Goal: Task Accomplishment & Management: Use online tool/utility

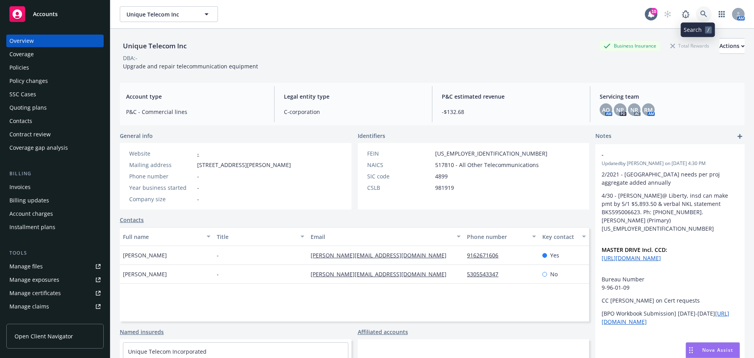
click at [700, 17] on icon at bounding box center [703, 14] width 7 height 7
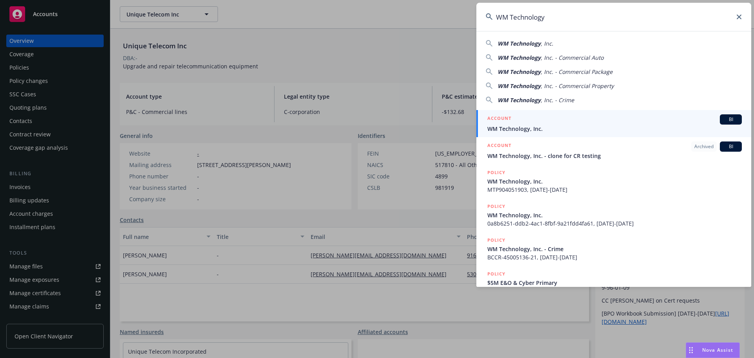
type input "WM Technology"
click at [530, 120] on div "ACCOUNT BI" at bounding box center [615, 119] width 255 height 10
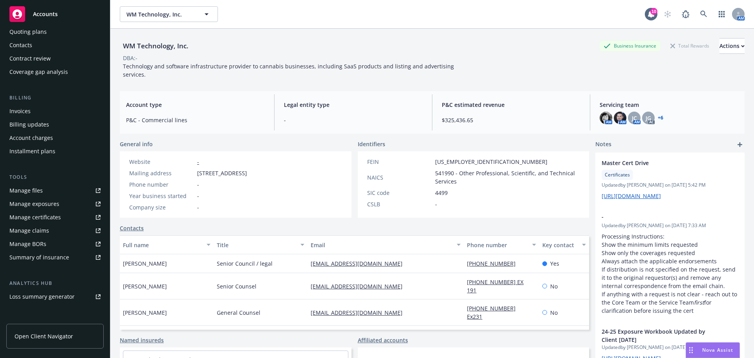
scroll to position [79, 0]
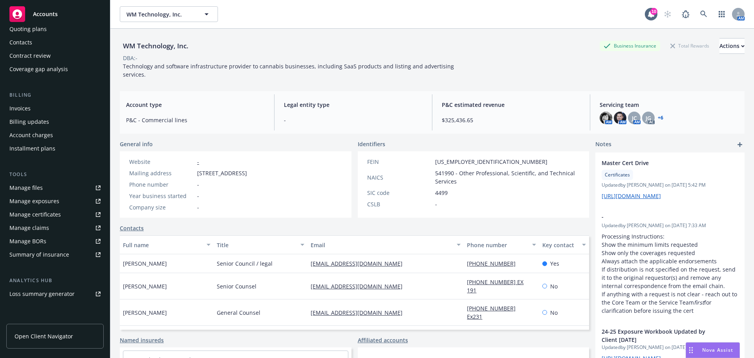
click at [48, 215] on div "Manage certificates" at bounding box center [34, 214] width 51 height 13
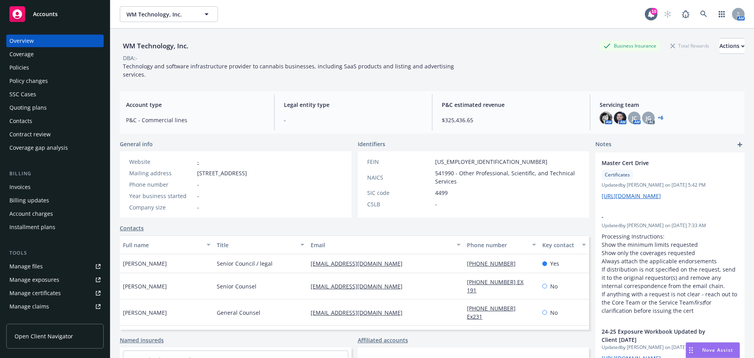
click at [50, 56] on div "Coverage" at bounding box center [54, 54] width 91 height 13
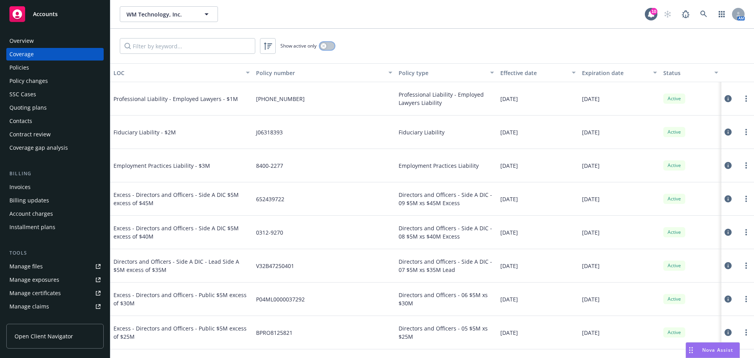
click at [330, 47] on button "button" at bounding box center [327, 46] width 15 height 8
click at [202, 43] on input "Filter by keyword..." at bounding box center [188, 46] width 136 height 16
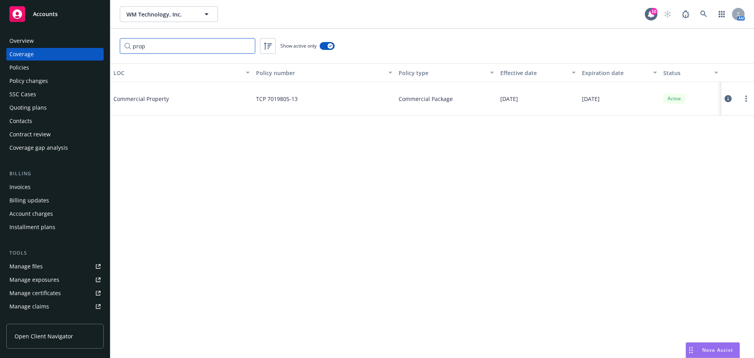
type input "prop"
drag, startPoint x: 308, startPoint y: 99, endPoint x: 248, endPoint y: 101, distance: 59.7
click at [248, 101] on div "Commercial Property TCP 7019805-13 Commercial Package 05/01/2025 05/01/2026 Act…" at bounding box center [432, 98] width 644 height 33
copy div "TCP 7019805-13"
click at [728, 98] on icon at bounding box center [728, 98] width 7 height 7
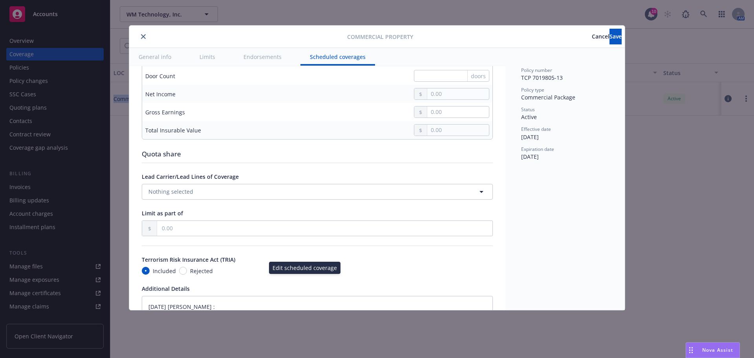
scroll to position [2617, 0]
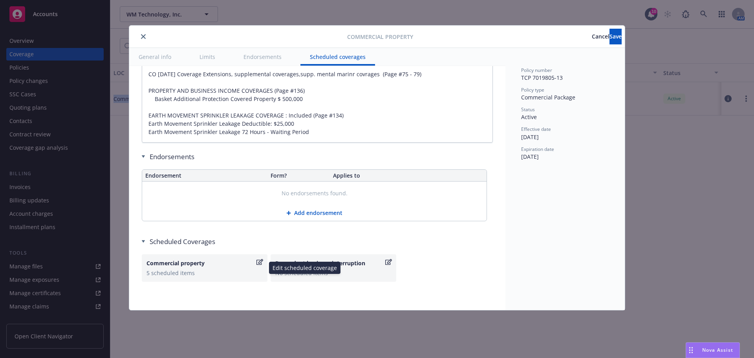
click at [172, 270] on div "5 scheduled items" at bounding box center [205, 273] width 116 height 8
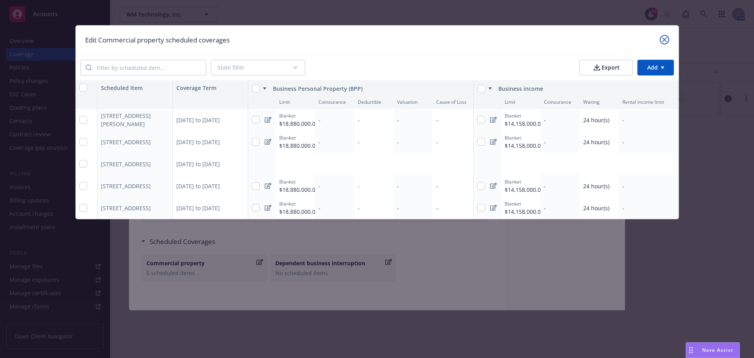
click at [662, 41] on icon "close" at bounding box center [664, 39] width 5 height 5
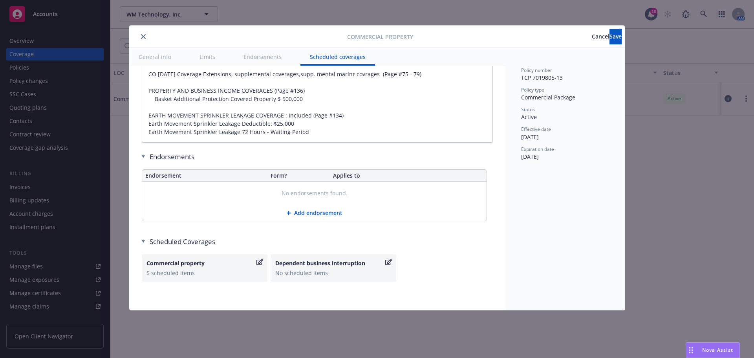
type textarea "x"
click at [592, 39] on span "Cancel" at bounding box center [601, 36] width 18 height 7
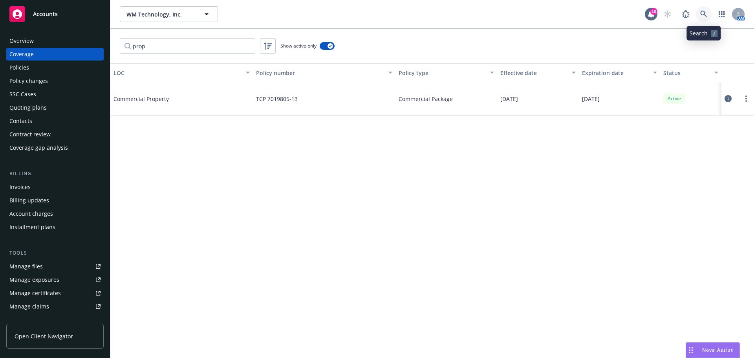
click at [708, 15] on link at bounding box center [704, 14] width 16 height 16
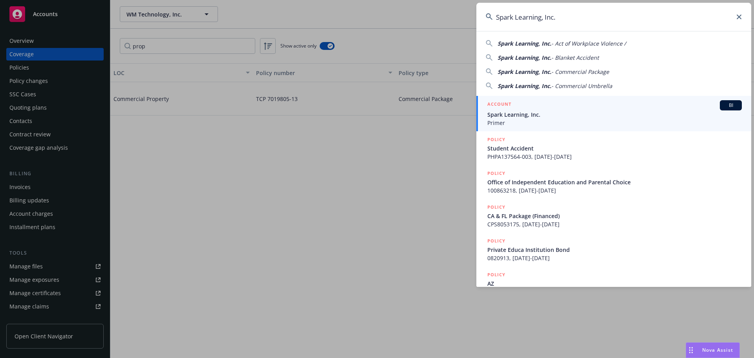
type input "Spark Learning, Inc."
click at [557, 123] on span "Primer" at bounding box center [615, 123] width 255 height 8
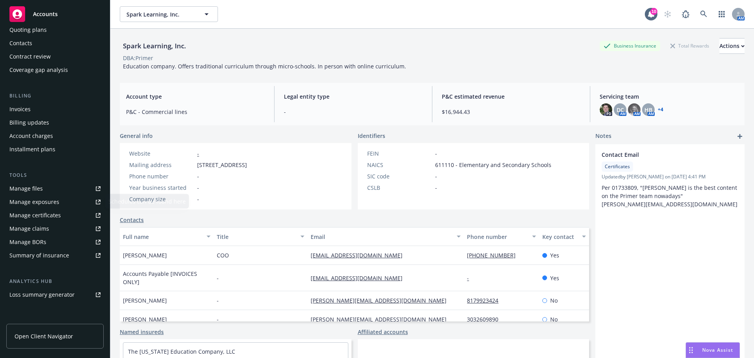
scroll to position [79, 0]
click at [46, 218] on div "Manage certificates" at bounding box center [34, 214] width 51 height 13
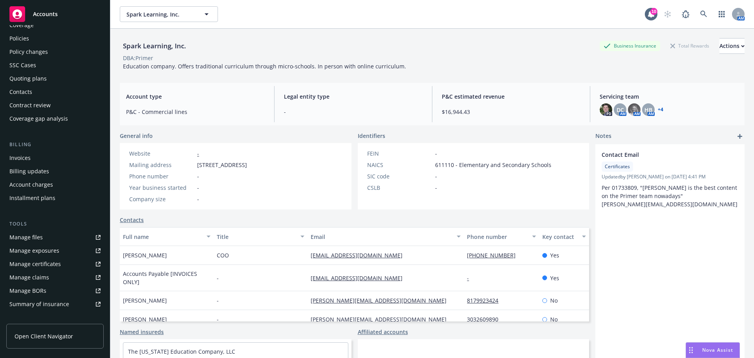
scroll to position [0, 0]
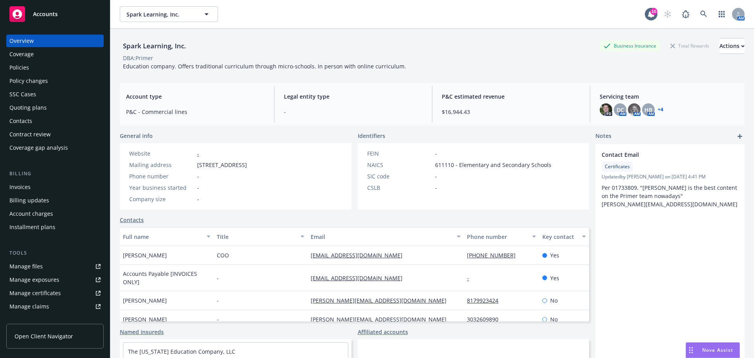
click at [51, 55] on div "Coverage" at bounding box center [54, 54] width 91 height 13
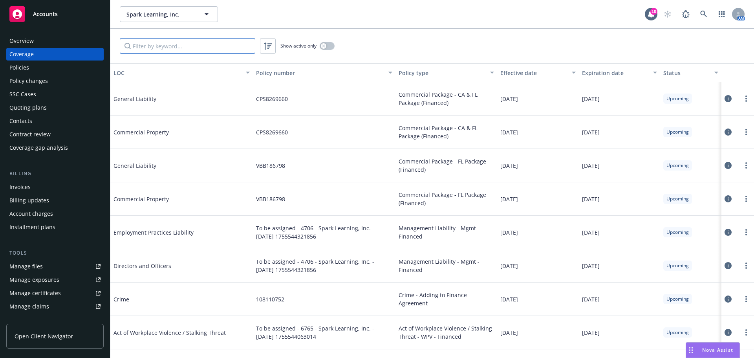
click at [188, 50] on input "Filter by keyword..." at bounding box center [188, 46] width 136 height 16
paste input "VBB120687"
type input "VBB120687"
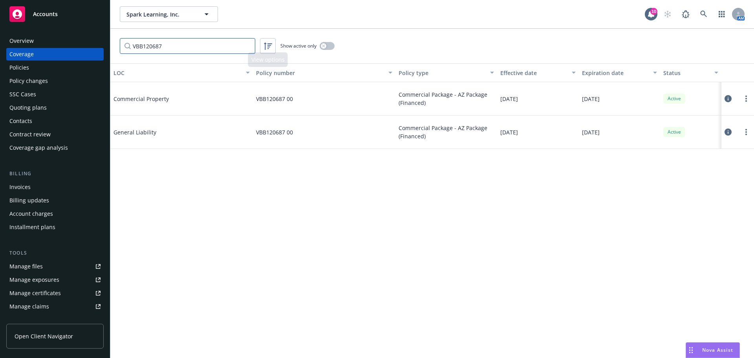
click at [249, 45] on input "VBB120687" at bounding box center [188, 46] width 136 height 16
click at [248, 45] on input "VBB120687" at bounding box center [188, 46] width 136 height 16
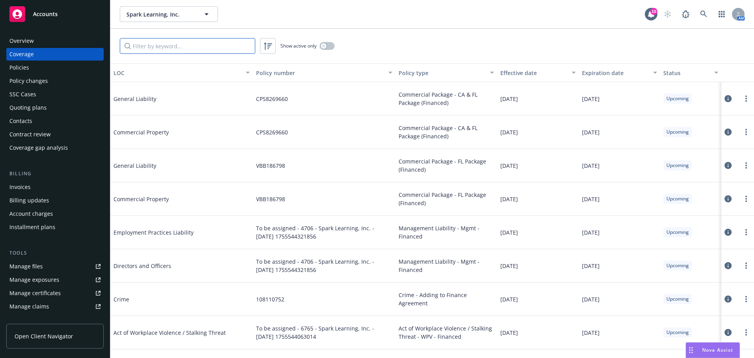
click at [208, 46] on input "Filter by keyword..." at bounding box center [188, 46] width 136 height 16
type input "AZ"
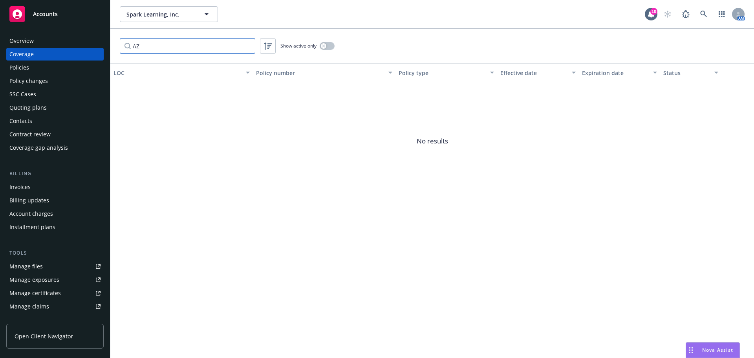
click at [250, 44] on input "AZ" at bounding box center [188, 46] width 136 height 16
click at [247, 45] on input "AZ" at bounding box center [188, 46] width 136 height 16
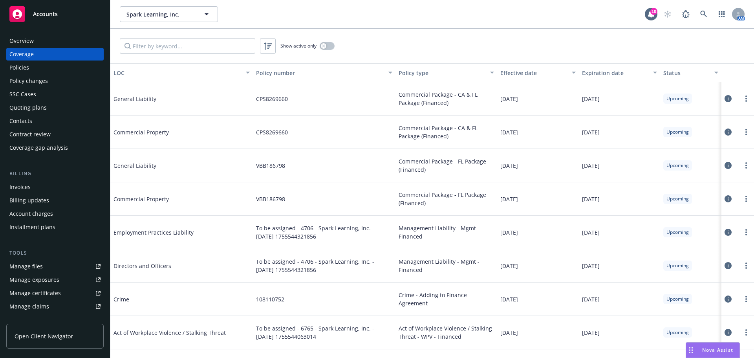
click at [607, 74] on div "Expiration date" at bounding box center [615, 73] width 66 height 8
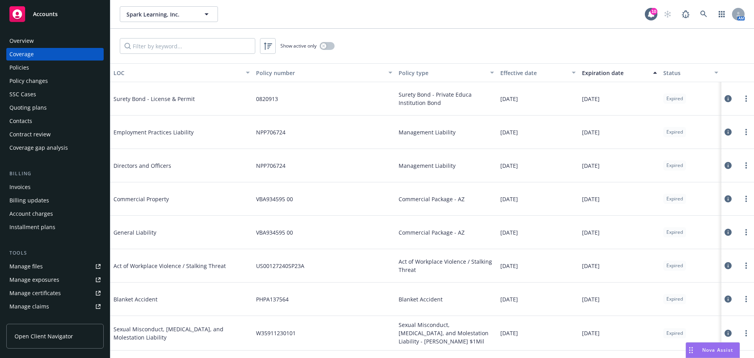
click at [607, 74] on div "Expiration date" at bounding box center [615, 73] width 66 height 8
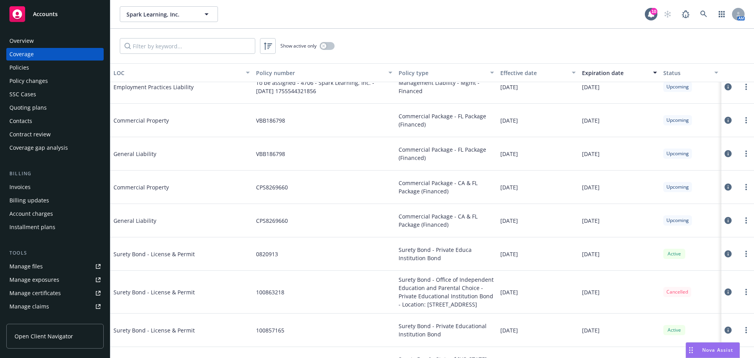
scroll to position [196, 0]
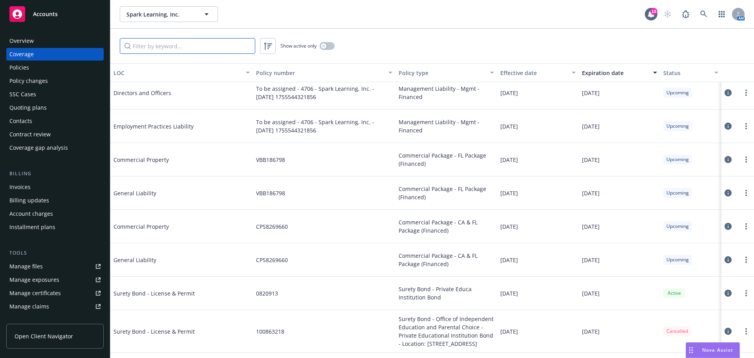
click at [173, 43] on input "Filter by keyword..." at bounding box center [188, 46] width 136 height 16
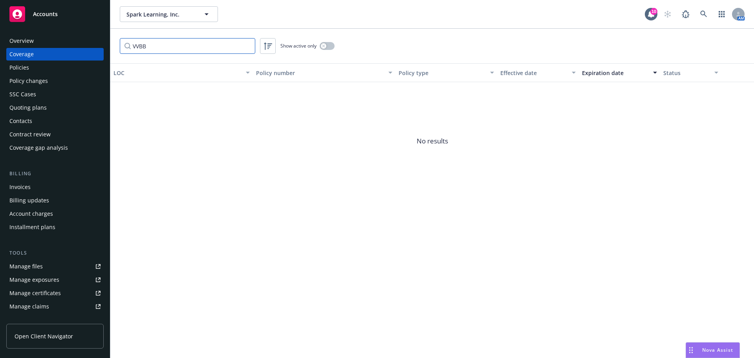
click at [136, 44] on input "VVBB" at bounding box center [188, 46] width 136 height 16
type input "VBB"
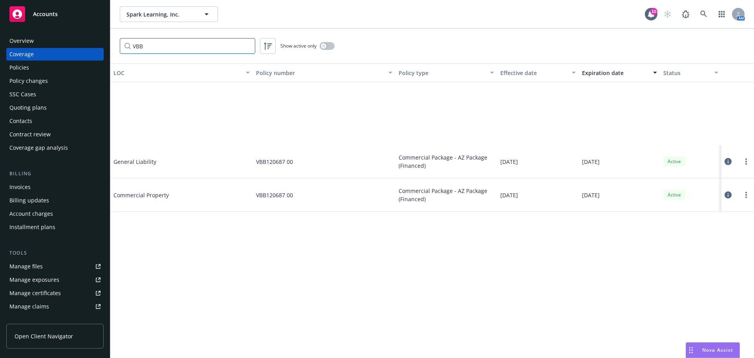
click at [163, 44] on input "VBB" at bounding box center [188, 46] width 136 height 16
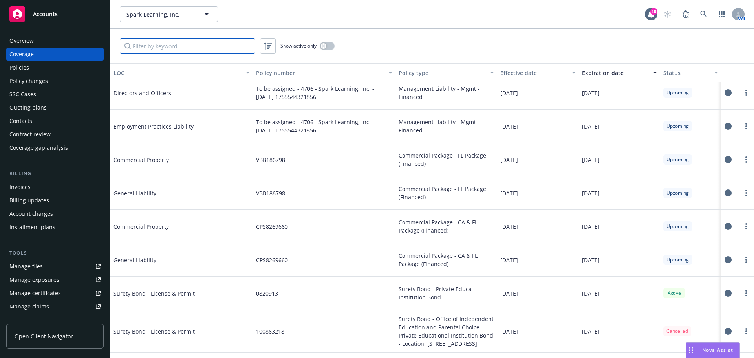
click at [165, 46] on input "Filter by keyword..." at bounding box center [188, 46] width 136 height 16
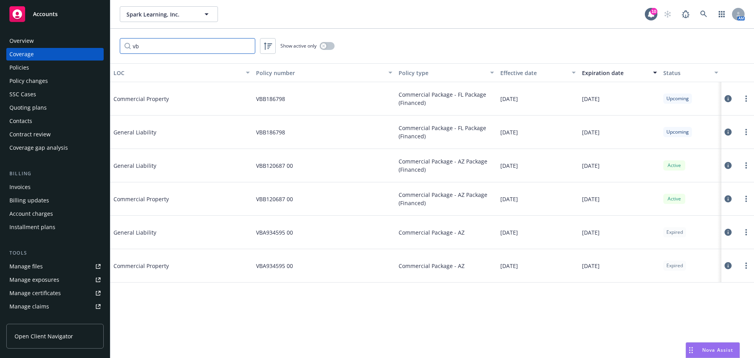
scroll to position [0, 0]
type input "vb"
drag, startPoint x: 298, startPoint y: 165, endPoint x: 253, endPoint y: 164, distance: 44.8
click at [253, 164] on div "VBB120687 00" at bounding box center [324, 165] width 143 height 33
copy span "VBB120687 00"
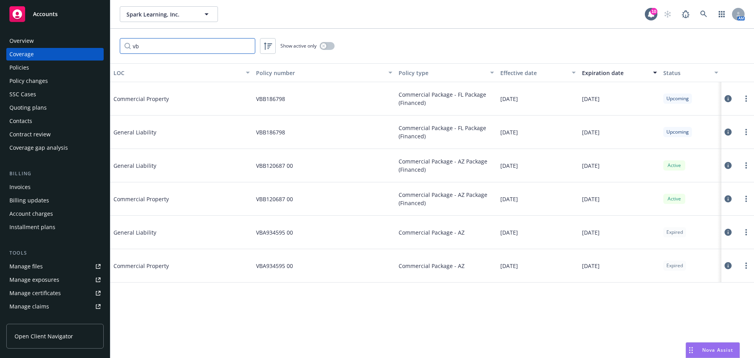
click at [247, 46] on input "vb" at bounding box center [188, 46] width 136 height 16
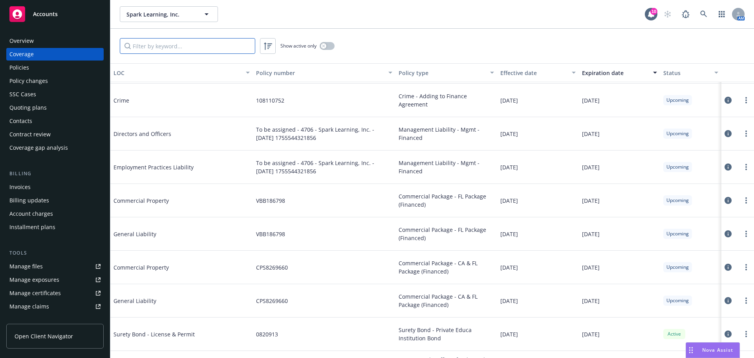
scroll to position [196, 0]
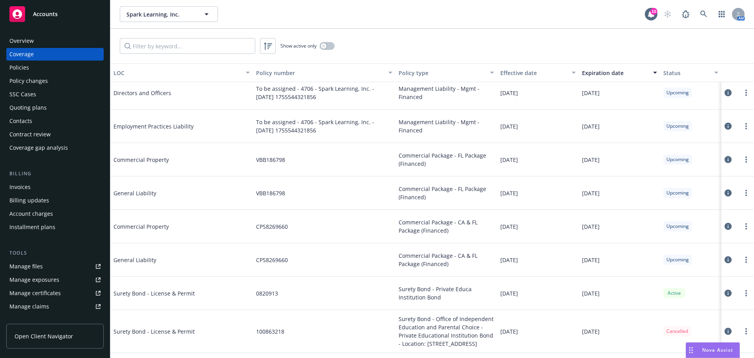
click at [41, 37] on div "Overview" at bounding box center [54, 41] width 91 height 13
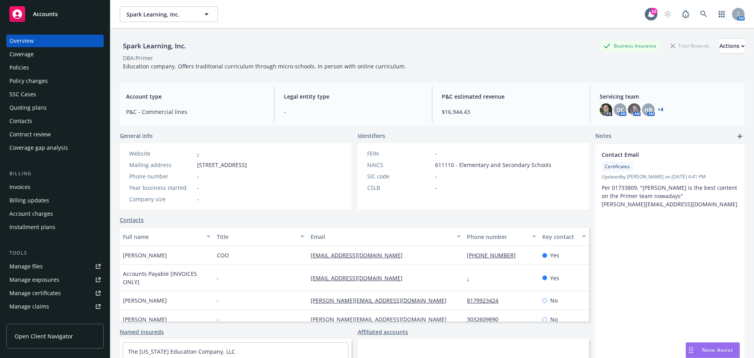
click at [44, 55] on div "Coverage" at bounding box center [54, 54] width 91 height 13
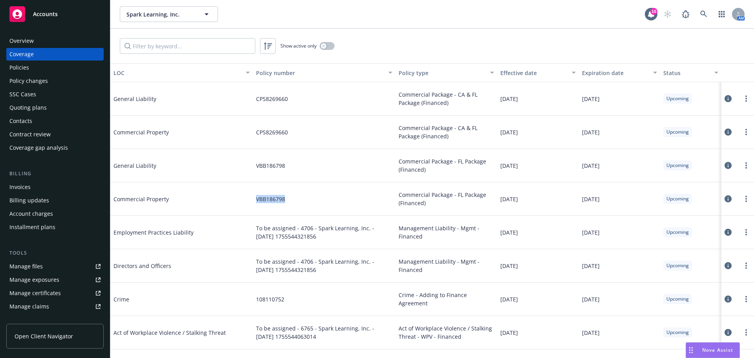
drag, startPoint x: 292, startPoint y: 196, endPoint x: 253, endPoint y: 199, distance: 39.8
click at [253, 199] on div "VBB186798" at bounding box center [324, 198] width 143 height 33
copy span "VBB186798"
click at [56, 288] on div "Manage certificates" at bounding box center [34, 293] width 51 height 13
click at [51, 38] on div "Overview" at bounding box center [54, 41] width 91 height 13
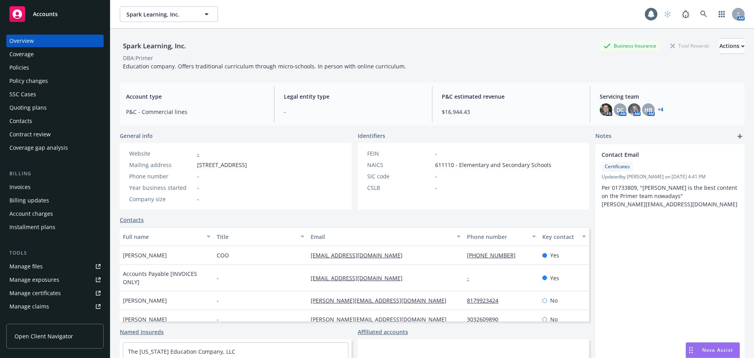
click at [737, 136] on link "add" at bounding box center [739, 136] width 9 height 9
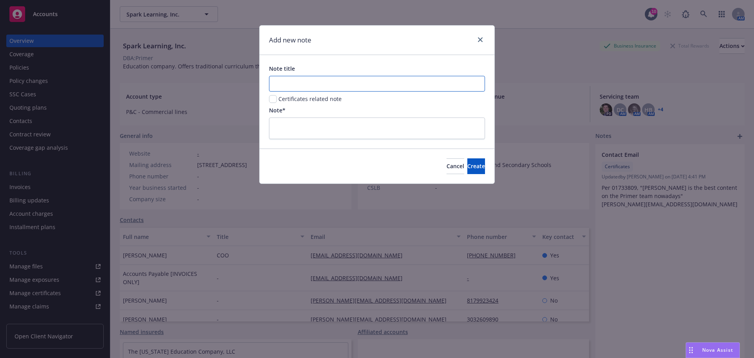
click at [343, 78] on input "Note title" at bounding box center [377, 84] width 216 height 16
type input "Policy Details"
click at [271, 96] on input "checkbox" at bounding box center [273, 99] width 8 height 8
checkbox input "true"
click at [299, 86] on input "Policy Details" at bounding box center [377, 84] width 216 height 16
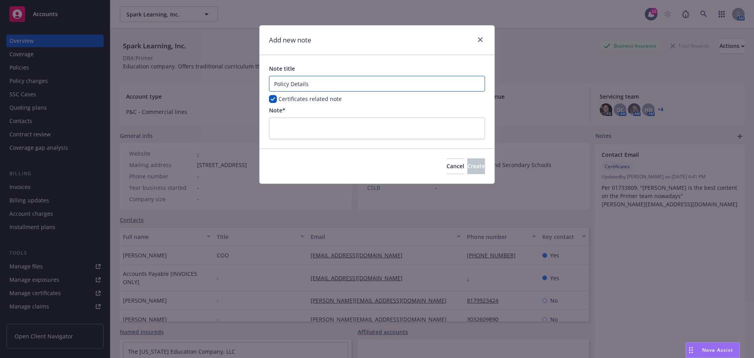
click at [299, 86] on input "Policy Details" at bounding box center [377, 84] width 216 height 16
type input "Policy Info"
click at [327, 125] on textarea at bounding box center [377, 128] width 216 height 22
type textarea "x"
type textarea "T"
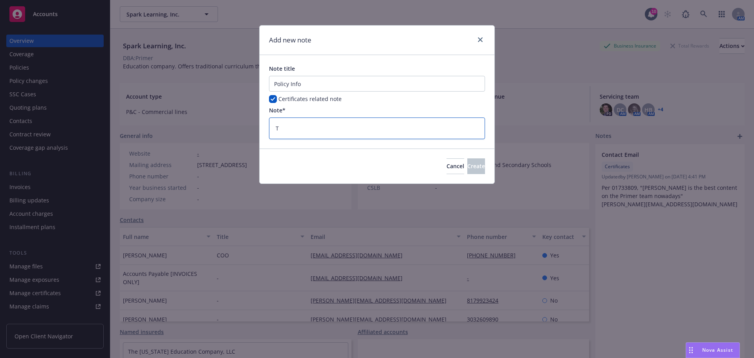
type textarea "x"
type textarea "Th"
type textarea "x"
type textarea "The"
type textarea "x"
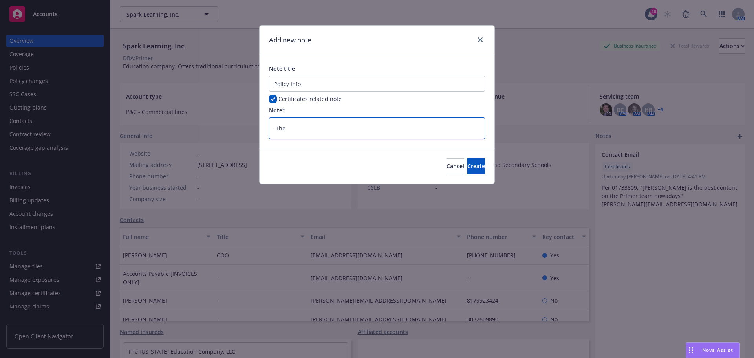
type textarea "The"
type textarea "x"
type textarea "The p"
type textarea "x"
type textarea "The po"
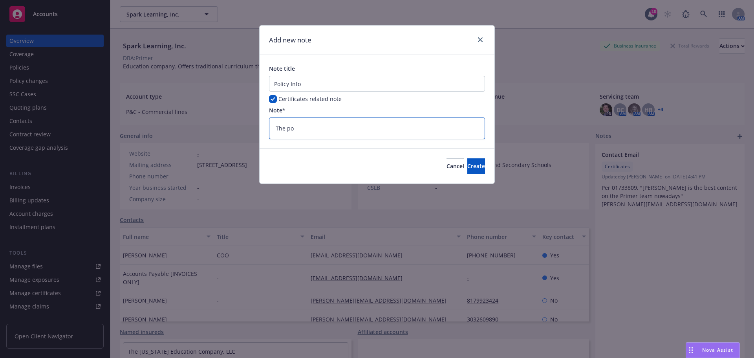
type textarea "x"
type textarea "The pol"
type textarea "x"
type textarea "The poli"
type textarea "x"
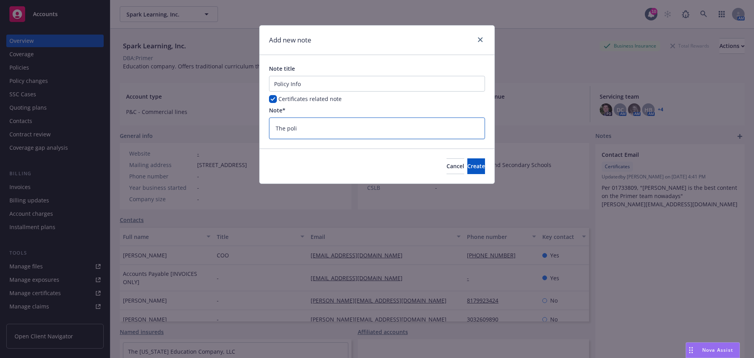
type textarea "The pol"
type textarea "x"
type textarea "The po"
type textarea "x"
type textarea "The p"
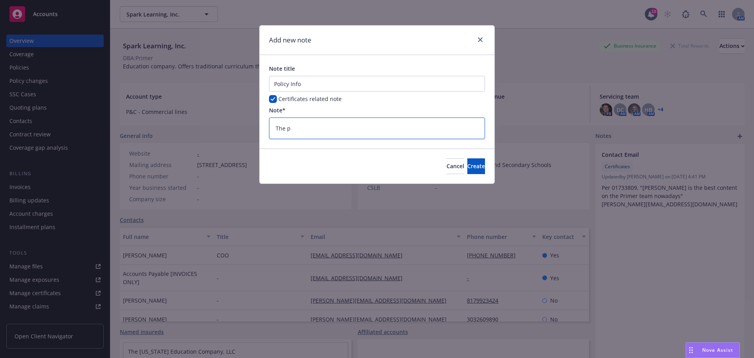
type textarea "x"
type textarea "The"
type textarea "x"
type textarea "The"
type textarea "x"
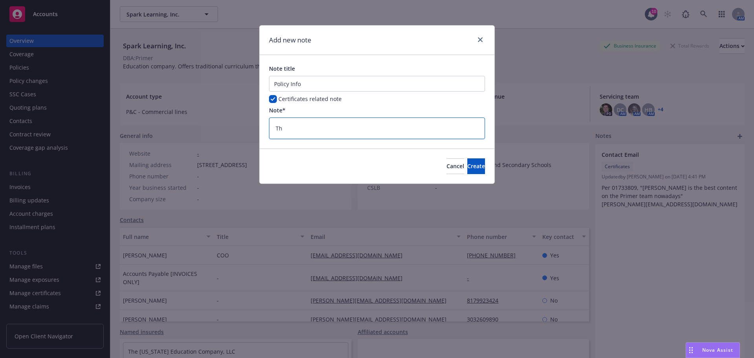
type textarea "T"
type textarea "x"
type textarea "T"
type textarea "x"
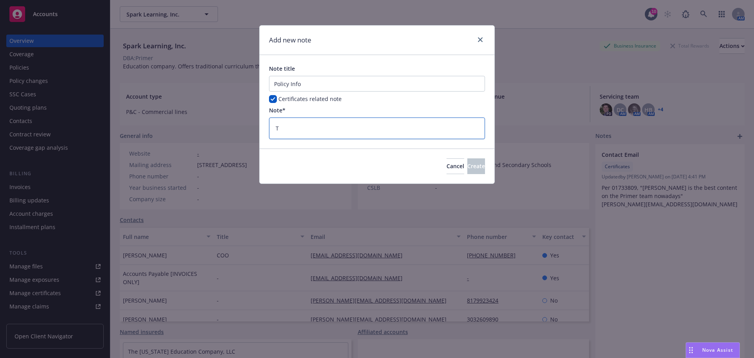
type textarea "Th"
type textarea "x"
type textarea "The"
type textarea "x"
type textarea "Ther"
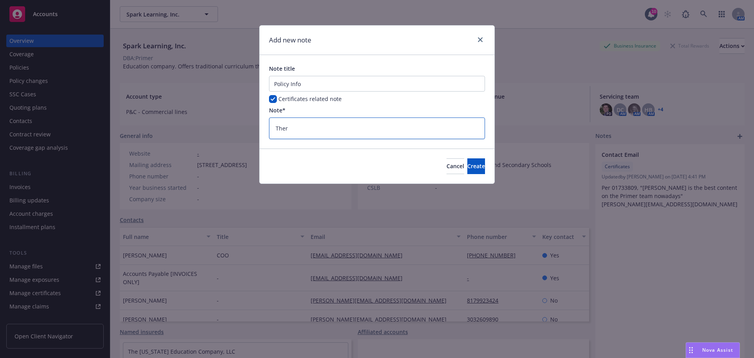
type textarea "x"
type textarea "There"
type textarea "x"
type textarea "There"
type textarea "x"
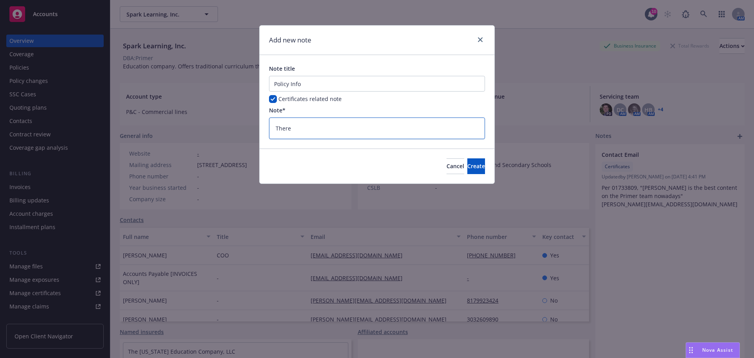
type textarea "There a"
type textarea "x"
type textarea "There ar"
type textarea "x"
type textarea "There are"
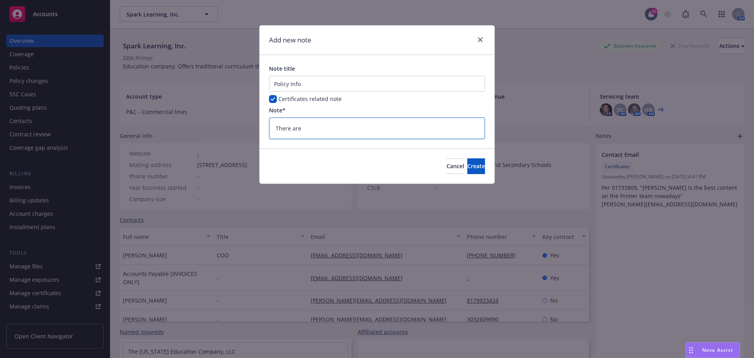
type textarea "x"
type textarea "There are"
type textarea "x"
type textarea "There are 2"
type textarea "x"
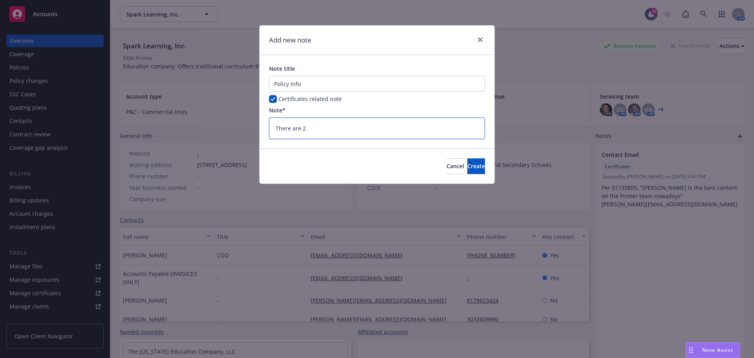
type textarea "There are 2"
type textarea "x"
type textarea "There are 2 p"
type textarea "x"
type textarea "There are 2 po"
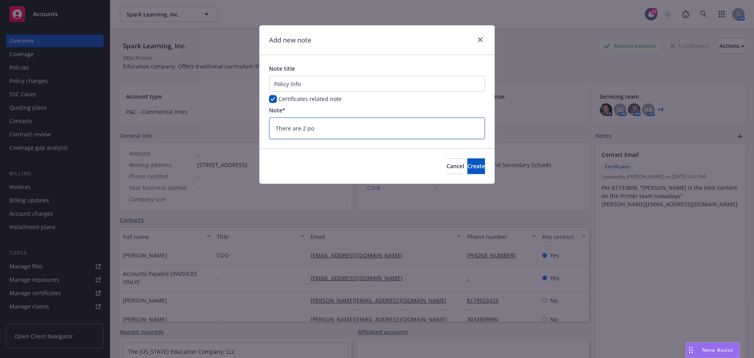
type textarea "x"
type textarea "There are 2 pol"
type textarea "x"
type textarea "There are 2 poli"
type textarea "x"
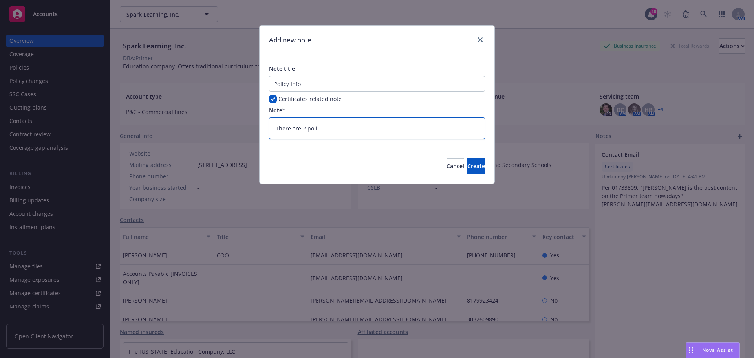
type textarea "There are 2 polic"
type textarea "x"
type textarea "There are 2 polici"
type textarea "x"
type textarea "There are 2 policit"
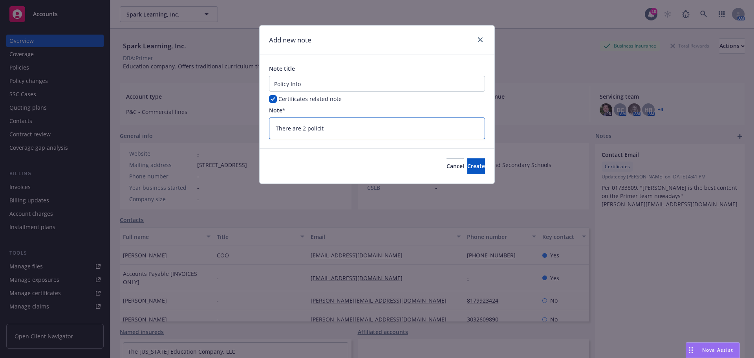
type textarea "x"
type textarea "There are 2 policit"
type textarea "x"
type textarea "There are 2 policit"
type textarea "x"
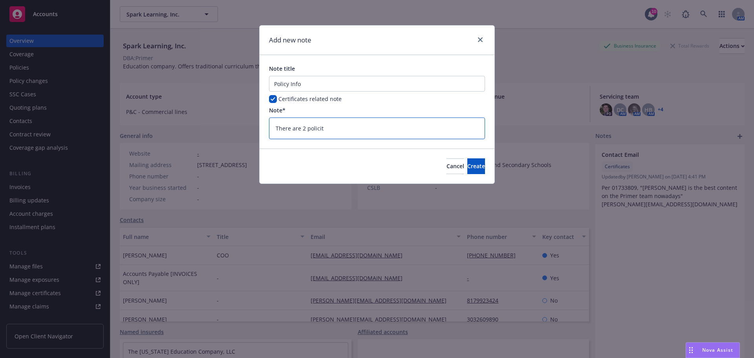
type textarea "There are 2 polici"
type textarea "x"
type textarea "There are 2 policiy"
type textarea "x"
type textarea "There are 2 policiy"
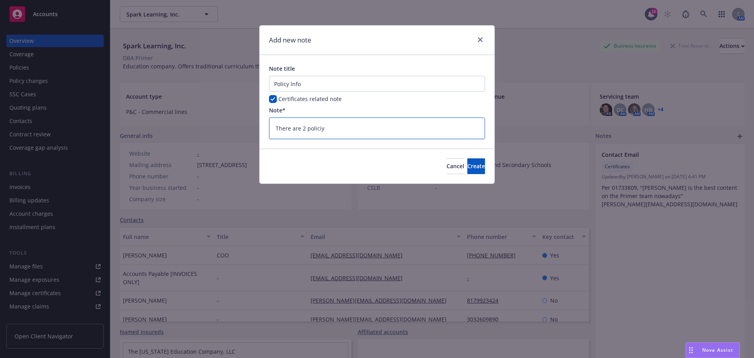
type textarea "x"
type textarea "There are 2 policiy"
type textarea "x"
type textarea "There are 2 polici"
type textarea "x"
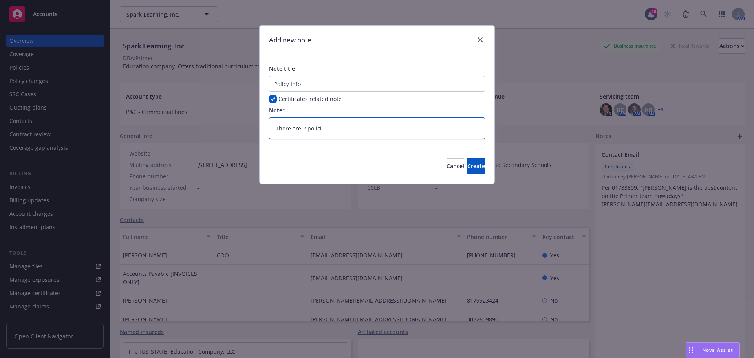
type textarea "There are 2 polic"
type textarea "x"
type textarea "There are 2 policy"
type textarea "x"
type textarea "There are 2 policy"
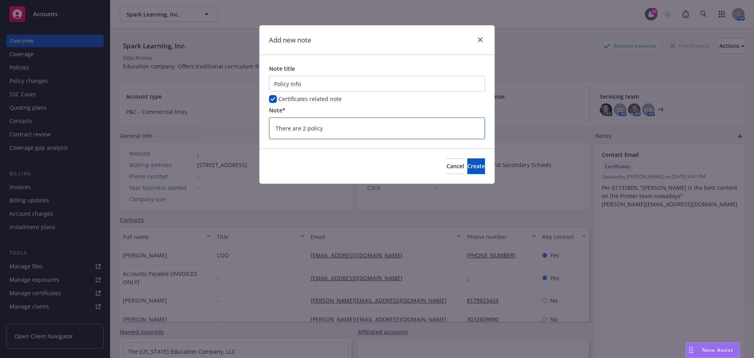
type textarea "x"
type textarea "There are 2 policy p"
type textarea "x"
type textarea "There are 2 policy pa"
type textarea "x"
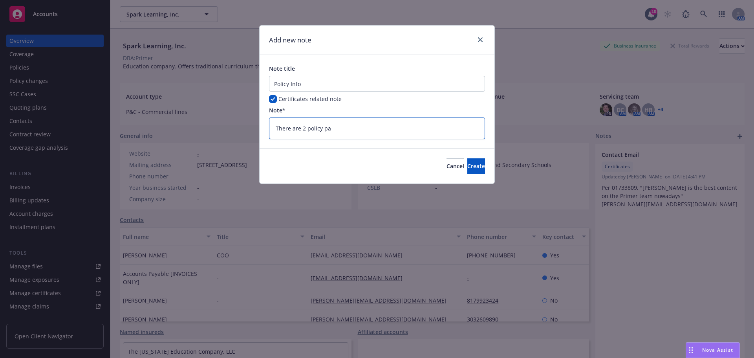
type textarea "There are 2 policy pac"
type textarea "x"
type textarea "There are 2 policy pack"
type textarea "x"
type textarea "There are 2 policy packa"
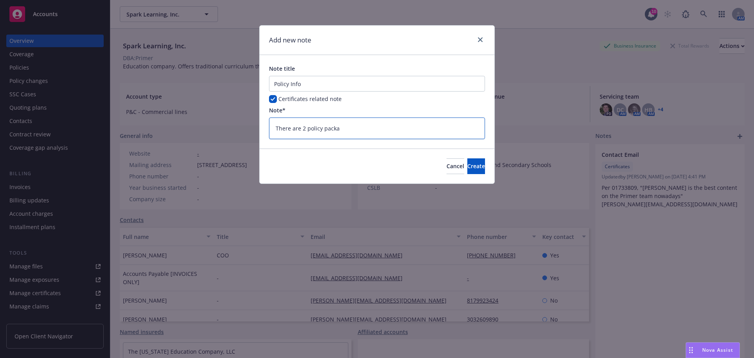
type textarea "x"
type textarea "There are 2 policy packag"
type textarea "x"
type textarea "There are 2 policy package"
type textarea "x"
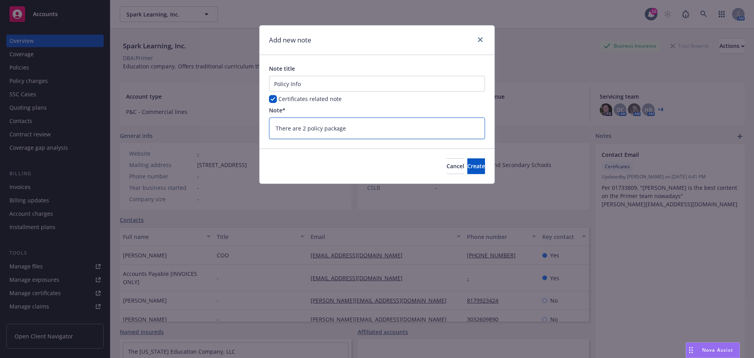
type textarea "There are 2 policy packages"
type textarea "x"
type textarea "There are 2 policy packages"
type textarea "x"
type textarea "There are 2 policy packages f"
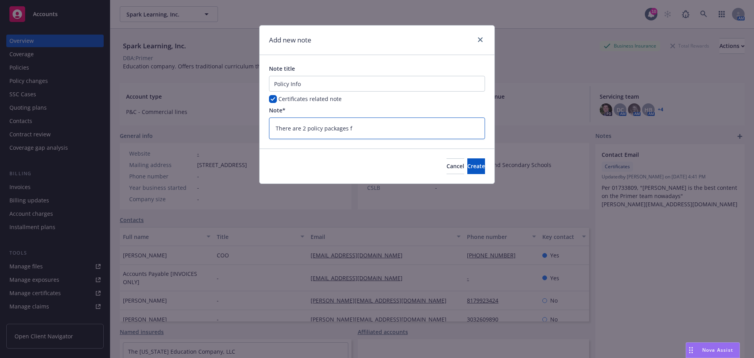
type textarea "x"
type textarea "There are 2 policy packages fo"
type textarea "x"
type textarea "There are 2 policy packages for"
type textarea "x"
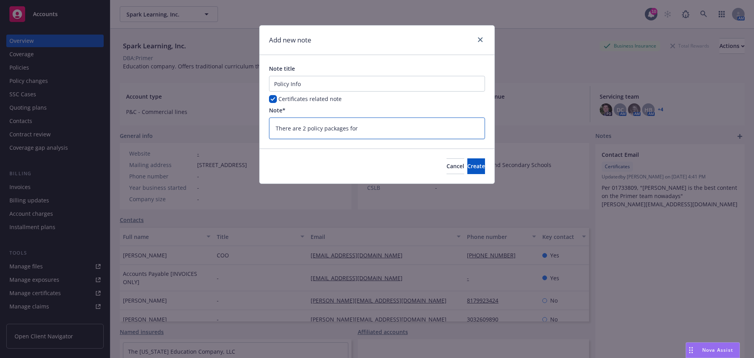
type textarea "There are 2 policy packages for"
type textarea "x"
type textarea "There are 2 policy packages for G"
type textarea "x"
type textarea "There are 2 policy packages for GL"
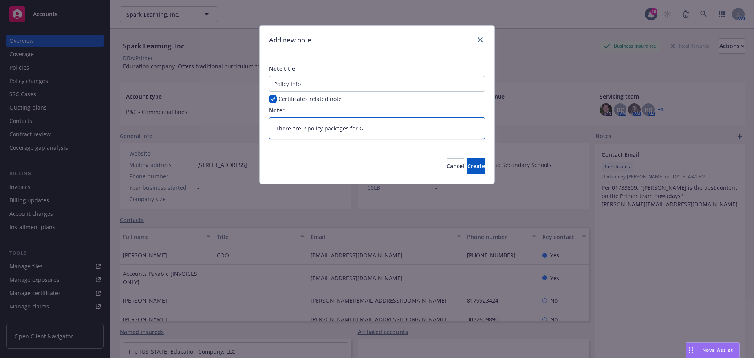
type textarea "x"
type textarea "There are 2 policy packages for GL/"
type textarea "x"
type textarea "There are 2 policy packages for GL/P"
type textarea "x"
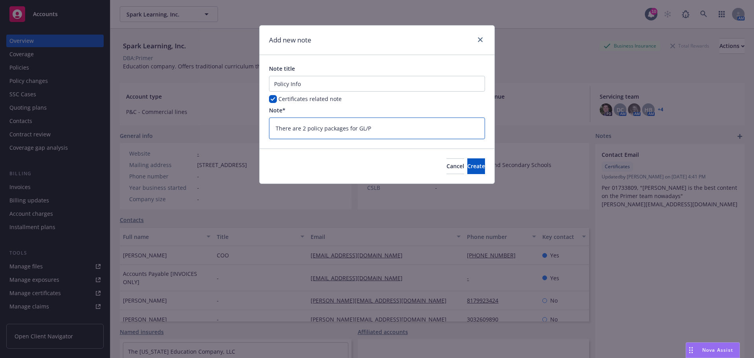
type textarea "There are 2 policy packages for GL/Pt"
type textarea "x"
type textarea "There are 2 policy packages for GL/P"
type textarea "x"
type textarea "There are 2 policy packages for GL/Pr"
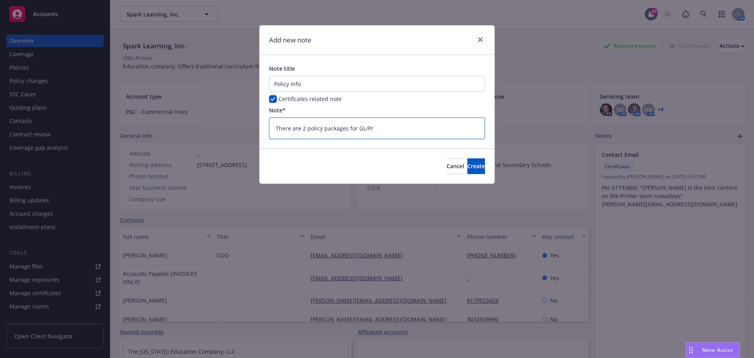
type textarea "x"
type textarea "There are 2 policy packages for GL/Pro"
type textarea "x"
type textarea "There are 2 policy packages for GL/Prop"
type textarea "x"
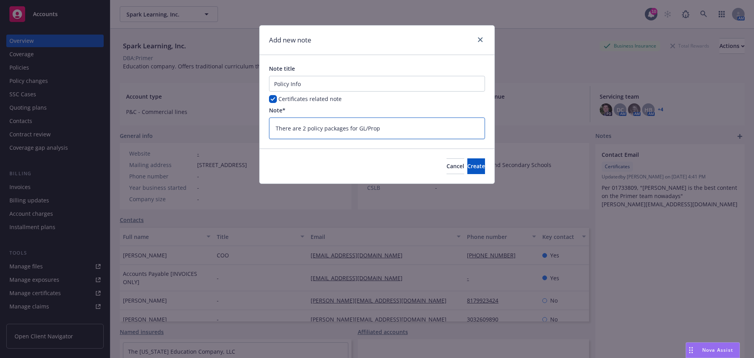
type textarea "There are 2 policy packages for GL/Prop"
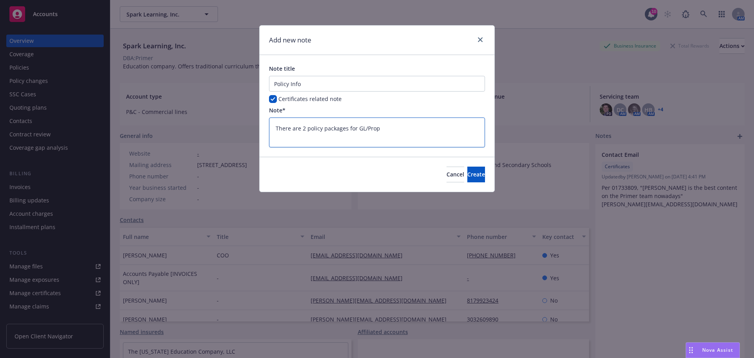
type textarea "x"
type textarea "There are 2 policy packages for GL/Prop 1"
type textarea "x"
type textarea "There are 2 policy packages for GL/Prop 1."
type textarea "x"
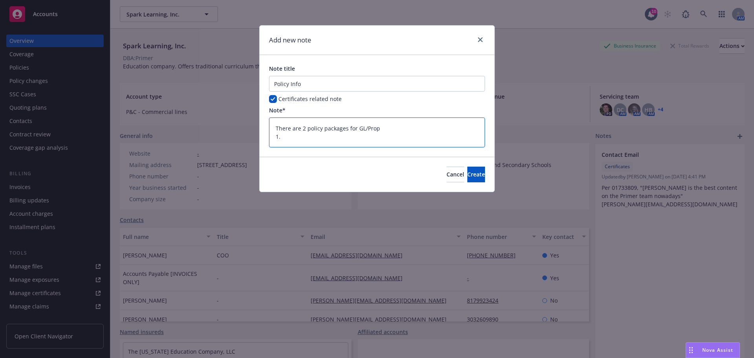
type textarea "There are 2 policy packages for GL/Prop 1."
type textarea "x"
type textarea "There are 2 policy packages for GL/Prop 1. F"
type textarea "x"
type textarea "There are 2 policy packages for GL/Prop 1. FL"
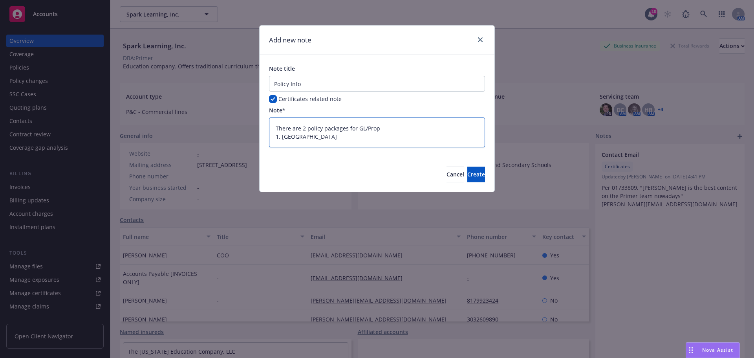
type textarea "x"
type textarea "There are 2 policy packages for GL/Prop 1. FL"
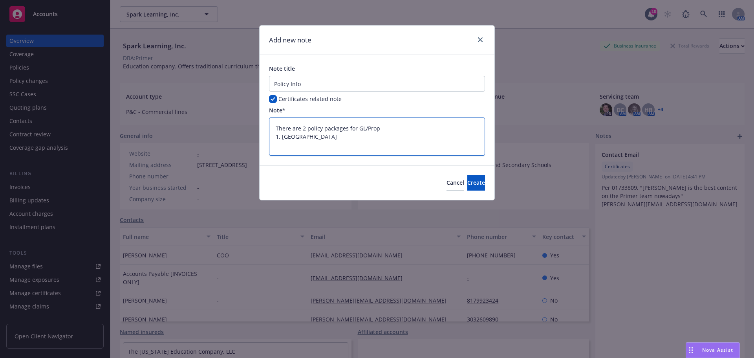
type textarea "x"
type textarea "There are 2 policy packages for GL/Prop 1. FL 2"
type textarea "x"
type textarea "There are 2 policy packages for GL/Prop 1. FL 2."
type textarea "x"
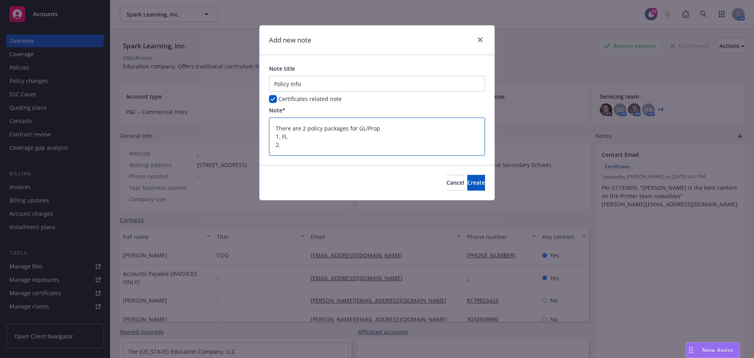
type textarea "There are 2 policy packages for GL/Prop 1. FL 2."
type textarea "x"
type textarea "There are 2 policy packages for GL/Prop 1. FL 2. C"
type textarea "x"
type textarea "There are 2 policy packages for GL/Prop 1. FL 2. CA"
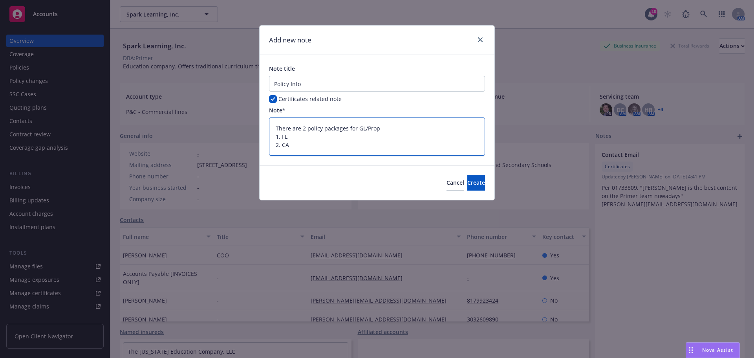
type textarea "x"
type textarea "There are 2 policy packages for GL/Prop 1. FL 2. CA"
type textarea "x"
type textarea "There are 2 policy packages for GL/Prop 1. FL 2. CA &"
type textarea "x"
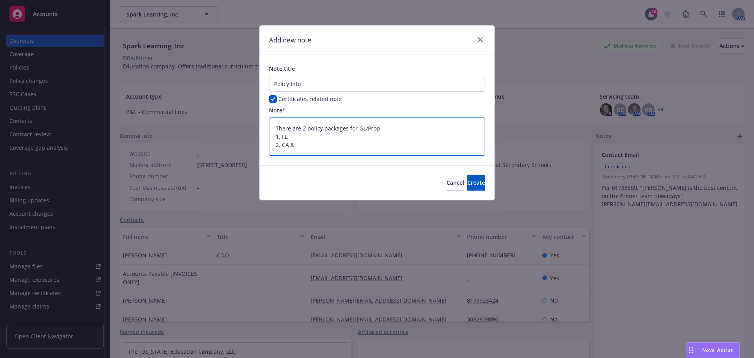
type textarea "There are 2 policy packages for GL/Prop 1. FL 2. CA &"
type textarea "x"
type textarea "There are 2 policy packages for GL/Prop 1. FL 2. CA & F"
type textarea "x"
type textarea "There are 2 policy packages for GL/Prop 1. FL 2. CA & FL'"
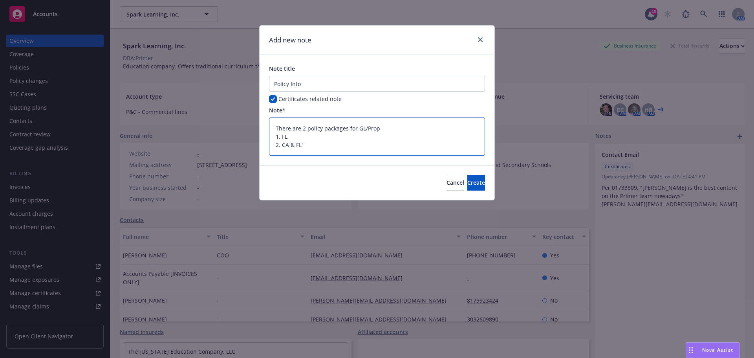
type textarea "x"
type textarea "There are 2 policy packages for GL/Prop 1. FL 2. CA & FL'"
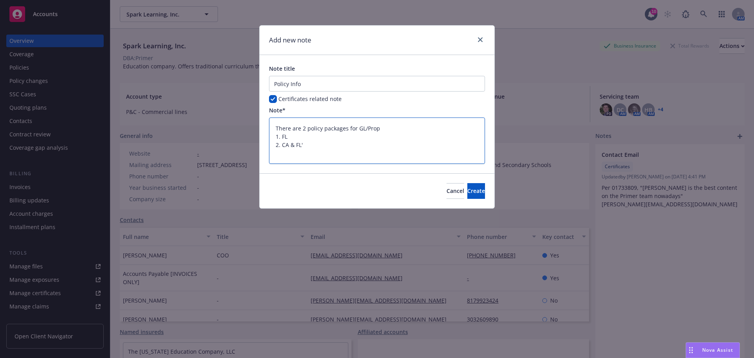
type textarea "x"
type textarea "There are 2 policy packages for GL/Prop 1. FL 2. CA & FL'"
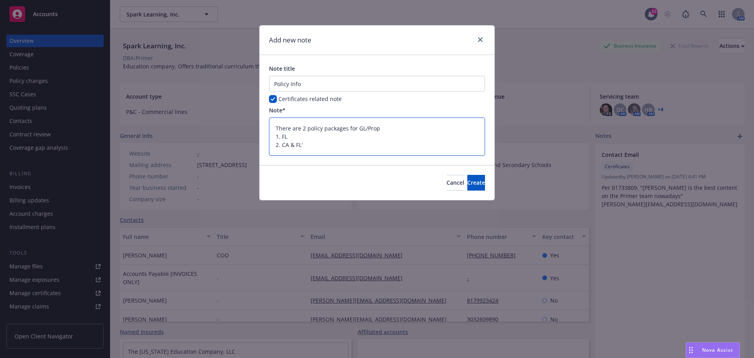
type textarea "x"
type textarea "There are 2 policy packages for GL/Prop 1. FL 2. CA & FL"
type textarea "x"
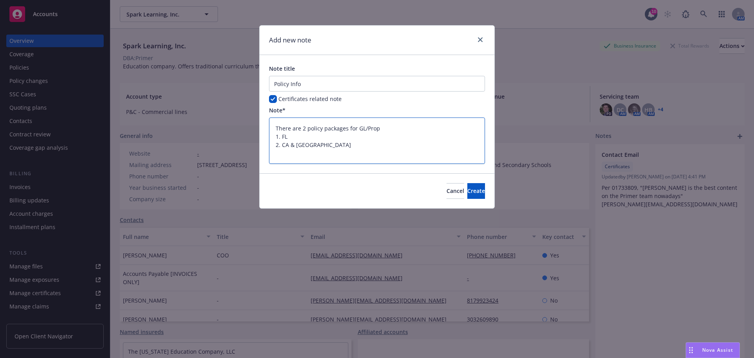
type textarea "There are 2 policy packages for GL/Prop 1. FL 2. CA & FL"
click at [303, 156] on textarea "There are 2 policy packages for GL/Prop 1. FL 2. CA & FL" at bounding box center [377, 140] width 216 height 46
type textarea "x"
type textarea "There are 2 policy packages for GL/Prop 1. FL 2. CA & FL T"
type textarea "x"
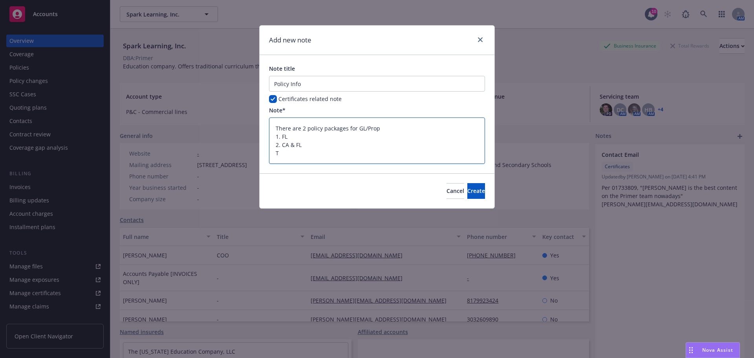
type textarea "There are 2 policy packages for GL/Prop 1. FL 2. CA & FL Th"
type textarea "x"
type textarea "There are 2 policy packages for GL/Prop 1. FL 2. CA & FL The"
type textarea "x"
type textarea "There are 2 policy packages for GL/Prop 1. FL 2. CA & FL The"
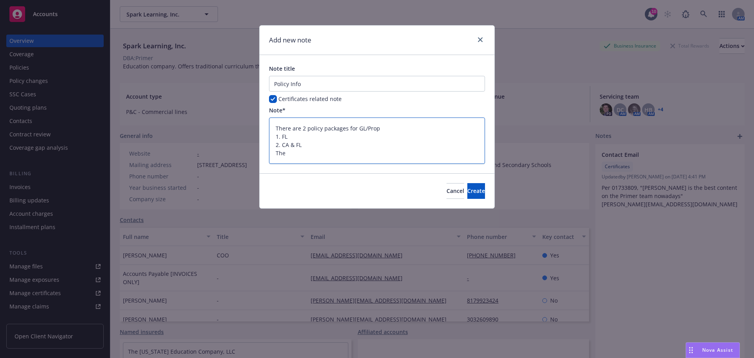
paste textarea "location/landlord"
type textarea "x"
type textarea "There are 2 policy packages for GL/Prop 1. FL 2. CA & FL The location/landlord"
type textarea "x"
type textarea "There are 2 policy packages for GL/Prop 1. FL 2. CA & FL The location/landlord"
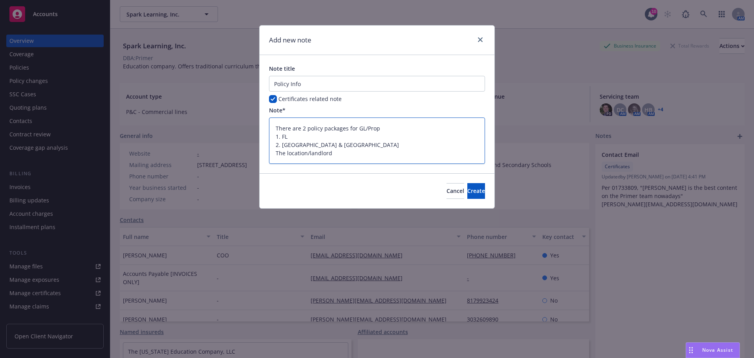
type textarea "x"
type textarea "There are 2 policy packages for GL/Prop 1. FL 2. CA & FL The location/landlord d"
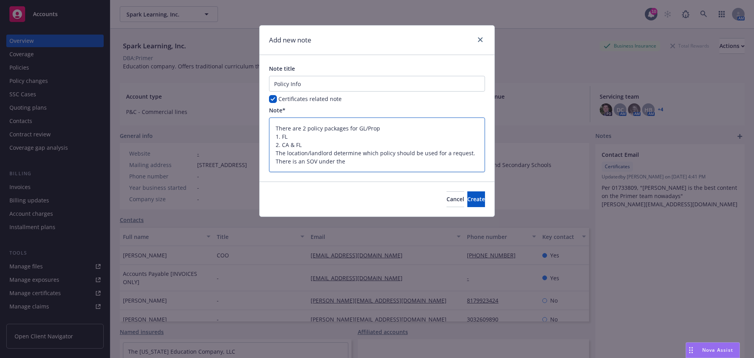
drag, startPoint x: 349, startPoint y: 161, endPoint x: 356, endPoint y: 161, distance: 6.3
click at [349, 161] on textarea "There are 2 policy packages for GL/Prop 1. FL 2. CA & FL The location/landlord …" at bounding box center [377, 144] width 216 height 55
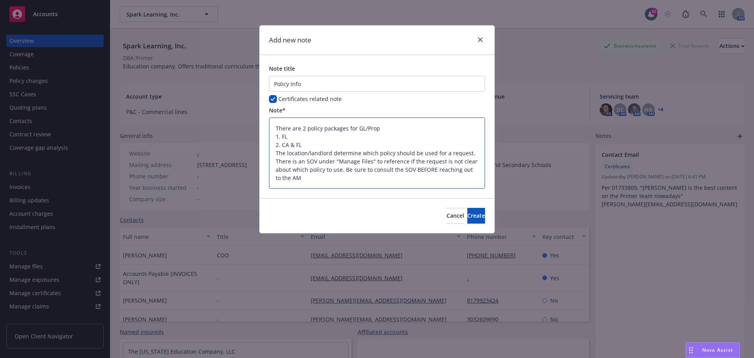
click at [420, 168] on textarea "There are 2 policy packages for GL/Prop 1. FL 2. CA & FL The location/landlord …" at bounding box center [377, 152] width 216 height 71
click at [414, 171] on textarea "There are 2 policy packages for GL/Prop 1. FL 2. CA & FL The location/landlord …" at bounding box center [377, 152] width 216 height 71
drag, startPoint x: 414, startPoint y: 171, endPoint x: 434, endPoint y: 171, distance: 19.6
click at [434, 171] on textarea "There are 2 policy packages for GL/Prop 1. FL 2. CA & FL The location/landlord …" at bounding box center [377, 152] width 216 height 71
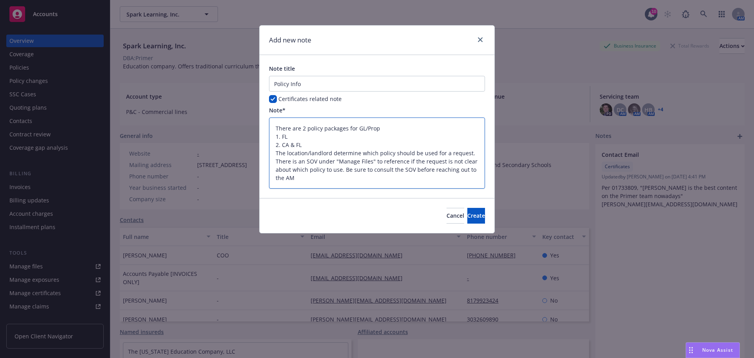
click at [345, 169] on textarea "There are 2 policy packages for GL/Prop 1. FL 2. CA & FL The location/landlord …" at bounding box center [377, 152] width 216 height 71
drag, startPoint x: 344, startPoint y: 169, endPoint x: 405, endPoint y: 178, distance: 61.9
click at [405, 178] on textarea "There are 2 policy packages for GL/Prop 1. FL 2. CA & FL The location/landlord …" at bounding box center [377, 152] width 216 height 71
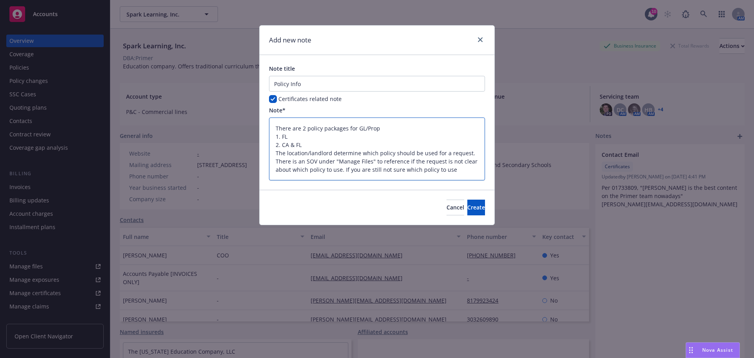
click at [470, 169] on textarea "There are 2 policy packages for GL/Prop 1. FL 2. CA & FL The location/landlord …" at bounding box center [377, 148] width 216 height 63
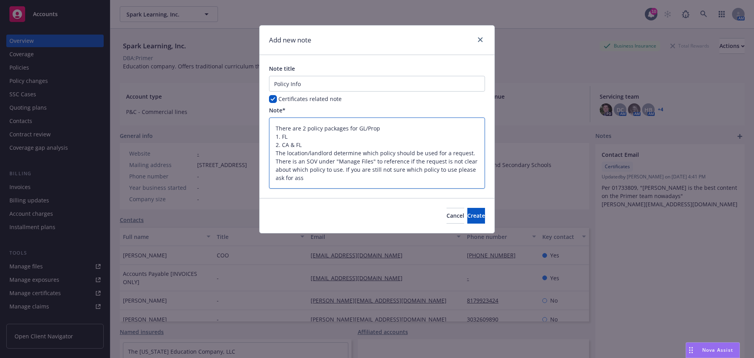
click at [424, 180] on textarea "There are 2 policy packages for GL/Prop 1. FL 2. CA & FL The location/landlord …" at bounding box center [377, 152] width 216 height 71
click at [469, 215] on span "Create" at bounding box center [477, 215] width 18 height 7
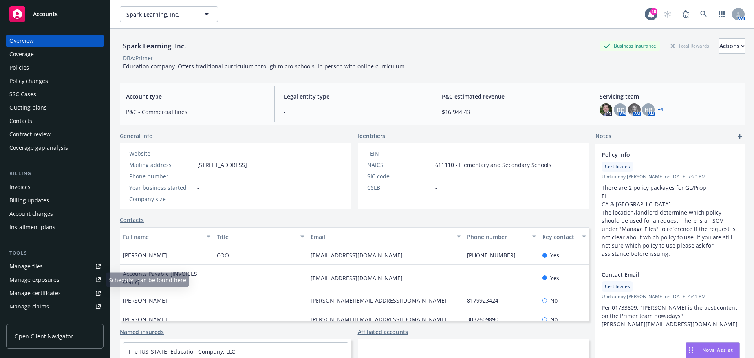
click at [50, 292] on div "Manage certificates" at bounding box center [34, 293] width 51 height 13
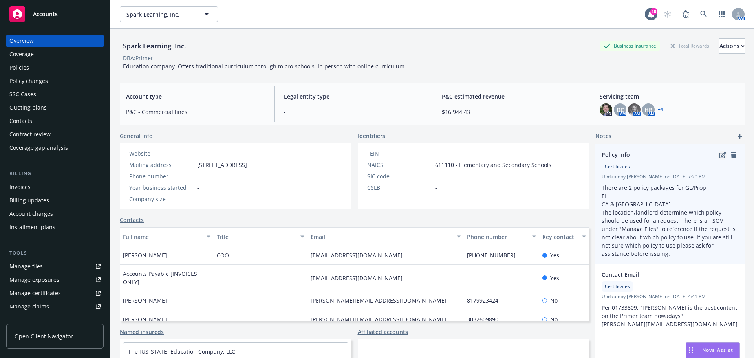
click at [720, 155] on icon "edit" at bounding box center [723, 155] width 7 height 6
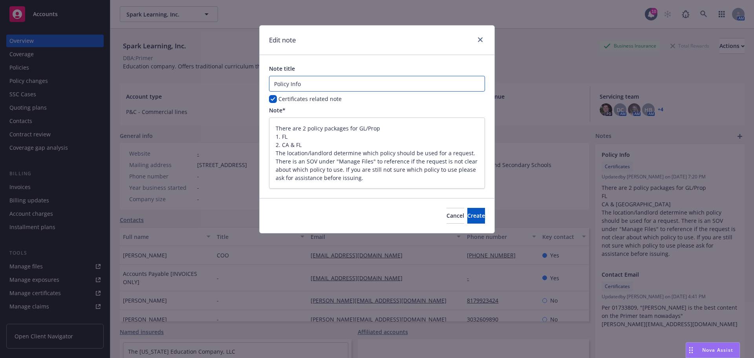
drag, startPoint x: 308, startPoint y: 83, endPoint x: 255, endPoint y: 81, distance: 52.7
click at [255, 81] on div "Edit note Note title Policy Info Certificates related note Note* There are 2 po…" at bounding box center [377, 179] width 754 height 358
click at [370, 177] on textarea "There are 2 policy packages for GL/Prop 1. FL 2. CA & FL The location/landlord …" at bounding box center [377, 152] width 216 height 71
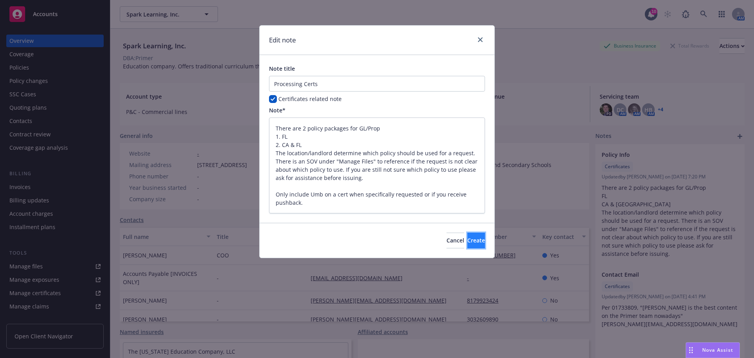
click at [468, 240] on span "Create" at bounding box center [477, 240] width 18 height 7
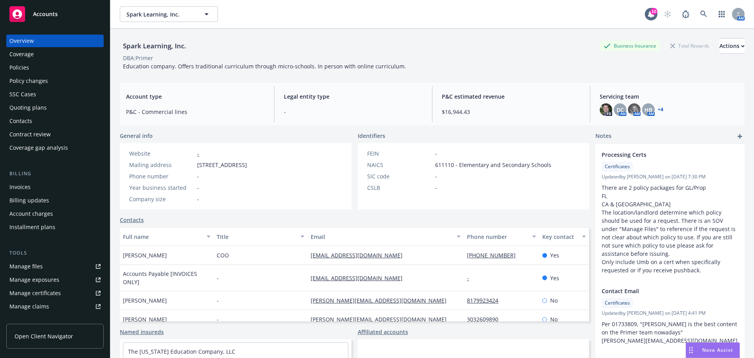
click at [48, 297] on div "Manage certificates" at bounding box center [34, 293] width 51 height 13
click at [48, 55] on div "Coverage" at bounding box center [54, 54] width 91 height 13
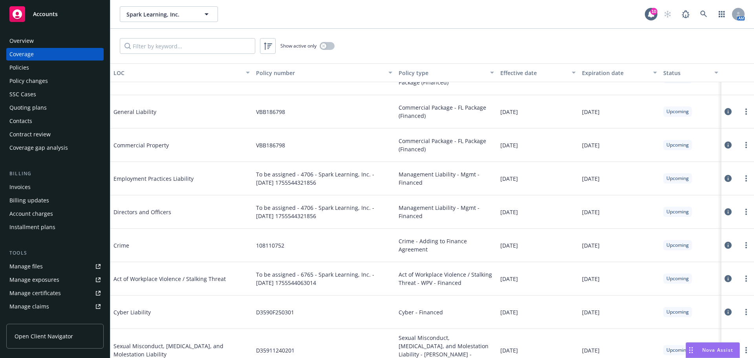
scroll to position [79, 0]
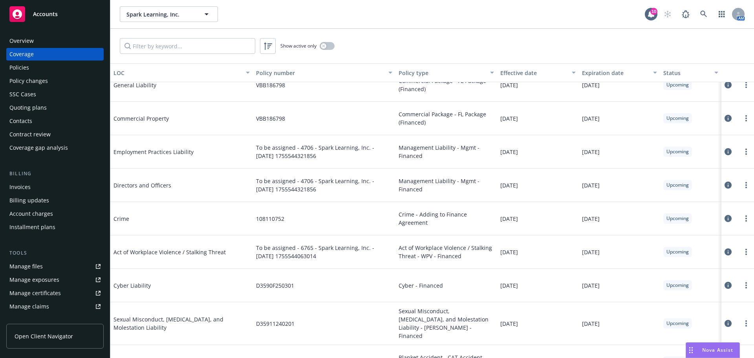
click at [289, 320] on span "D35911240201" at bounding box center [275, 323] width 39 height 8
click at [289, 319] on span "D35911240201" at bounding box center [275, 323] width 39 height 8
copy span "D35911240201"
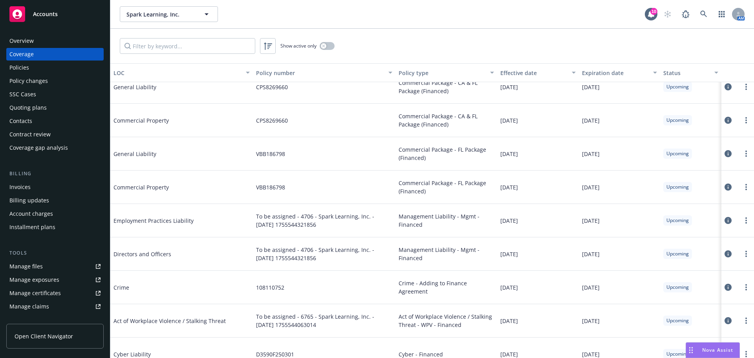
scroll to position [0, 0]
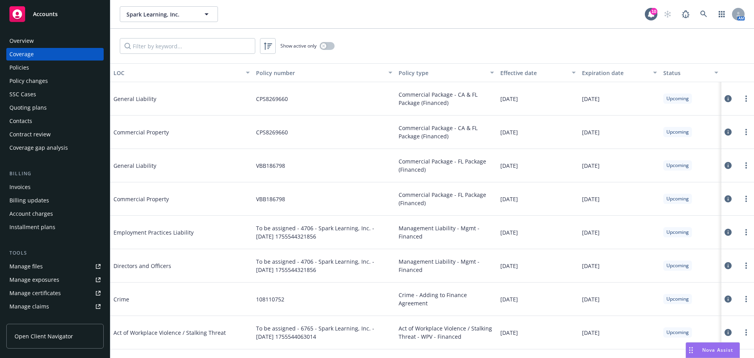
click at [276, 103] on div "CPS8269660" at bounding box center [324, 98] width 143 height 33
click at [273, 97] on span "CPS8269660" at bounding box center [272, 99] width 32 height 8
copy span "CPS8269660"
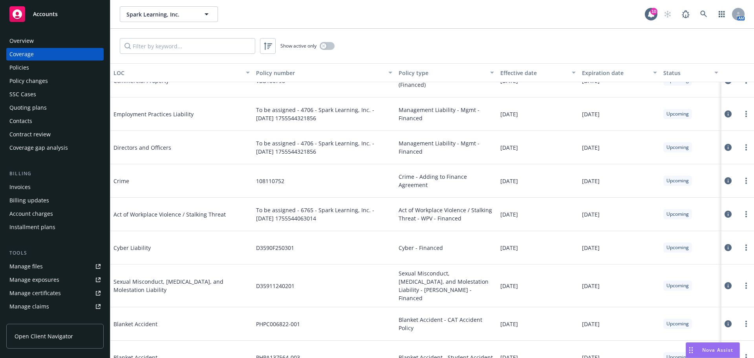
scroll to position [118, 0]
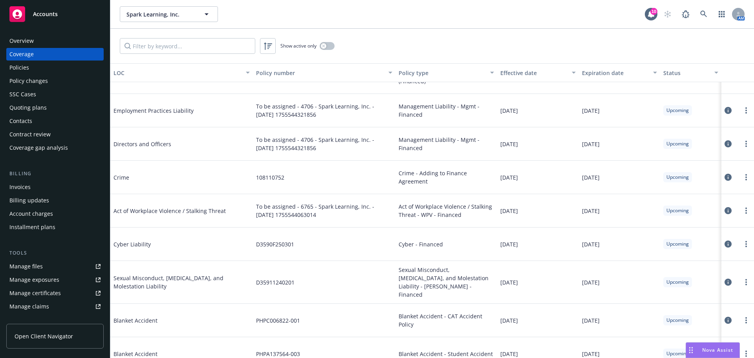
click at [725, 279] on icon at bounding box center [728, 282] width 7 height 7
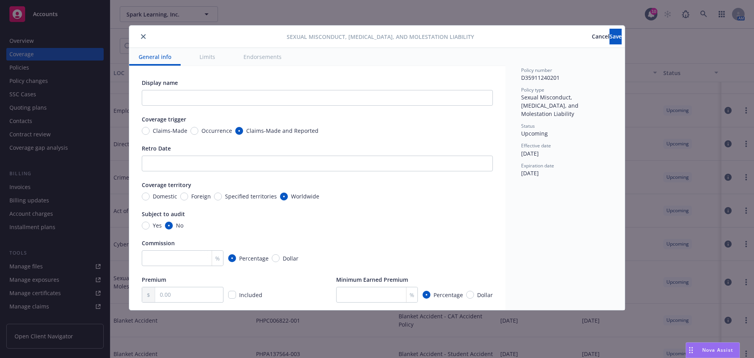
click at [592, 39] on span "Cancel" at bounding box center [601, 36] width 18 height 7
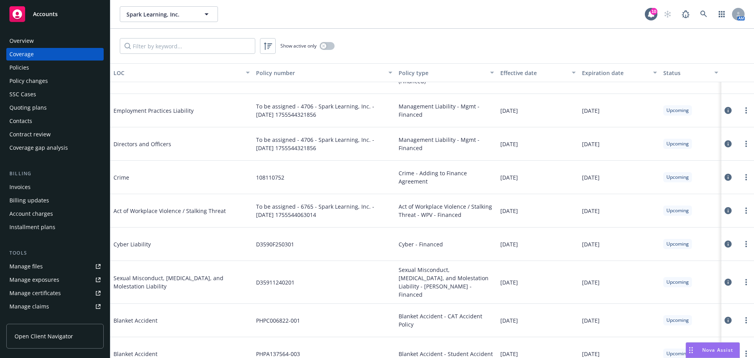
click at [39, 68] on div "Policies" at bounding box center [54, 67] width 91 height 13
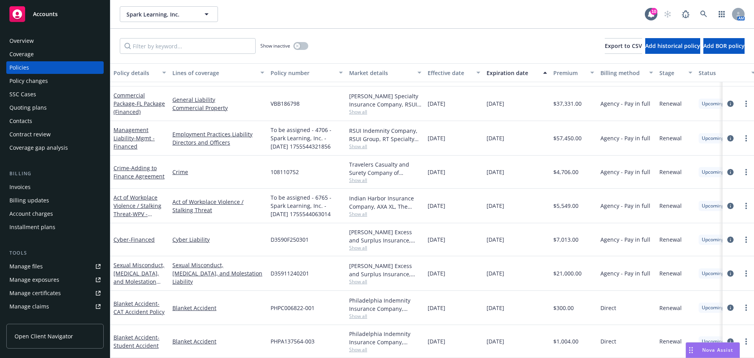
scroll to position [508, 0]
click at [728, 270] on icon "circleInformation" at bounding box center [731, 273] width 6 height 6
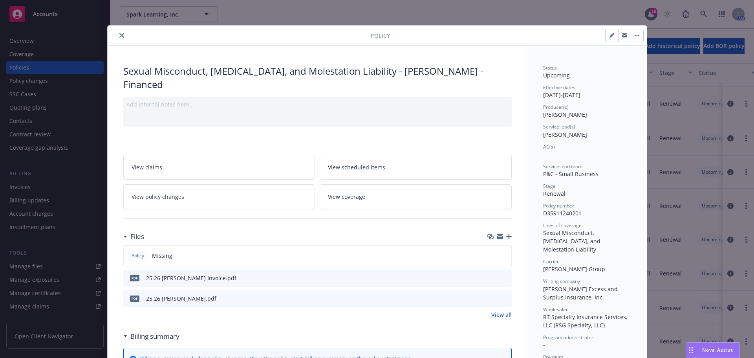
click at [503, 295] on icon "preview file" at bounding box center [504, 298] width 7 height 6
click at [117, 35] on button "close" at bounding box center [121, 35] width 9 height 9
click at [37, 52] on div "Coverage" at bounding box center [54, 54] width 91 height 13
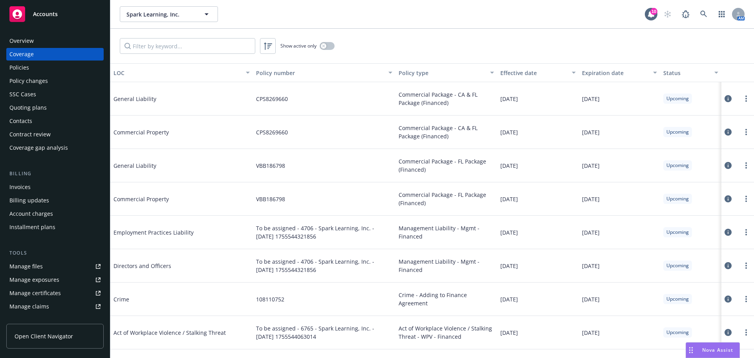
click at [51, 44] on div "Overview" at bounding box center [54, 41] width 91 height 13
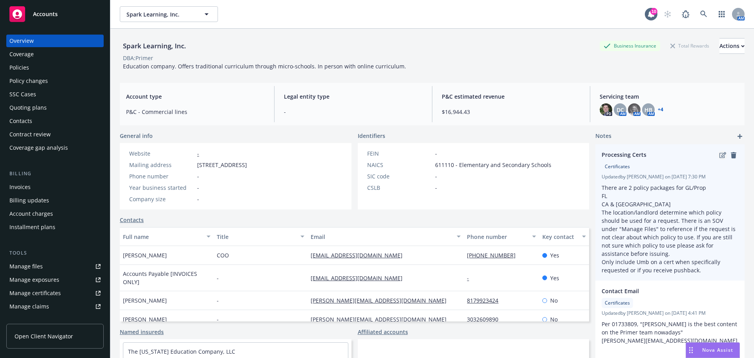
click at [720, 153] on icon "edit" at bounding box center [723, 155] width 7 height 6
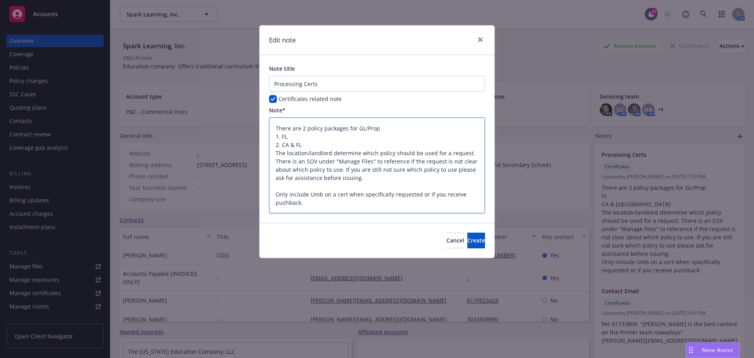
click at [467, 169] on textarea "There are 2 policy packages for GL/Prop 1. FL 2. CA & FL The location/landlord …" at bounding box center [377, 165] width 216 height 96
click at [468, 242] on span "Create" at bounding box center [477, 240] width 18 height 7
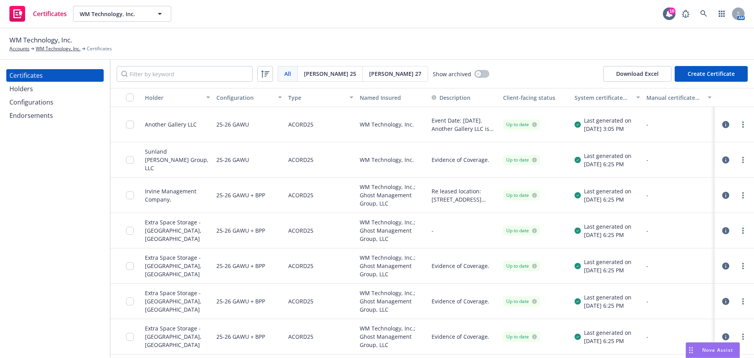
click at [52, 86] on div "Holders" at bounding box center [54, 89] width 91 height 13
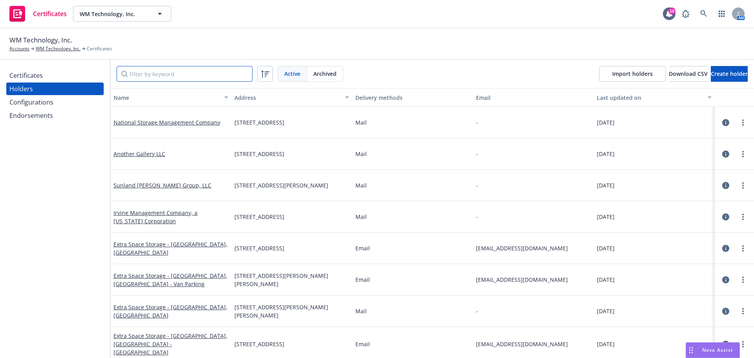
click at [172, 75] on input "Filter by keyword" at bounding box center [185, 74] width 136 height 16
paste input "WM Technology"
type input "WM Technology"
click at [185, 74] on input "Filter by keyword" at bounding box center [185, 74] width 136 height 16
click at [56, 107] on div "Configurations" at bounding box center [54, 102] width 91 height 13
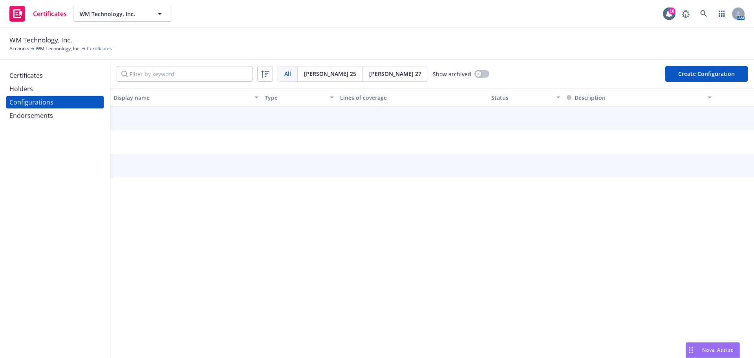
click at [363, 80] on div "[PERSON_NAME] 27" at bounding box center [395, 73] width 65 height 15
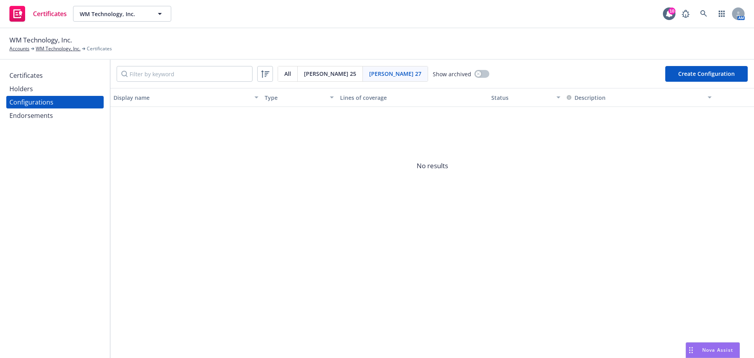
click at [715, 73] on button "Create Configuration" at bounding box center [707, 74] width 83 height 16
select select "ACORD27"
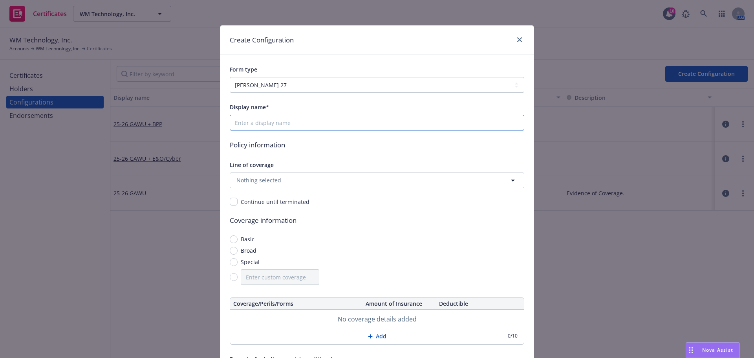
click at [249, 125] on input "Display name*" at bounding box center [377, 123] width 295 height 16
click at [282, 126] on input "Display name*" at bounding box center [377, 123] width 295 height 16
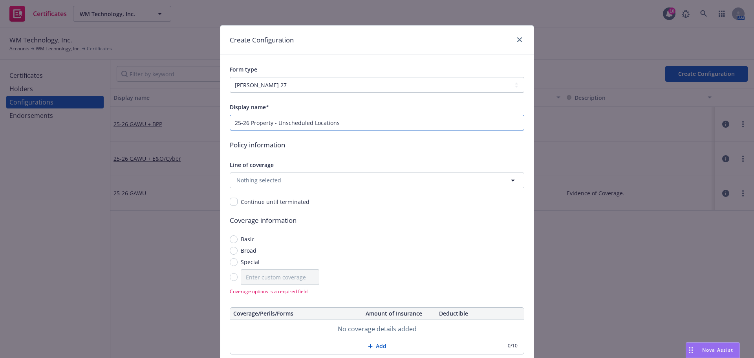
type input "25-26 Property - Unscheduled Locations"
click at [282, 182] on button "Nothing selected" at bounding box center [377, 180] width 295 height 16
click at [273, 180] on span "Nothing selected" at bounding box center [259, 180] width 45 height 8
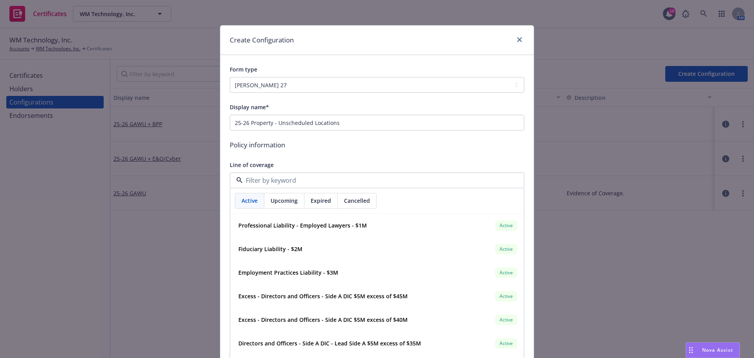
paste input "TCP 7019805-13"
type input "TCP 7019805-13"
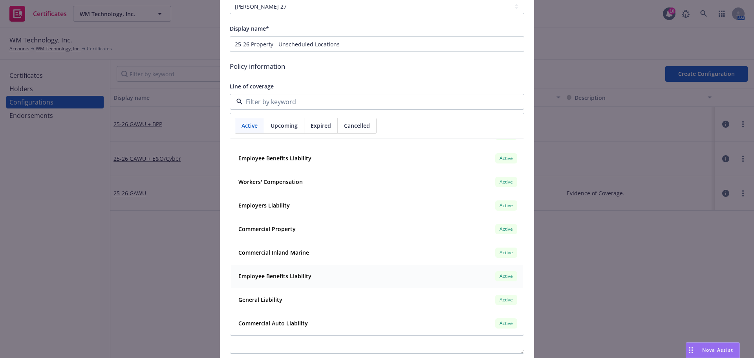
scroll to position [534, 0]
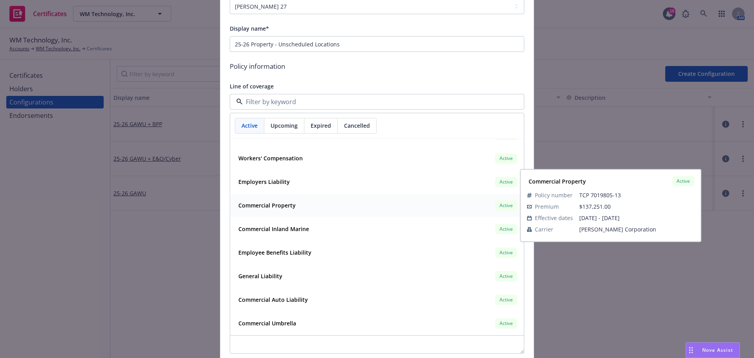
click at [296, 203] on div "Commercial Property Active" at bounding box center [377, 205] width 284 height 13
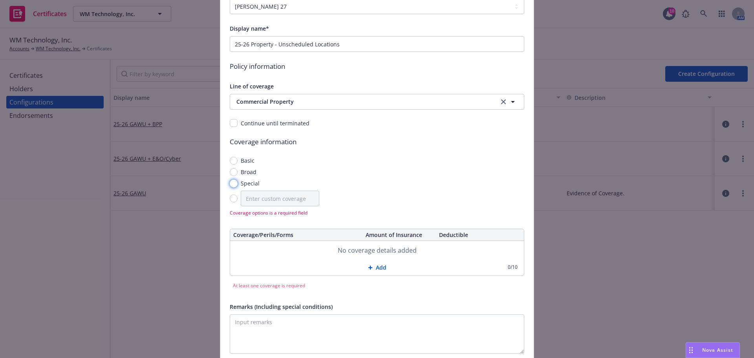
click at [232, 183] on input "Special" at bounding box center [234, 184] width 8 height 8
radio input "true"
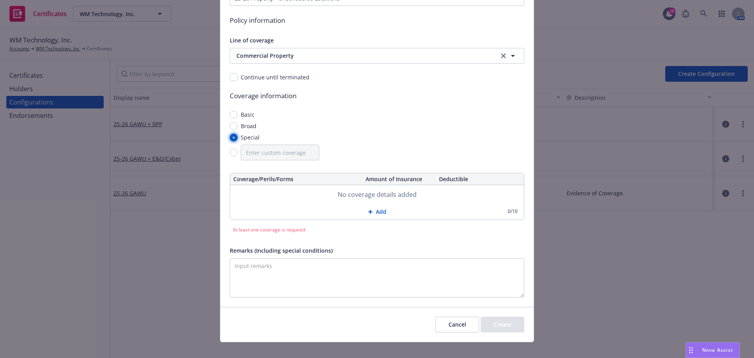
scroll to position [134, 0]
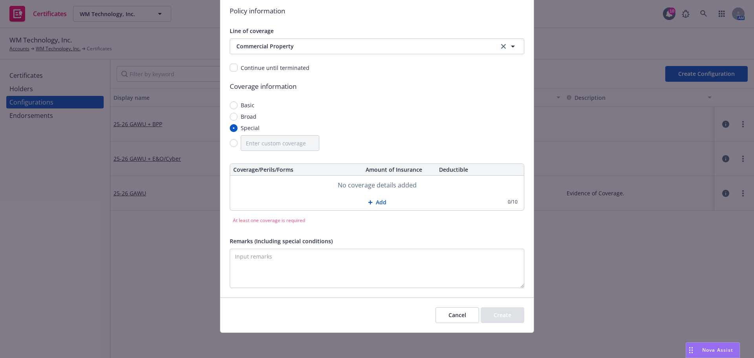
click at [379, 202] on button "Add" at bounding box center [377, 202] width 294 height 16
click at [292, 186] on input "text" at bounding box center [296, 185] width 126 height 13
type input "Personal Property"
click at [409, 180] on input "text" at bounding box center [399, 185] width 67 height 13
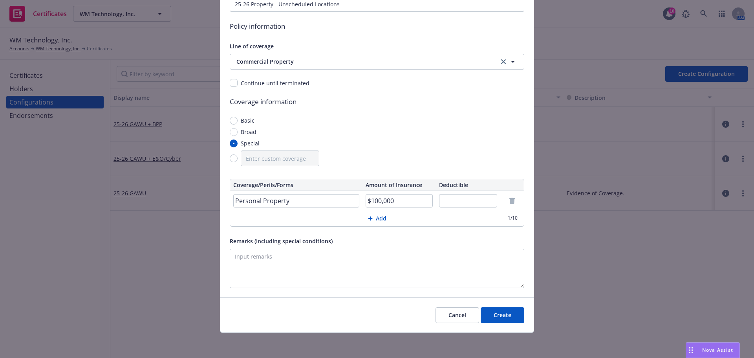
type input "$100,000"
click at [515, 319] on button "Create" at bounding box center [503, 315] width 44 height 16
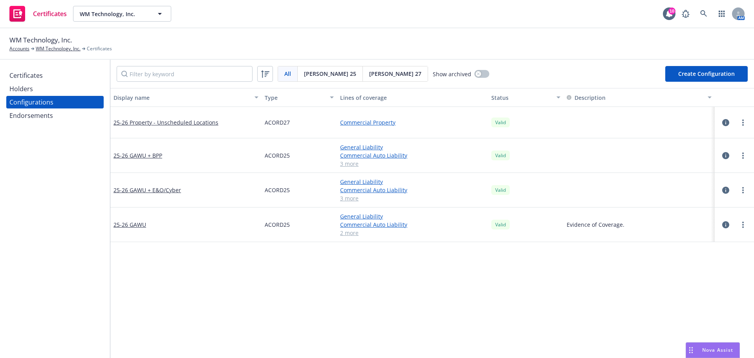
click at [53, 74] on div "Certificates" at bounding box center [54, 75] width 91 height 13
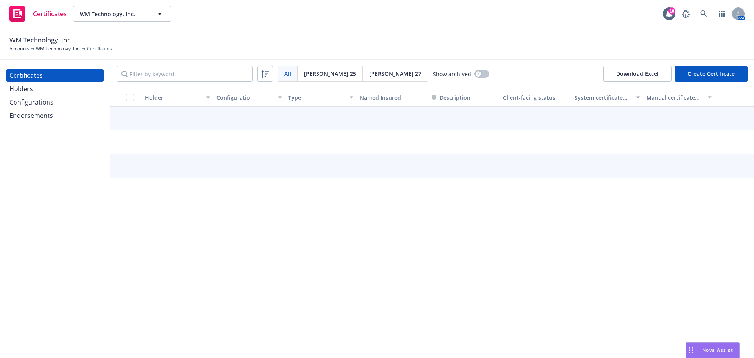
click at [369, 74] on span "[PERSON_NAME] 27" at bounding box center [395, 74] width 52 height 8
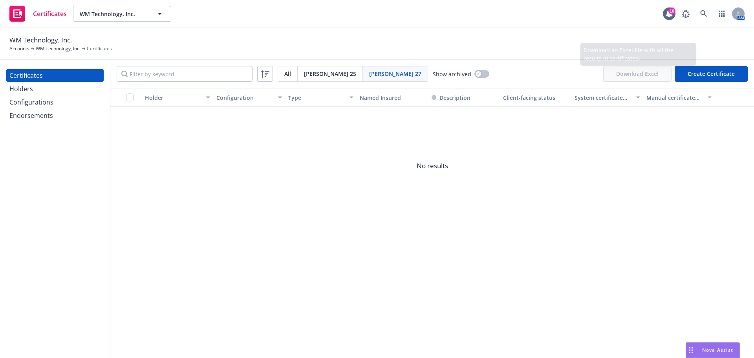
click at [726, 74] on button "Create Certificate" at bounding box center [711, 74] width 73 height 16
select select "ACORD27"
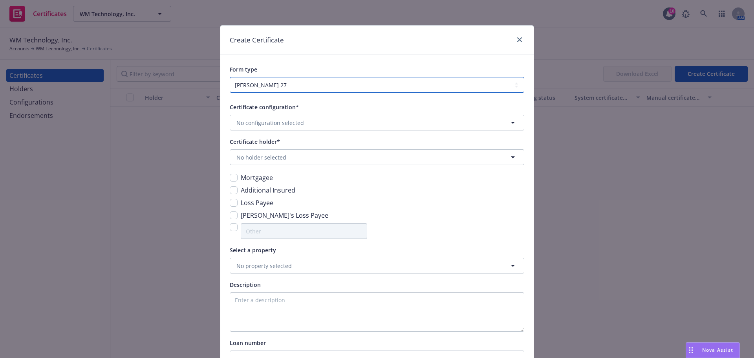
click at [332, 82] on select "ACORD 25 ACORD 27" at bounding box center [377, 85] width 295 height 16
click at [343, 54] on div "Create Certificate" at bounding box center [377, 40] width 314 height 29
click at [303, 124] on button "No configuration selected" at bounding box center [377, 123] width 295 height 16
click at [268, 150] on div "25-26 Property - Unscheduled Locations" at bounding box center [291, 145] width 113 height 11
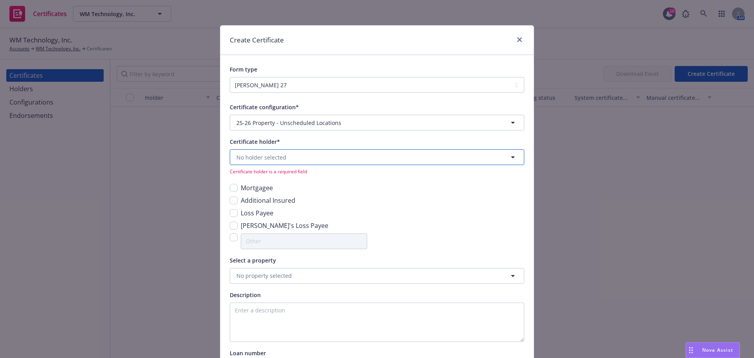
click at [241, 158] on span "No holder selected" at bounding box center [262, 157] width 50 height 8
click at [308, 154] on button "No holder selected" at bounding box center [377, 157] width 295 height 16
click at [317, 153] on button "No holder selected" at bounding box center [377, 157] width 295 height 16
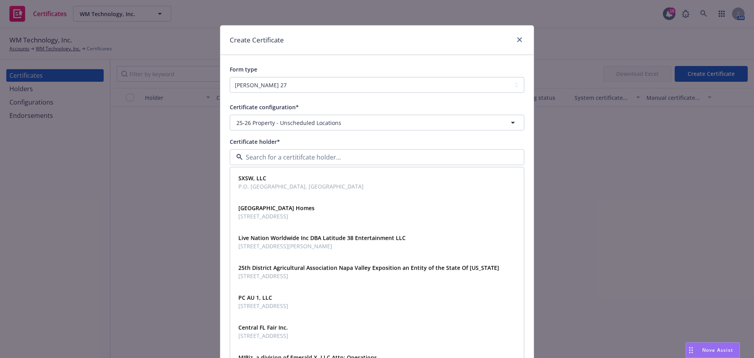
paste input "National Storage Management"
type input "National Storage Management"
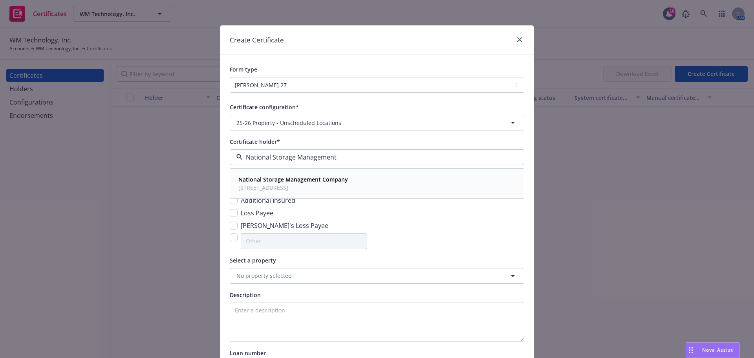
click at [306, 178] on strong "National Storage Management Company" at bounding box center [293, 179] width 110 height 7
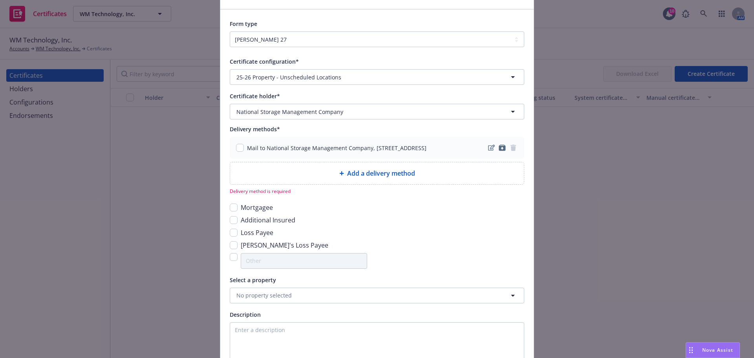
scroll to position [118, 0]
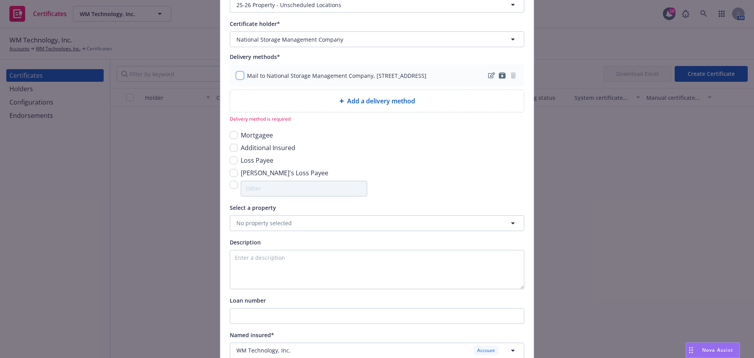
click at [237, 72] on input "checkbox" at bounding box center [240, 76] width 8 height 8
checkbox input "true"
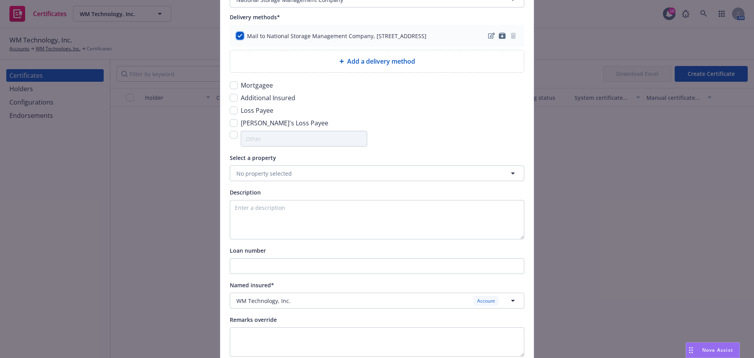
scroll to position [226, 0]
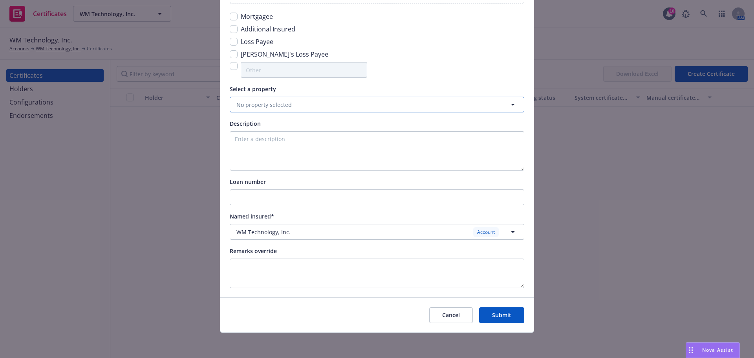
click at [299, 106] on button "No property selected" at bounding box center [377, 105] width 295 height 16
click at [429, 82] on div "Certificate configuration* [object Object] 25-26 Property - Unscheduled Locatio…" at bounding box center [377, 82] width 295 height 412
click at [501, 317] on button "Submit" at bounding box center [501, 315] width 45 height 16
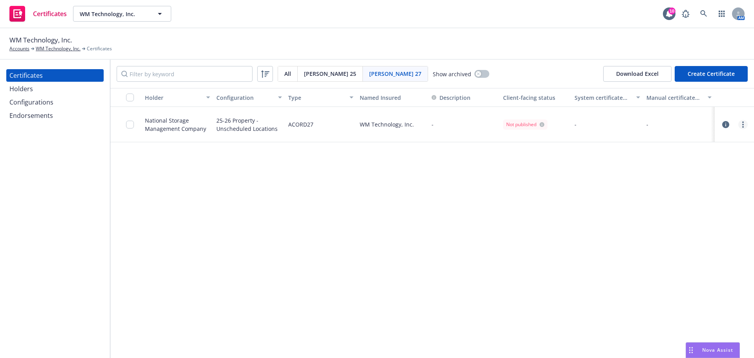
click at [744, 128] on link "more" at bounding box center [743, 124] width 9 height 9
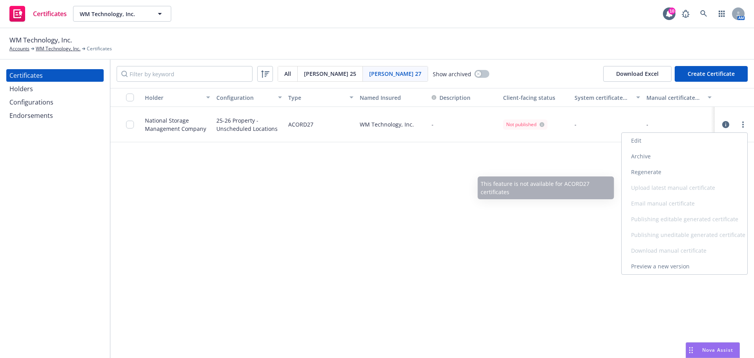
click at [666, 175] on link "Regenerate" at bounding box center [685, 172] width 126 height 16
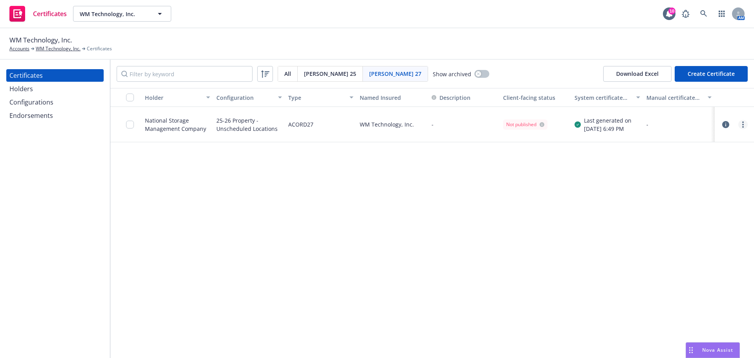
click at [746, 127] on link "more" at bounding box center [743, 124] width 9 height 9
click at [701, 238] on link "Download uneditable generated certificate" at bounding box center [685, 235] width 126 height 16
click at [135, 125] on div at bounding box center [132, 125] width 13 height 26
click at [129, 125] on input "checkbox" at bounding box center [130, 125] width 8 height 8
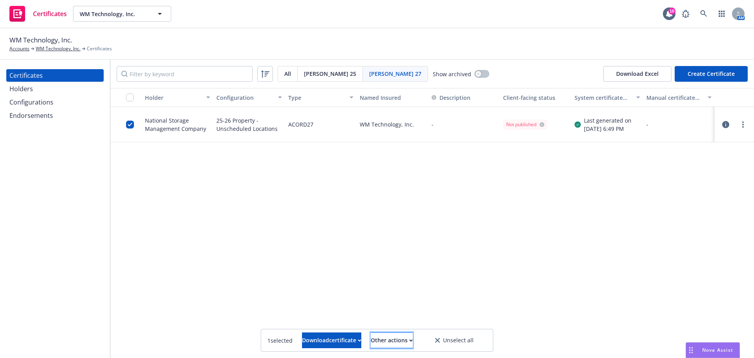
click at [413, 345] on div "Other actions" at bounding box center [392, 340] width 42 height 15
click at [532, 246] on div "Holder Configuration Type Named Insured Description Client-facing status System…" at bounding box center [432, 223] width 644 height 270
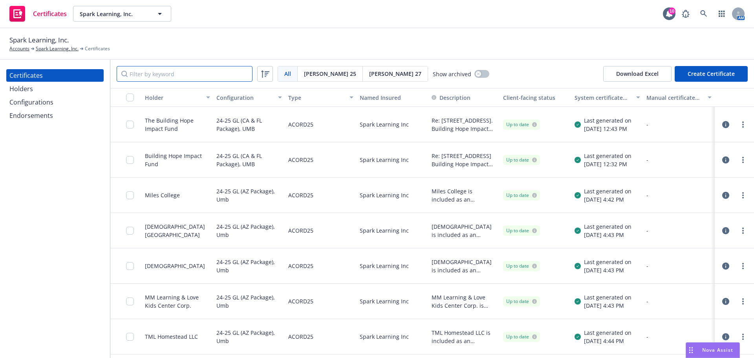
click at [204, 74] on input "Filter by keyword" at bounding box center [185, 74] width 136 height 16
paste input "Covenant Missionary Baptist"
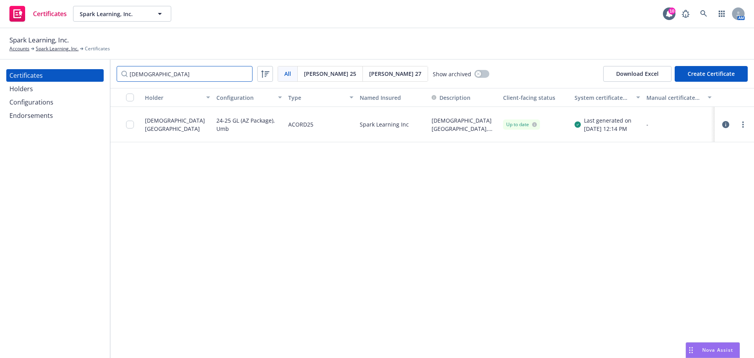
type input "Covenant Missionary Baptist"
click at [245, 73] on input "Covenant Missionary Baptist" at bounding box center [185, 74] width 136 height 16
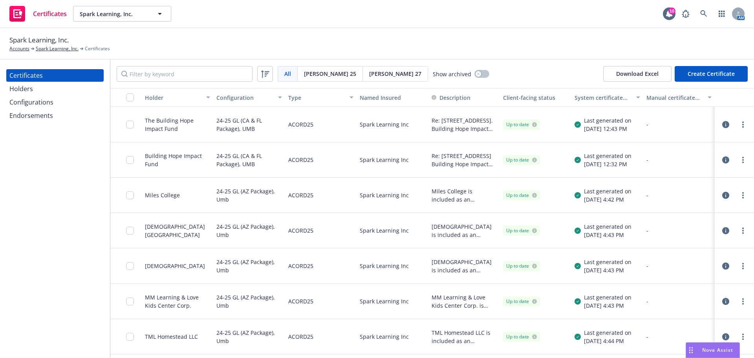
click at [36, 101] on div "Configurations" at bounding box center [31, 102] width 44 height 13
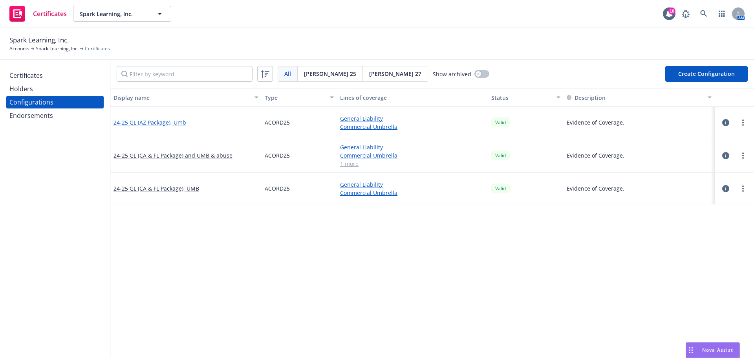
click at [167, 124] on link "24-25 GL (AZ Package), Umb" at bounding box center [150, 122] width 73 height 8
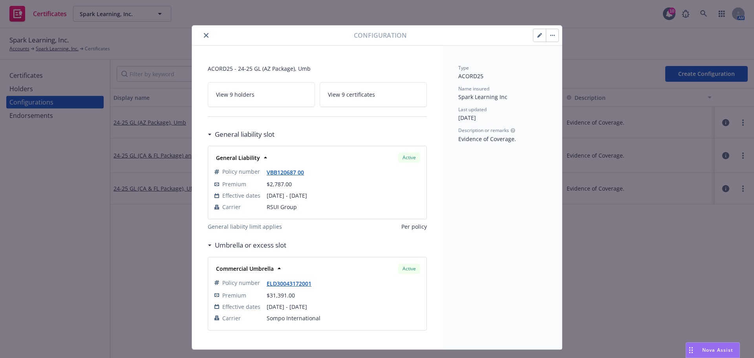
click at [537, 37] on icon "button" at bounding box center [539, 35] width 5 height 5
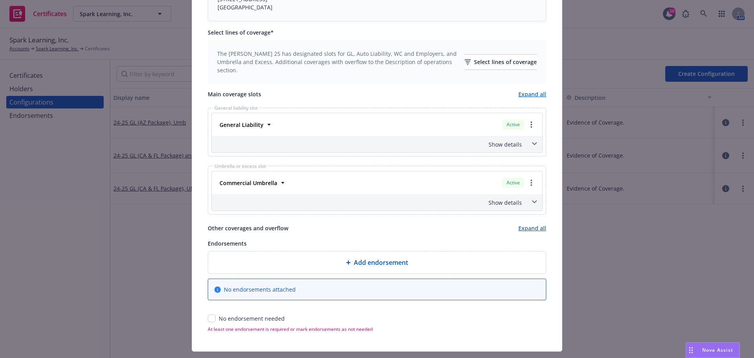
scroll to position [275, 0]
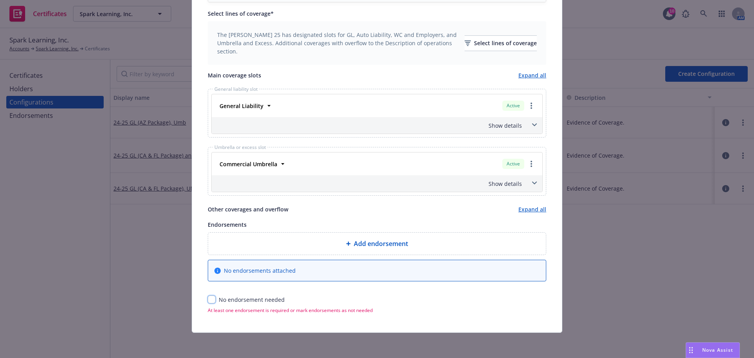
click at [208, 299] on input "checkbox" at bounding box center [212, 299] width 8 height 8
checkbox input "true"
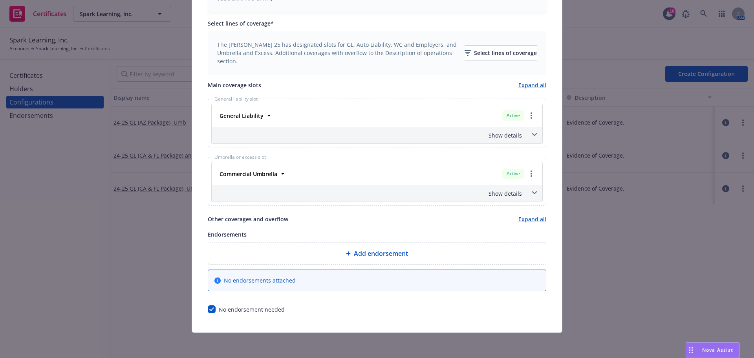
click at [524, 195] on div "Show details" at bounding box center [377, 193] width 331 height 17
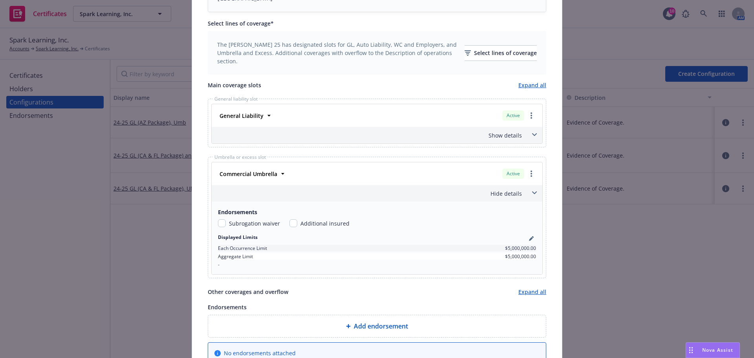
click at [524, 195] on div "Hide details" at bounding box center [377, 193] width 331 height 17
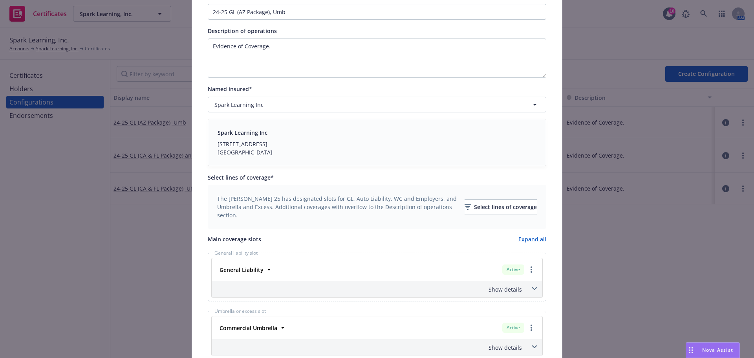
scroll to position [108, 0]
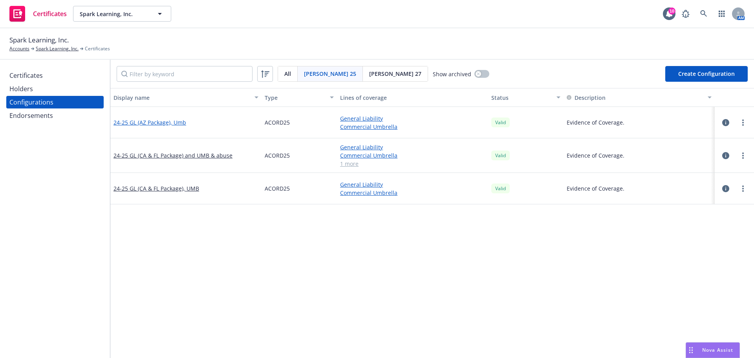
click at [163, 125] on link "24-25 GL (AZ Package), Umb" at bounding box center [150, 122] width 73 height 8
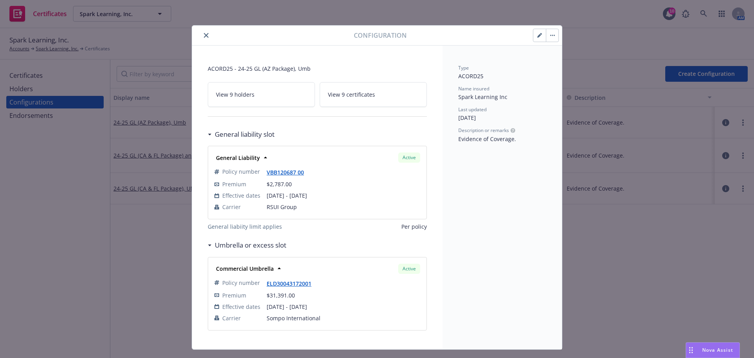
click at [537, 33] on icon "button" at bounding box center [539, 35] width 5 height 5
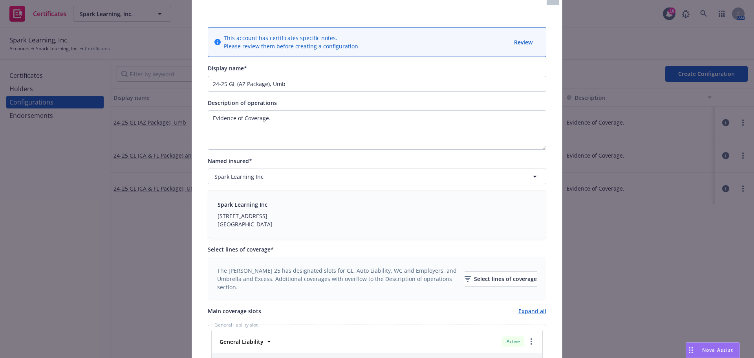
scroll to position [39, 0]
click at [241, 84] on input "24-25 GL (AZ Package), Umb" at bounding box center [377, 84] width 339 height 16
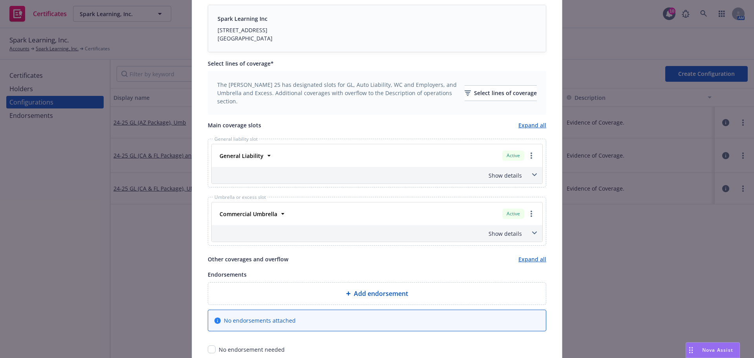
scroll to position [275, 0]
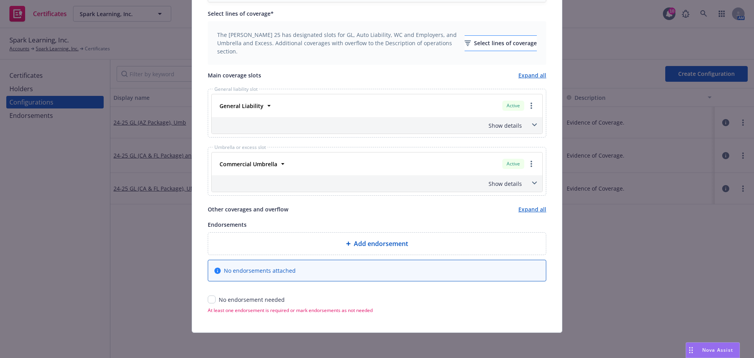
type input "24-25 GL (FL Package), Umb"
click at [469, 42] on div "Select lines of coverage" at bounding box center [501, 43] width 72 height 15
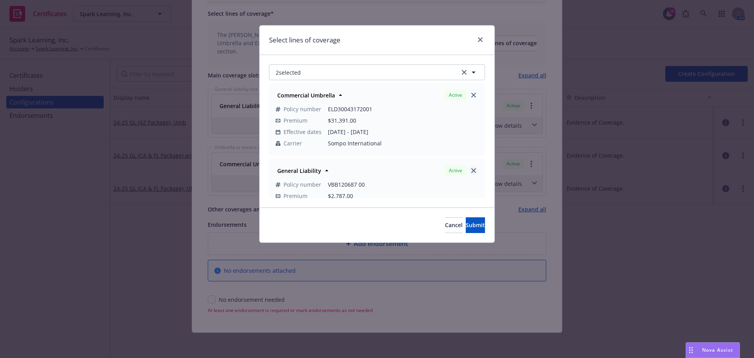
click at [471, 170] on icon "close" at bounding box center [473, 170] width 5 height 5
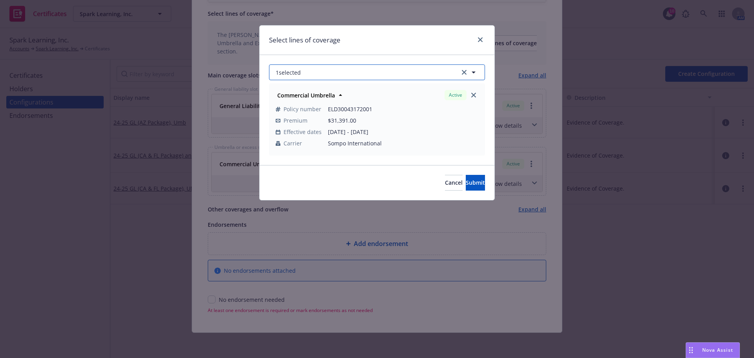
click at [354, 71] on button "1 selected" at bounding box center [377, 72] width 216 height 16
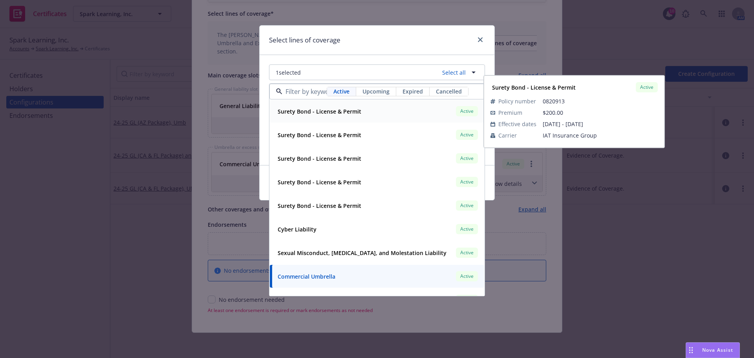
click at [381, 84] on div "Active Upcoming Expired Cancelled" at bounding box center [377, 92] width 215 height 16
click at [381, 91] on span "Upcoming" at bounding box center [376, 91] width 27 height 8
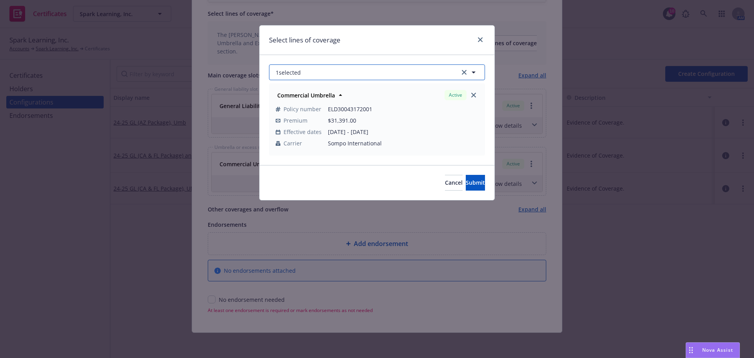
click at [352, 71] on button "1 selected" at bounding box center [377, 72] width 216 height 16
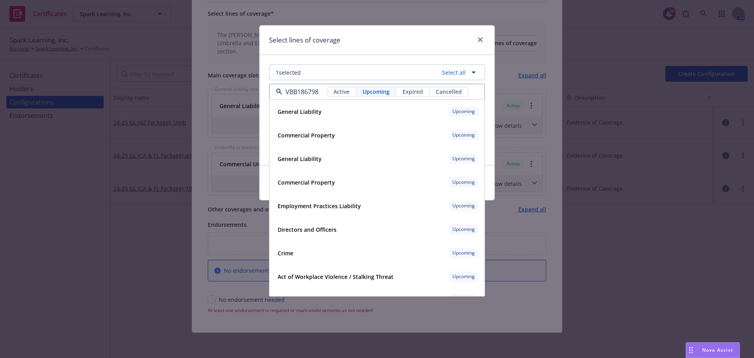
scroll to position [0, 28]
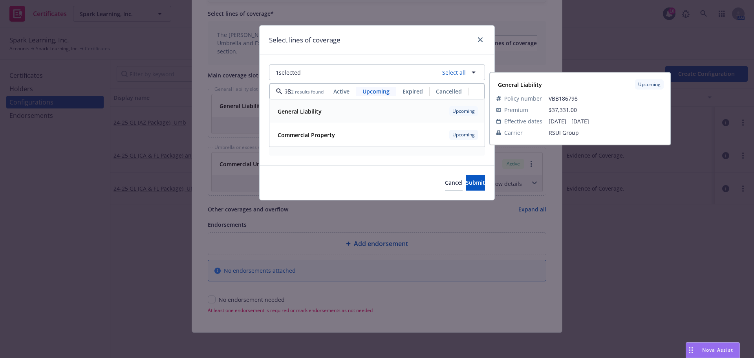
click at [323, 114] on div "General Liability Upcoming" at bounding box center [377, 111] width 205 height 13
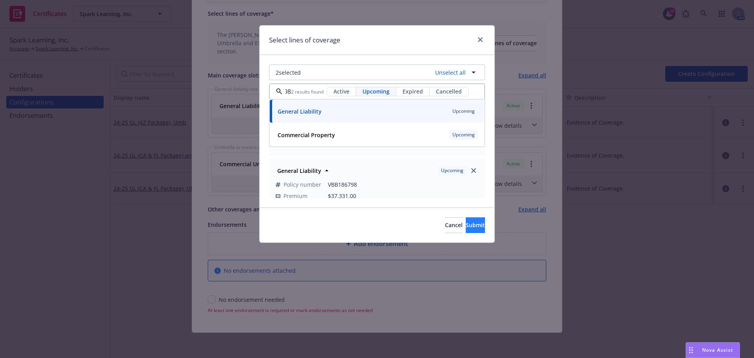
type input "VBB186798"
click at [466, 221] on span "Submit" at bounding box center [475, 224] width 19 height 7
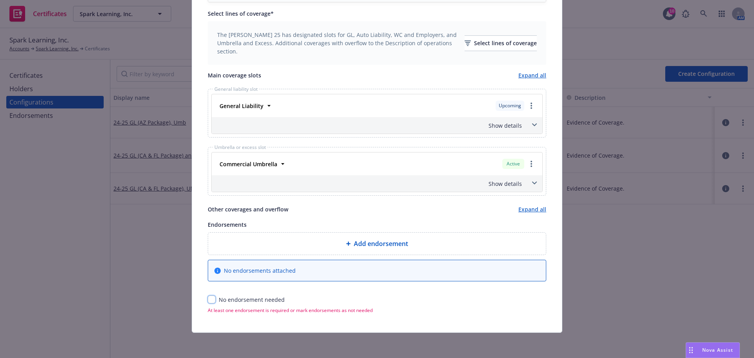
click at [213, 300] on input "checkbox" at bounding box center [212, 299] width 8 height 8
checkbox input "true"
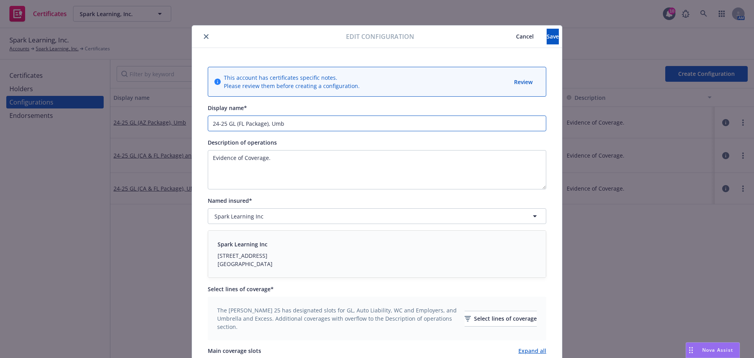
click at [224, 124] on input "24-25 GL (FL Package), Umb" at bounding box center [377, 124] width 339 height 16
type input "24-25/26 GL (FL Package), Umb"
click at [547, 36] on span "Save" at bounding box center [553, 36] width 12 height 7
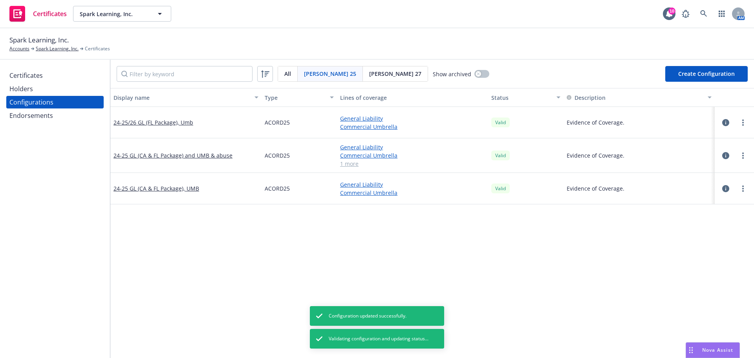
click at [42, 73] on div "Certificates" at bounding box center [25, 75] width 33 height 13
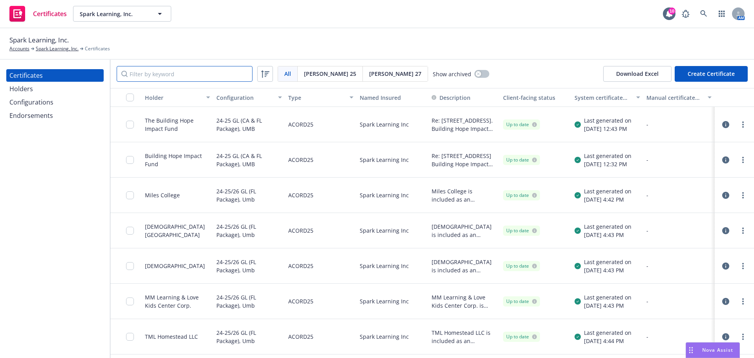
click at [209, 76] on input "Filter by keyword" at bounding box center [185, 74] width 136 height 16
paste input "Covenant Missionary"
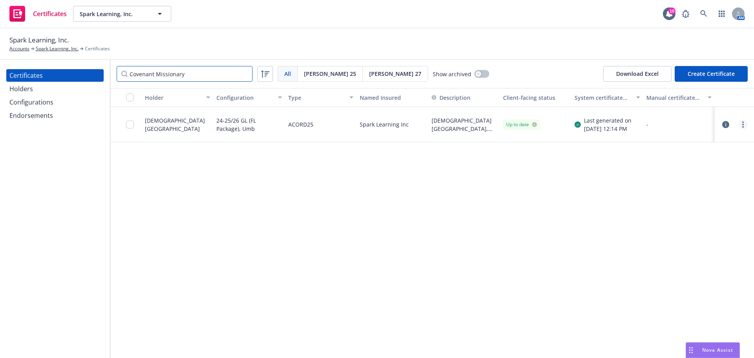
type input "Covenant Missionary"
click at [746, 125] on link "more" at bounding box center [743, 124] width 9 height 9
click at [707, 139] on link "Edit" at bounding box center [685, 141] width 126 height 16
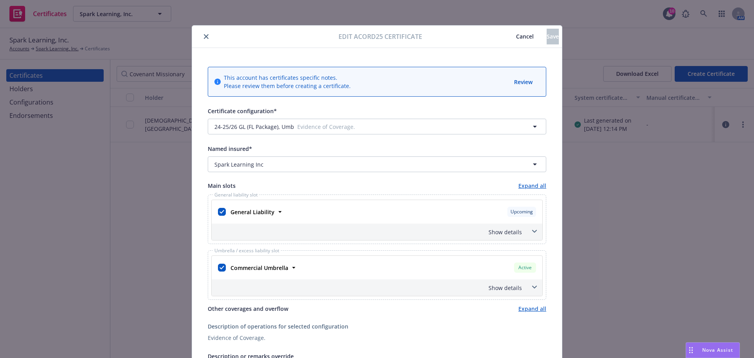
scroll to position [39, 0]
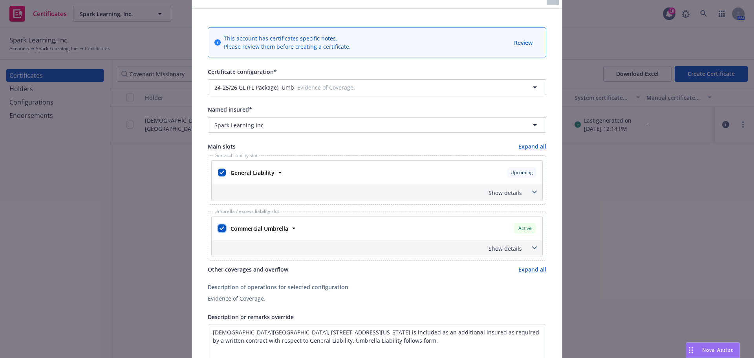
click at [222, 227] on input "checkbox" at bounding box center [222, 228] width 8 height 8
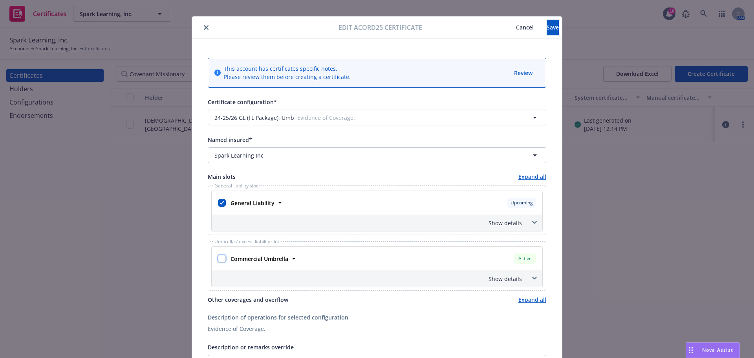
scroll to position [0, 0]
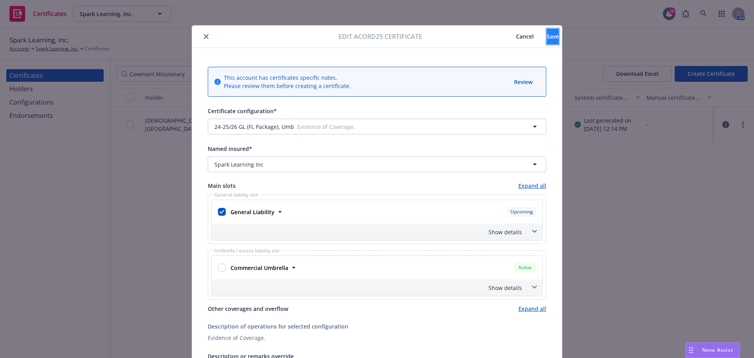
click at [547, 42] on button "Save" at bounding box center [553, 37] width 12 height 16
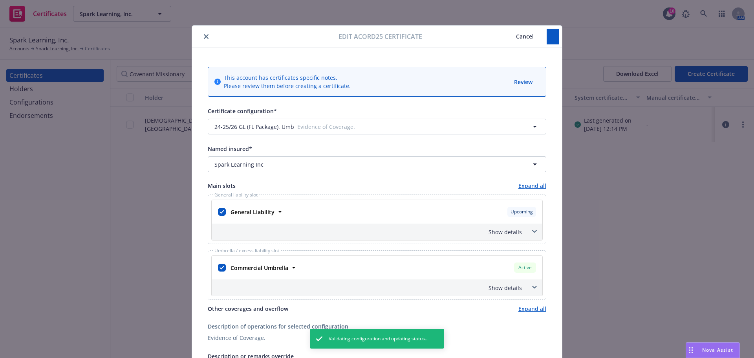
checkbox input "true"
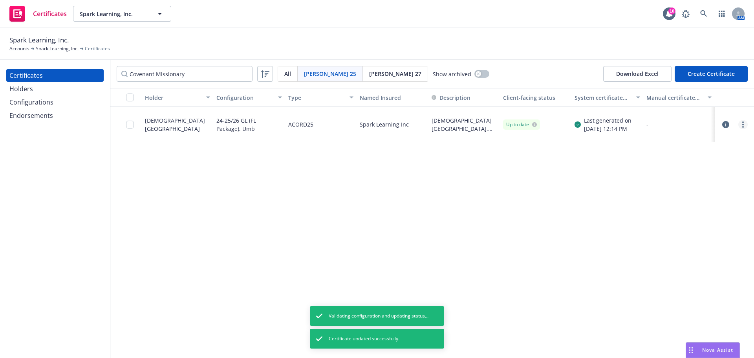
click at [744, 124] on link "more" at bounding box center [743, 124] width 9 height 9
click at [700, 173] on link "Regenerate" at bounding box center [685, 172] width 126 height 16
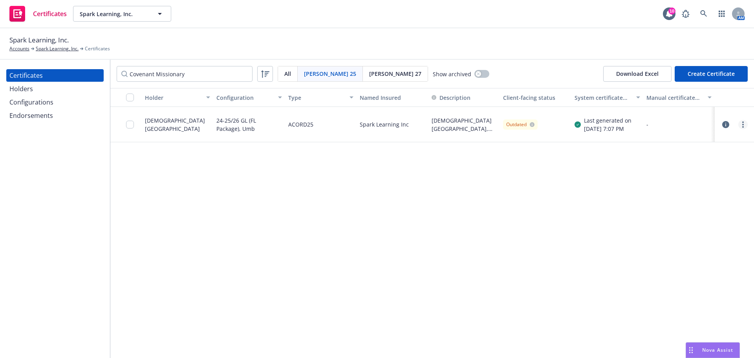
click at [741, 126] on link "more" at bounding box center [743, 124] width 9 height 9
click at [680, 265] on link "Preview a new version" at bounding box center [685, 267] width 126 height 16
click at [740, 123] on link "more" at bounding box center [743, 124] width 9 height 9
click at [536, 67] on div "Covenant Missionary Acord 25 All Acord 25 Acord 27 Show archived Download Excel…" at bounding box center [432, 74] width 644 height 28
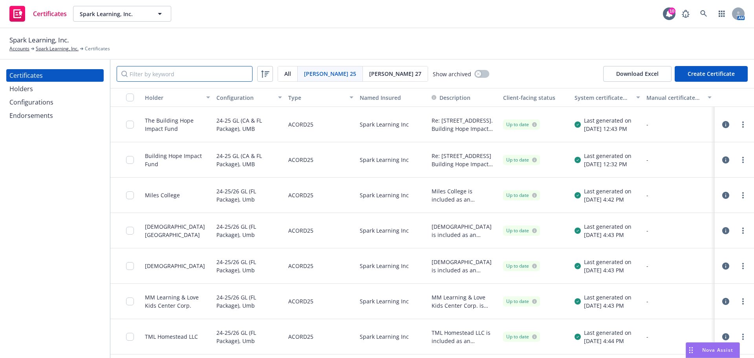
click at [219, 78] on input "Filter by keyword" at bounding box center [185, 74] width 136 height 16
paste input "Covenant Missionary"
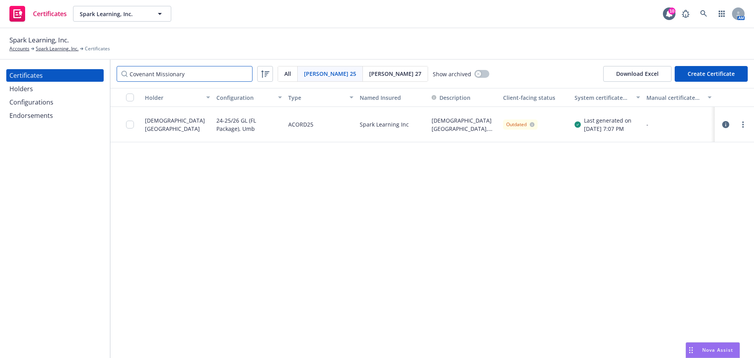
type input "Covenant Missionary"
click at [750, 122] on div at bounding box center [734, 125] width 33 height 16
click at [746, 125] on link "more" at bounding box center [743, 124] width 9 height 9
click at [689, 227] on link "Download uneditable generated certificate" at bounding box center [685, 235] width 126 height 16
click at [127, 125] on input "checkbox" at bounding box center [130, 125] width 8 height 8
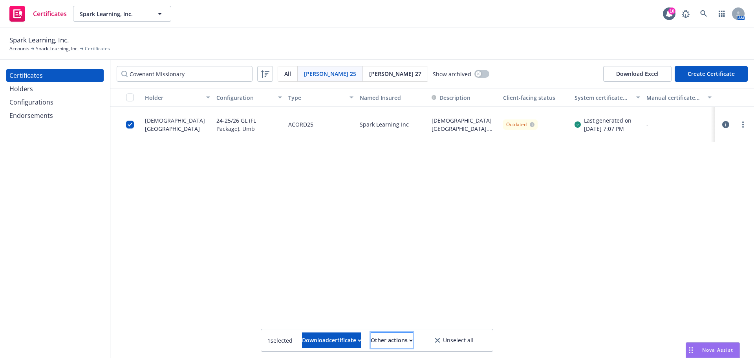
click at [413, 338] on div "Other actions" at bounding box center [392, 340] width 42 height 15
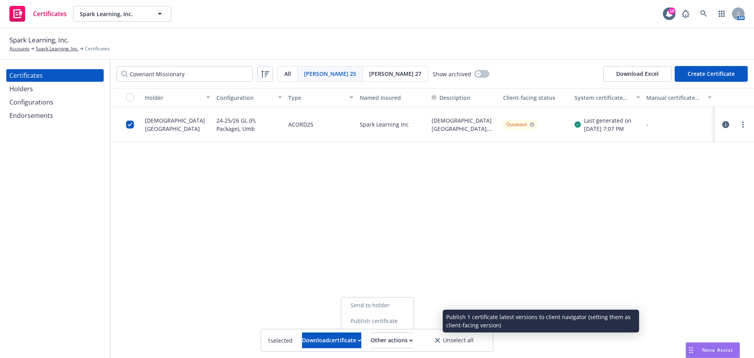
click at [414, 324] on link "Publish certificate" at bounding box center [377, 321] width 72 height 16
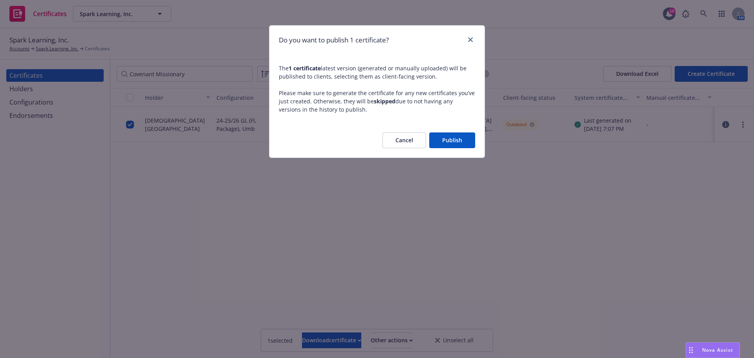
click at [449, 143] on button "Publish" at bounding box center [452, 140] width 46 height 16
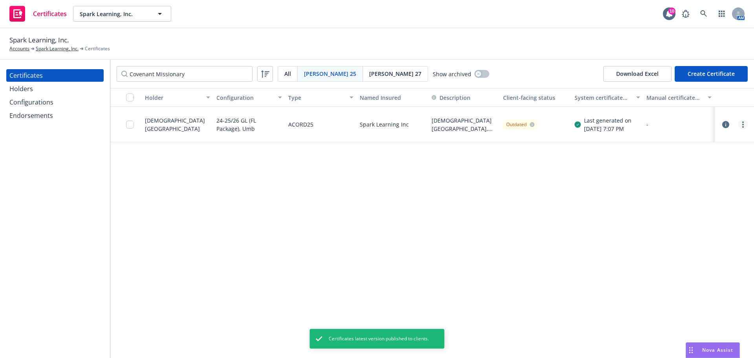
click at [744, 125] on link "more" at bounding box center [743, 124] width 9 height 9
click at [676, 137] on link "Edit" at bounding box center [685, 141] width 126 height 16
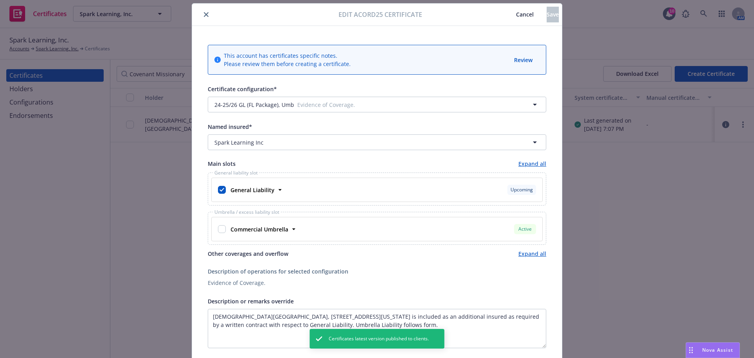
scroll to position [39, 0]
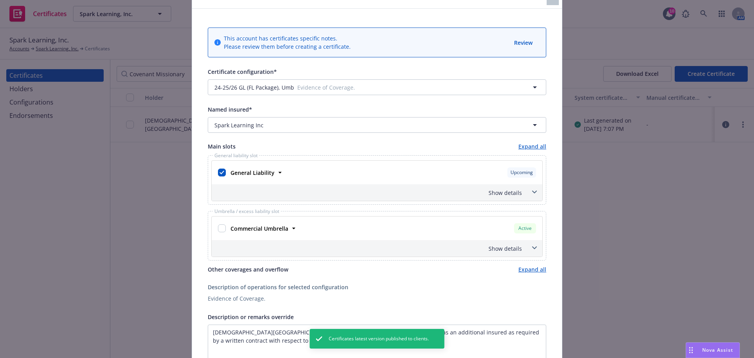
click at [213, 210] on span "Umbrella / excess liability slot" at bounding box center [247, 211] width 68 height 5
click at [220, 227] on input "checkbox" at bounding box center [222, 228] width 8 height 8
checkbox input "true"
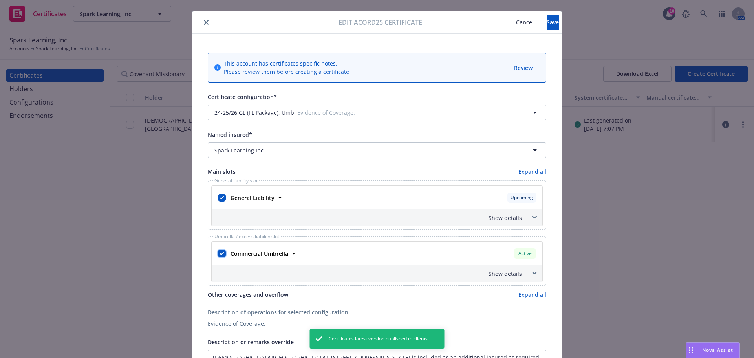
scroll to position [0, 0]
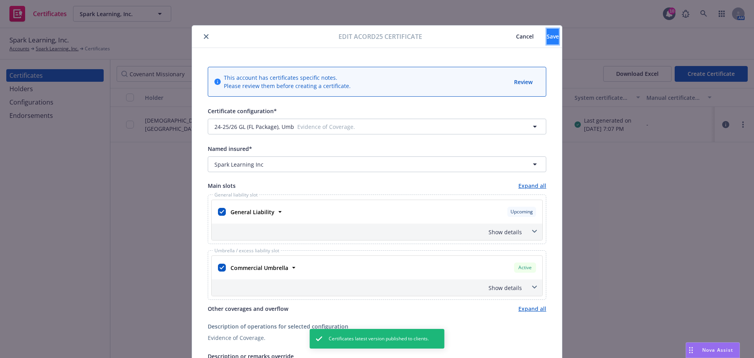
click at [547, 38] on button "Save" at bounding box center [553, 37] width 12 height 16
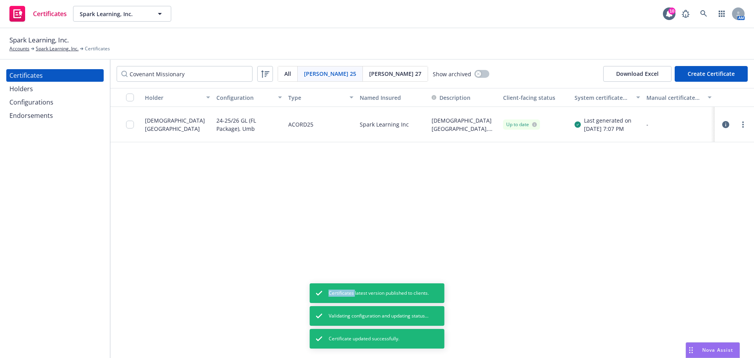
click at [743, 125] on circle "more" at bounding box center [744, 125] width 2 height 2
click at [655, 172] on link "Regenerate" at bounding box center [685, 172] width 126 height 16
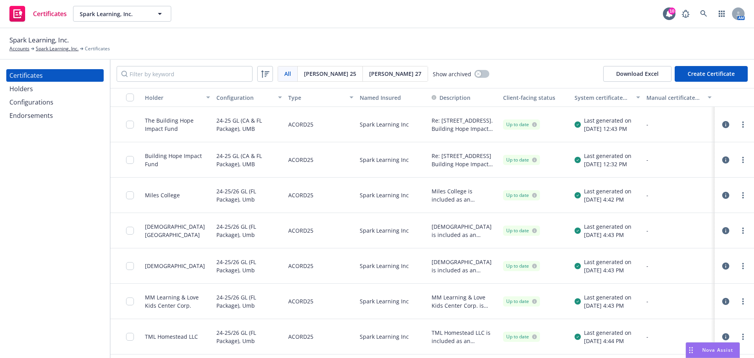
click at [722, 128] on button "button" at bounding box center [725, 124] width 9 height 9
click at [739, 125] on link "more" at bounding box center [743, 124] width 9 height 9
click at [688, 266] on link "Preview a new version" at bounding box center [679, 267] width 126 height 16
click at [739, 161] on link "more" at bounding box center [743, 159] width 9 height 9
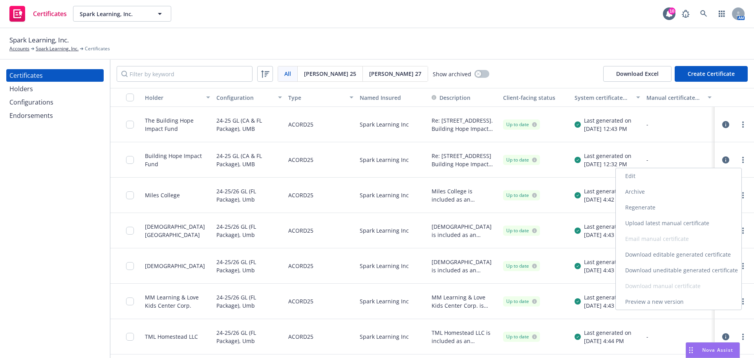
click at [650, 299] on link "Preview a new version" at bounding box center [679, 302] width 126 height 16
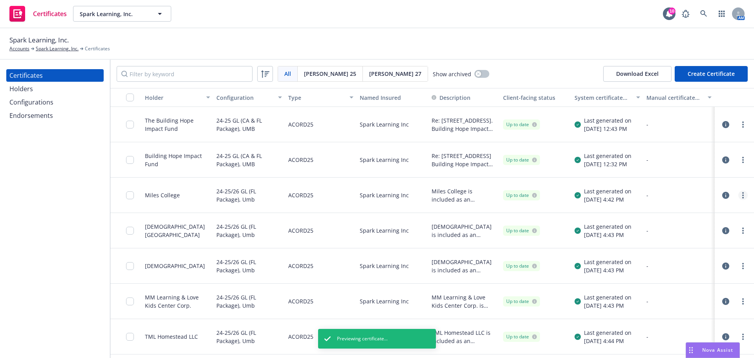
click at [740, 196] on link "more" at bounding box center [743, 195] width 9 height 9
click at [691, 334] on div "-" at bounding box center [679, 336] width 65 height 8
click at [739, 196] on link "more" at bounding box center [743, 195] width 9 height 9
click at [682, 335] on link "Preview a new version" at bounding box center [679, 337] width 126 height 16
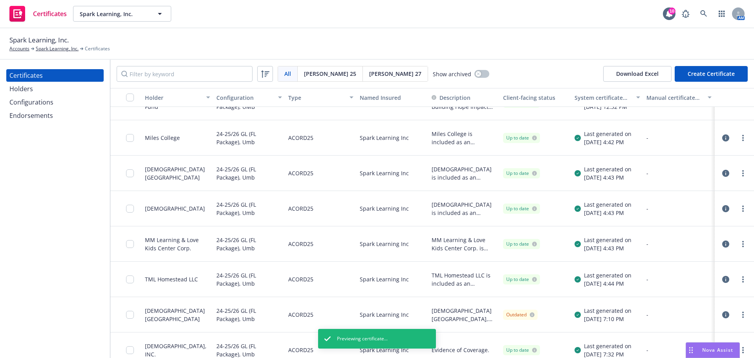
scroll to position [79, 0]
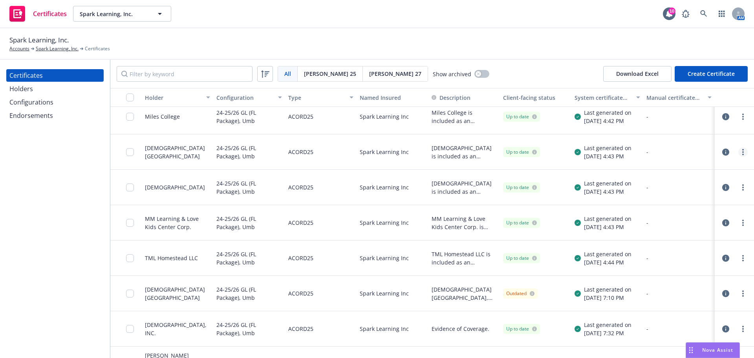
click at [739, 154] on link "more" at bounding box center [743, 151] width 9 height 9
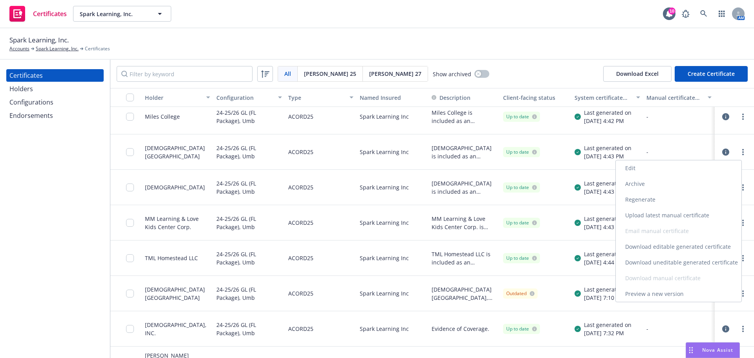
click at [667, 291] on link "Preview a new version" at bounding box center [679, 294] width 126 height 16
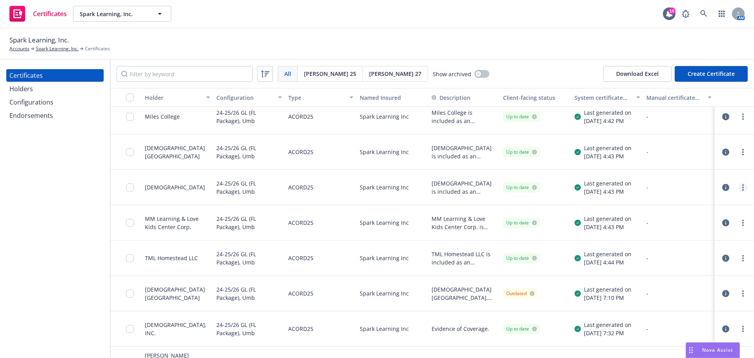
click at [743, 186] on icon "more" at bounding box center [744, 187] width 2 height 6
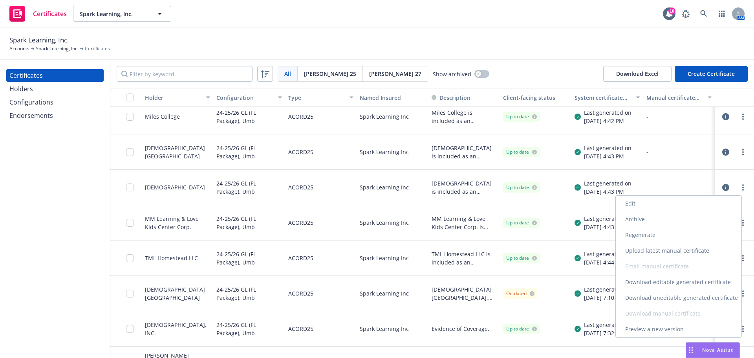
click at [675, 328] on link "Preview a new version" at bounding box center [679, 329] width 126 height 16
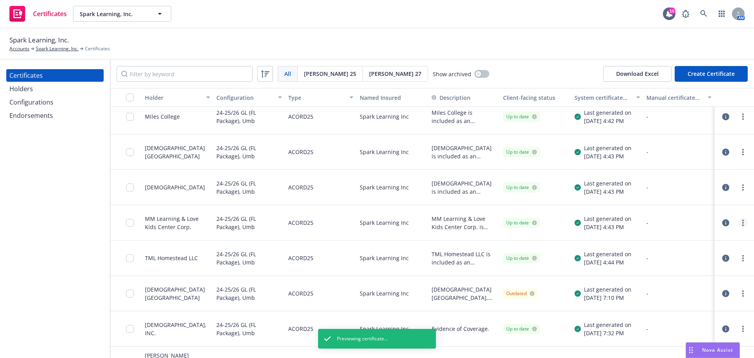
click at [739, 222] on link "more" at bounding box center [743, 222] width 9 height 9
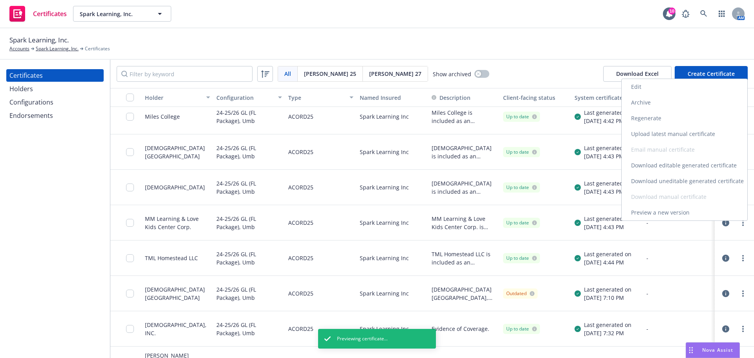
click at [700, 214] on link "Preview a new version" at bounding box center [685, 213] width 126 height 16
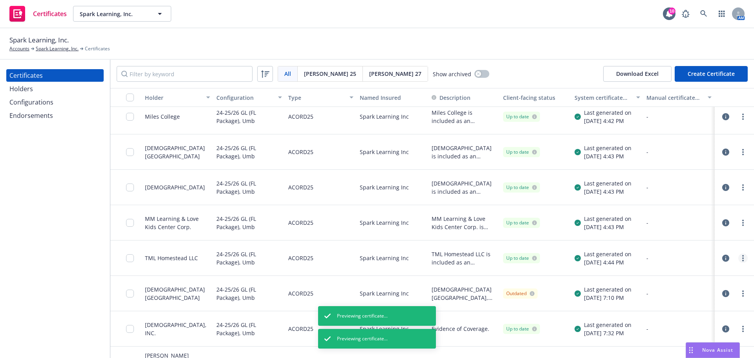
click at [743, 261] on icon "more" at bounding box center [744, 258] width 2 height 6
click at [698, 249] on link "Preview a new version" at bounding box center [685, 248] width 126 height 16
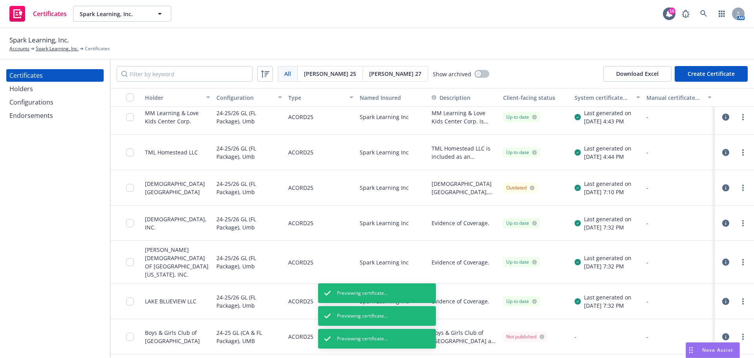
scroll to position [236, 0]
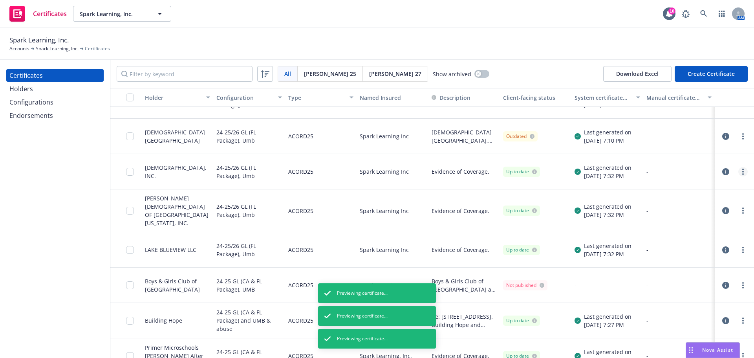
click at [739, 170] on link "more" at bounding box center [743, 171] width 9 height 9
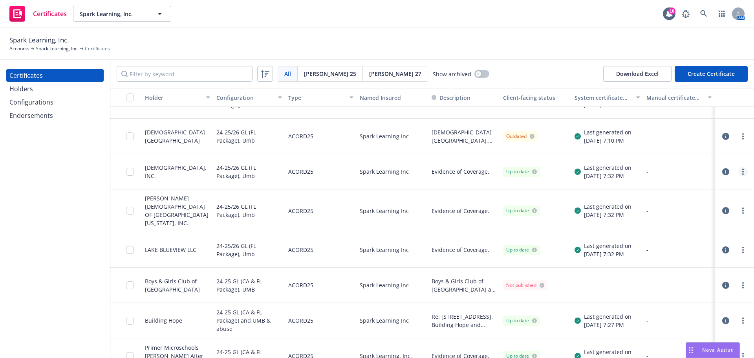
click at [739, 172] on link "more" at bounding box center [743, 171] width 9 height 9
click at [706, 306] on link "Preview a new version" at bounding box center [679, 314] width 126 height 16
click at [741, 214] on div at bounding box center [743, 210] width 9 height 9
click at [739, 211] on link "more" at bounding box center [743, 210] width 9 height 9
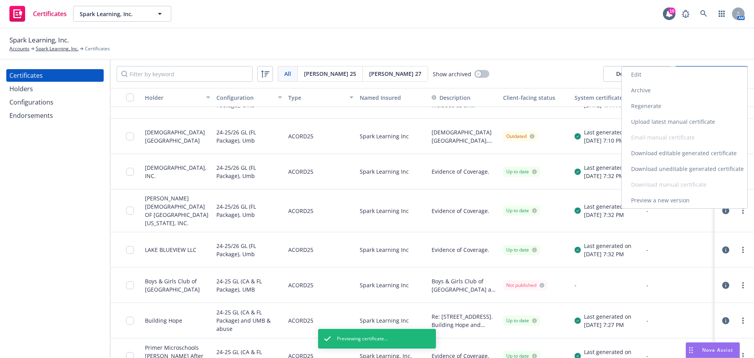
click at [680, 200] on link "Preview a new version" at bounding box center [685, 201] width 126 height 16
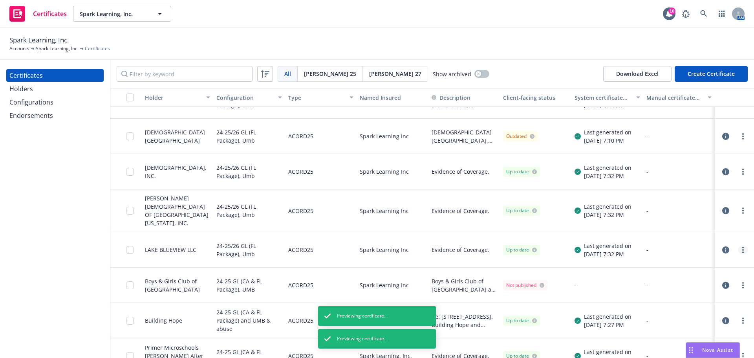
click at [741, 251] on link "more" at bounding box center [743, 249] width 9 height 9
drag, startPoint x: 694, startPoint y: 242, endPoint x: 691, endPoint y: 237, distance: 5.7
click at [694, 242] on link "Preview a new version" at bounding box center [685, 240] width 126 height 16
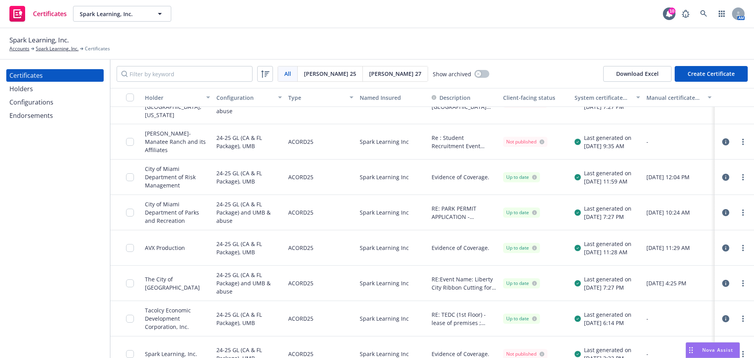
scroll to position [774, 0]
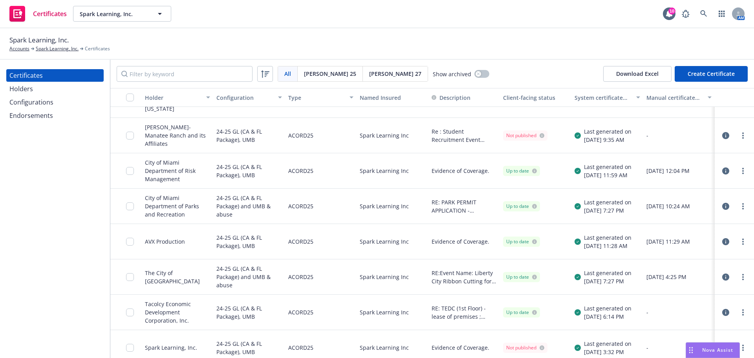
click at [733, 239] on div at bounding box center [734, 242] width 33 height 16
click at [743, 241] on circle "more" at bounding box center [744, 242] width 2 height 2
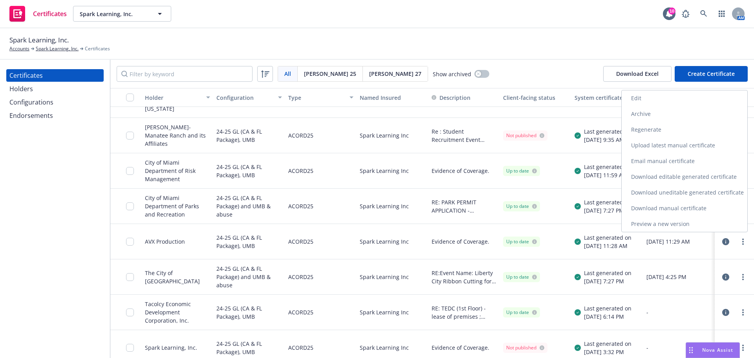
click at [673, 228] on link "Preview a new version" at bounding box center [685, 224] width 126 height 16
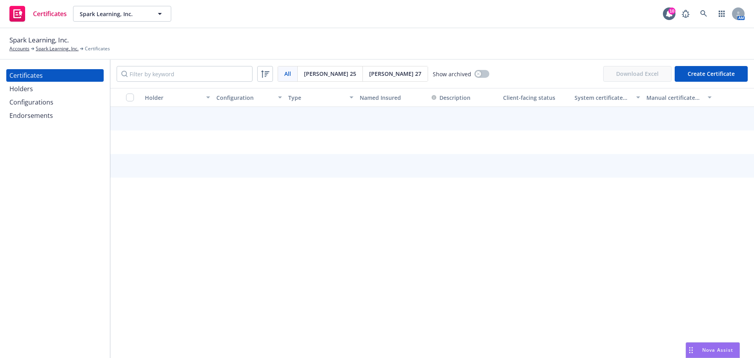
click at [53, 90] on div "Holders" at bounding box center [54, 89] width 91 height 13
click at [46, 111] on div "Endorsements" at bounding box center [31, 115] width 44 height 13
click at [46, 104] on div "Configurations" at bounding box center [31, 102] width 44 height 13
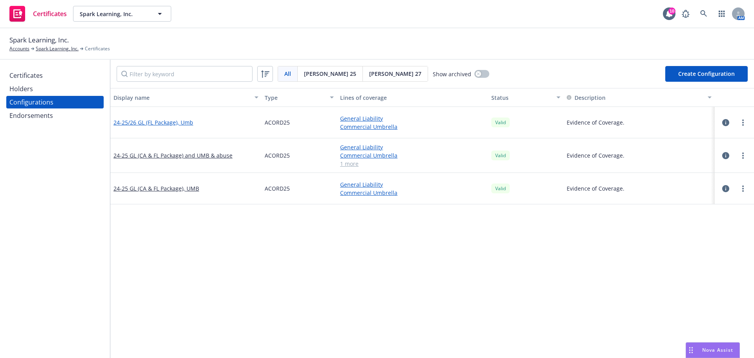
click at [165, 121] on link "24-25/26 GL (FL Package), Umb" at bounding box center [154, 122] width 80 height 8
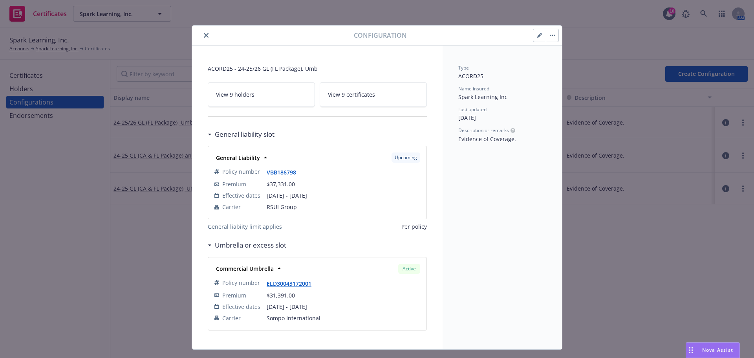
click at [538, 36] on icon "button" at bounding box center [539, 35] width 5 height 5
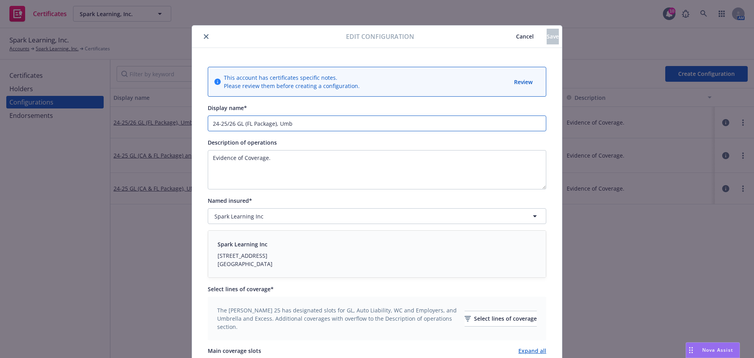
click at [274, 125] on input "24-25/26 GL (FL Package), Umb" at bounding box center [377, 124] width 339 height 16
drag, startPoint x: 273, startPoint y: 125, endPoint x: 308, endPoint y: 123, distance: 34.2
click at [308, 123] on input "24-25/26 GL (FL Package), Umb" at bounding box center [377, 124] width 339 height 16
drag, startPoint x: 233, startPoint y: 123, endPoint x: 200, endPoint y: 123, distance: 33.0
click at [200, 123] on div "This account has certificates specific notes. Please review them before creatin…" at bounding box center [377, 328] width 370 height 560
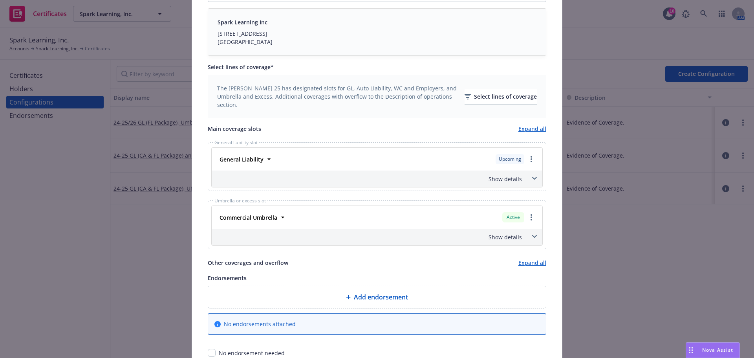
scroll to position [236, 0]
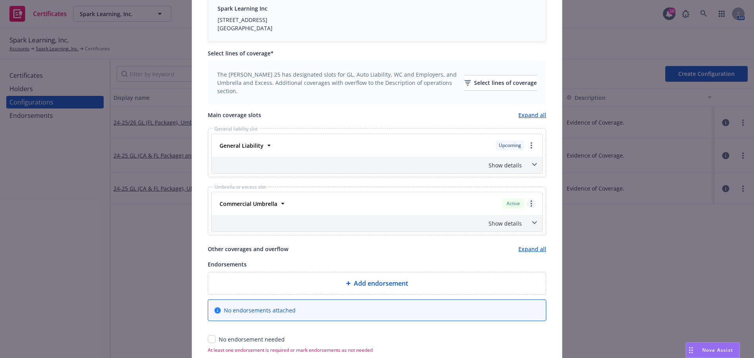
type input "25-26 GL (FL Package)"
click at [527, 202] on link "more" at bounding box center [531, 203] width 9 height 9
click at [501, 220] on link "Remove this LOC" at bounding box center [499, 220] width 73 height 16
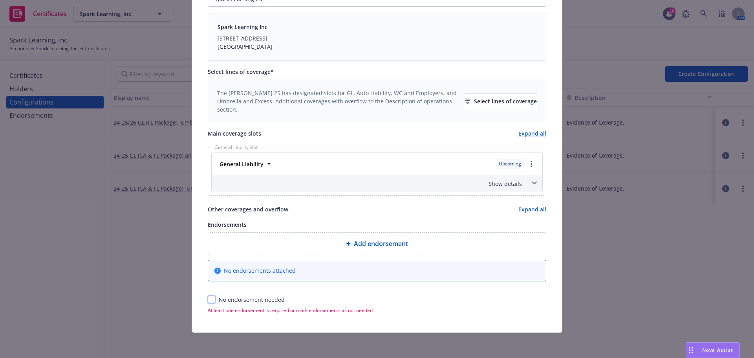
click at [208, 303] on input "checkbox" at bounding box center [212, 299] width 8 height 8
checkbox input "true"
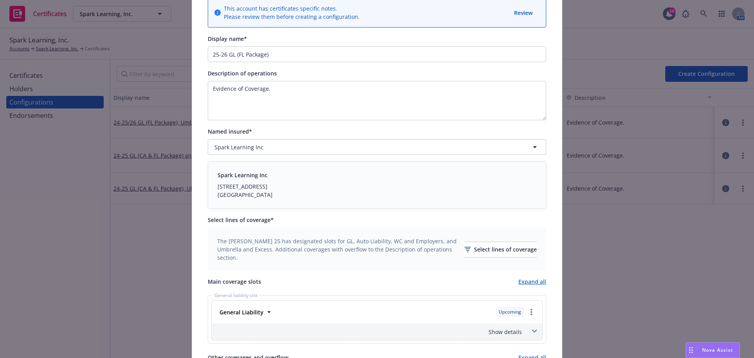
scroll to position [0, 0]
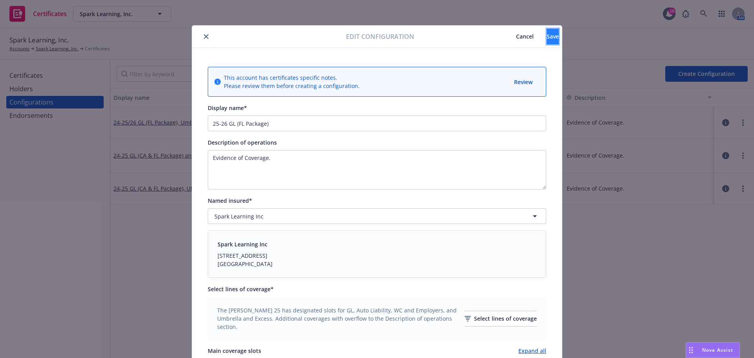
click at [547, 38] on span "Save" at bounding box center [553, 36] width 12 height 7
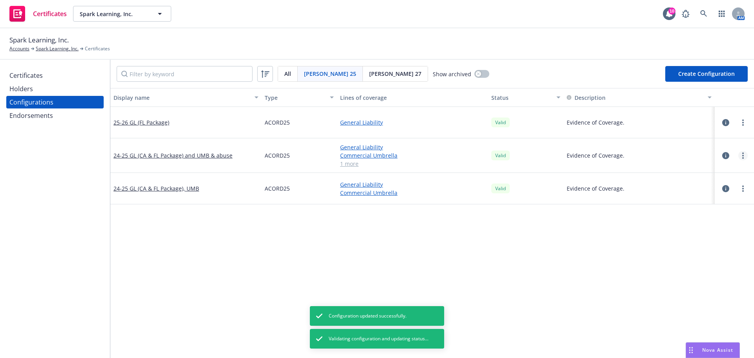
click at [740, 158] on link "more" at bounding box center [743, 155] width 9 height 9
click at [702, 168] on link "Edit" at bounding box center [698, 172] width 86 height 16
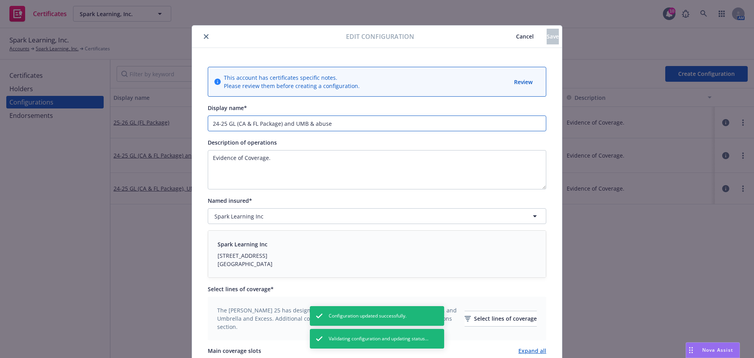
click at [224, 125] on input "24-25 GL (CA & FL Package) and UMB & abuse" at bounding box center [377, 124] width 339 height 16
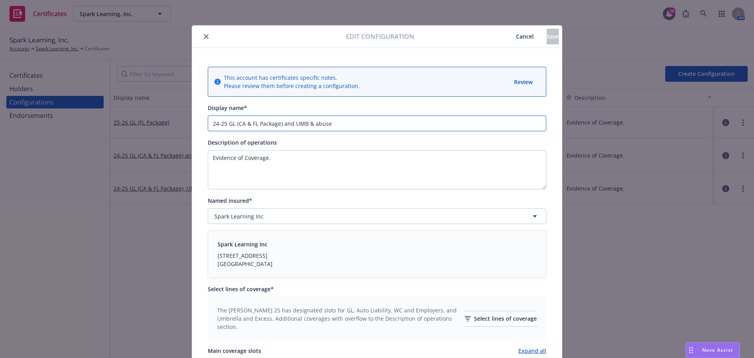
drag, startPoint x: 224, startPoint y: 123, endPoint x: 196, endPoint y: 124, distance: 28.7
click at [196, 124] on div "This account has certificates specific notes. Please review them before creatin…" at bounding box center [377, 327] width 370 height 558
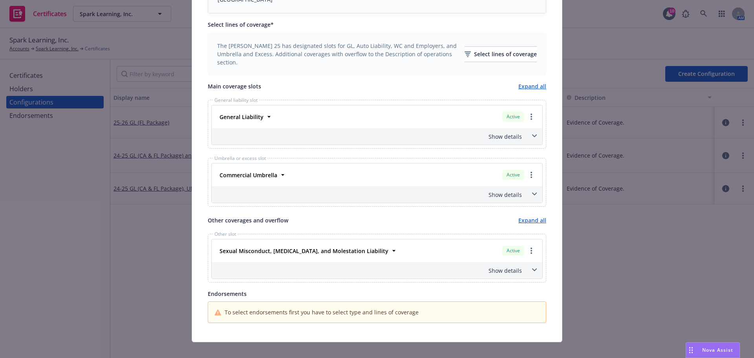
scroll to position [274, 0]
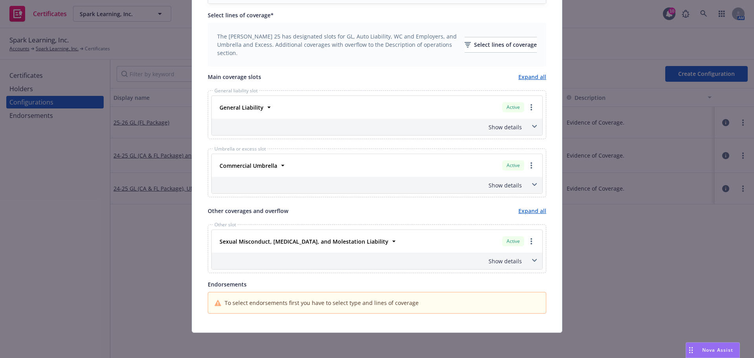
type input "25-26 GL (CA & FL Package) and UMB & abuse"
drag, startPoint x: 693, startPoint y: 288, endPoint x: 703, endPoint y: 276, distance: 16.0
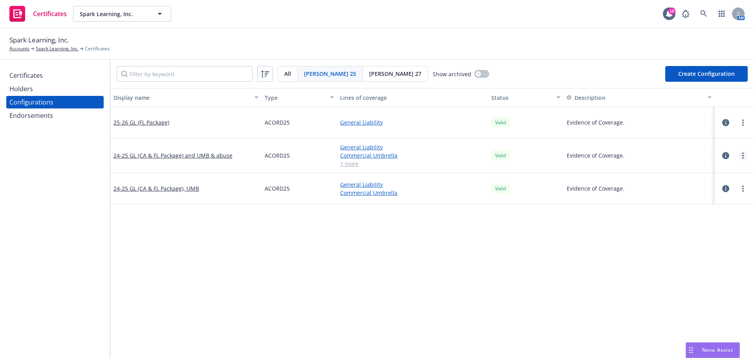
click at [743, 156] on circle "more" at bounding box center [744, 156] width 2 height 2
click at [715, 169] on link "Edit" at bounding box center [698, 172] width 86 height 16
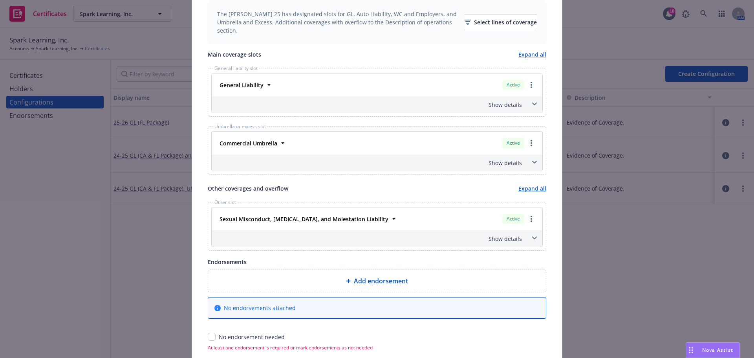
scroll to position [334, 0]
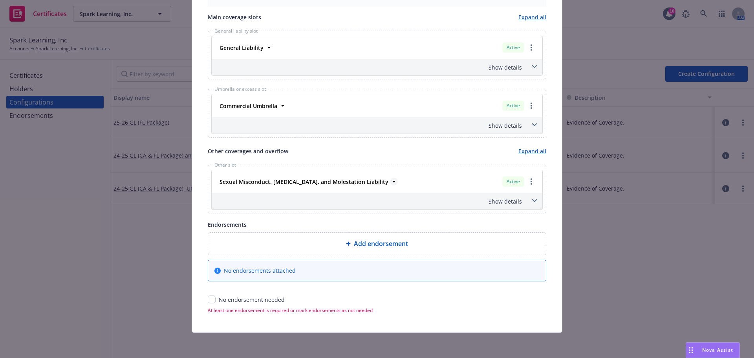
click at [352, 178] on strong "Sexual Misconduct, Physical Abuse, and Molestation Liability" at bounding box center [304, 181] width 169 height 7
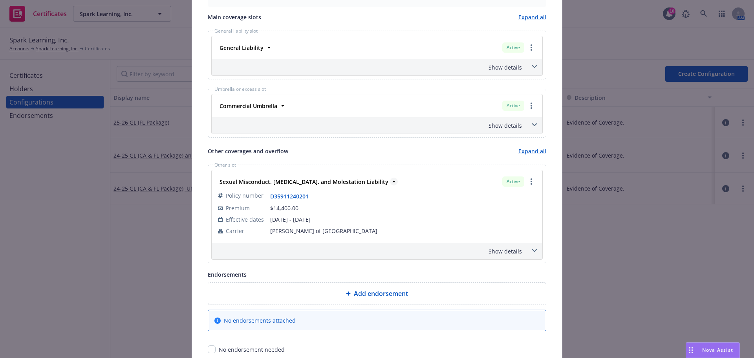
click at [352, 180] on strong "Sexual Misconduct, Physical Abuse, and Molestation Liability" at bounding box center [304, 181] width 169 height 7
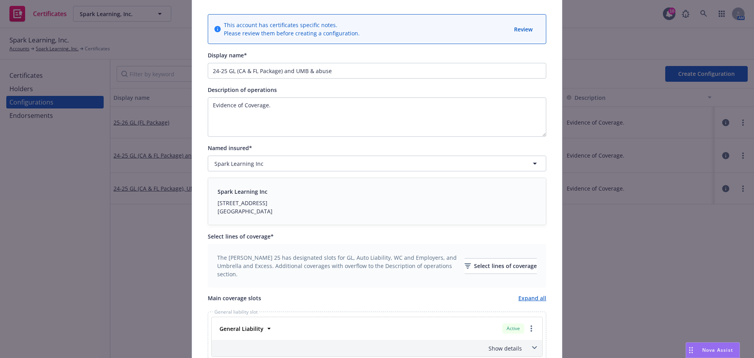
scroll to position [0, 0]
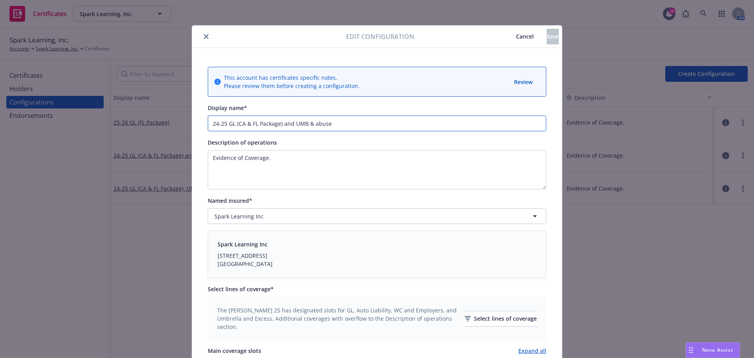
drag, startPoint x: 224, startPoint y: 123, endPoint x: 190, endPoint y: 123, distance: 33.8
click at [192, 123] on div "This account has certificates specific notes. Please review them before creatin…" at bounding box center [377, 357] width 370 height 618
drag, startPoint x: 282, startPoint y: 123, endPoint x: 304, endPoint y: 123, distance: 22.0
click at [304, 123] on input "25-26 GL (CA & FL Package) and UMB & abuse" at bounding box center [377, 124] width 339 height 16
click at [297, 124] on input "25-26 GL (CA & FL Package) & abuse" at bounding box center [377, 124] width 339 height 16
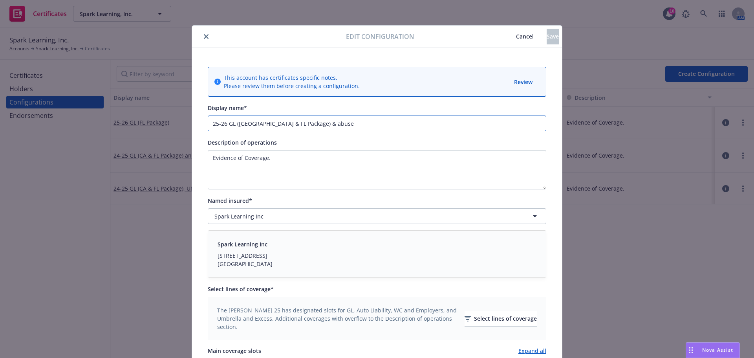
click at [297, 124] on input "25-26 GL (CA & FL Package) & abuse" at bounding box center [377, 124] width 339 height 16
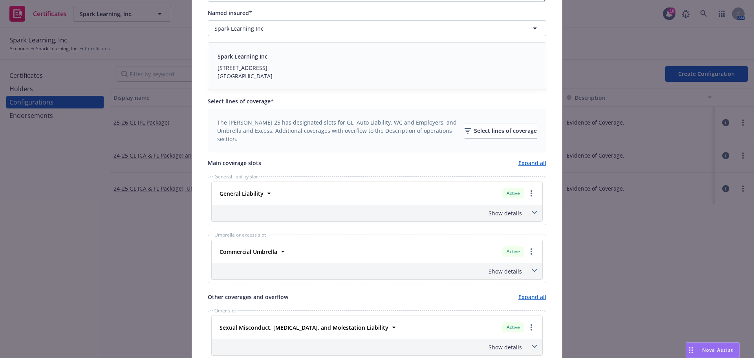
scroll to position [236, 0]
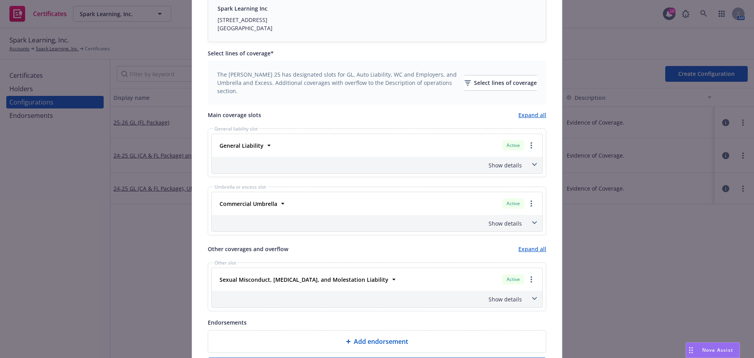
type input "25-26 GL (CA & FL Package) & SAM"
click at [534, 203] on div "Commercial Umbrella Active Policy number ELD30043172001 Premium $31,391.00 Effe…" at bounding box center [377, 203] width 331 height 23
click at [532, 203] on link "more" at bounding box center [531, 203] width 9 height 9
click at [500, 220] on link "Remove this LOC" at bounding box center [499, 220] width 73 height 16
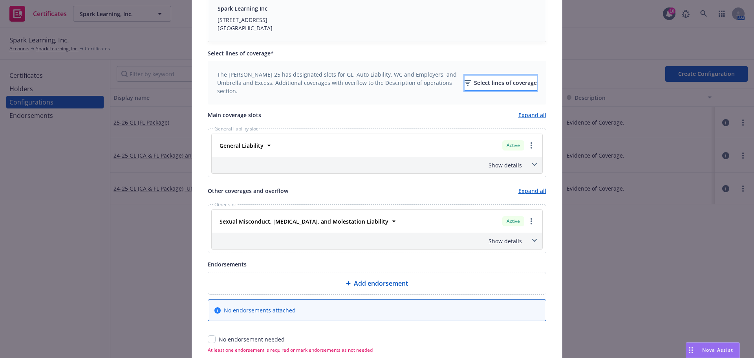
click at [479, 79] on div "Select lines of coverage" at bounding box center [501, 82] width 72 height 15
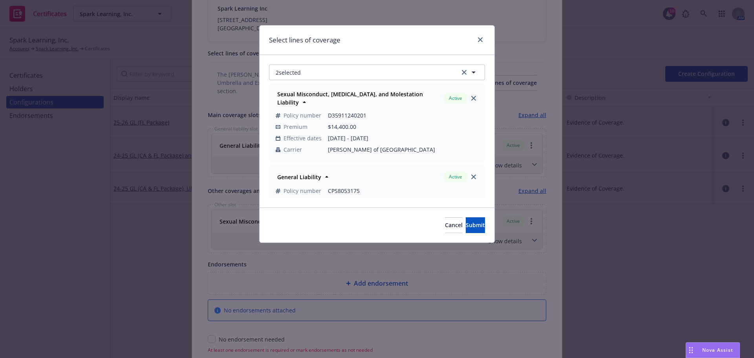
click at [471, 97] on icon "close" at bounding box center [473, 98] width 5 height 5
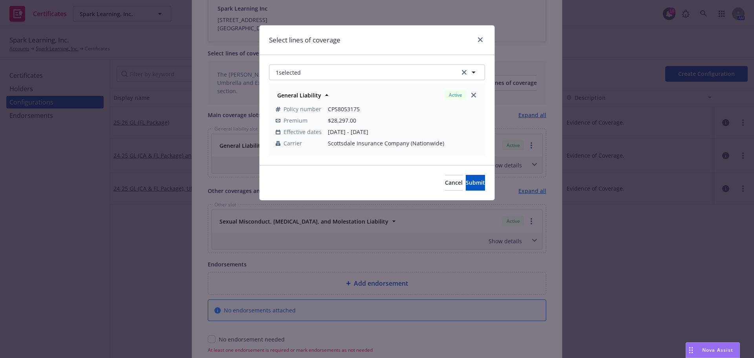
click at [467, 97] on div "Active" at bounding box center [461, 94] width 37 height 13
click at [475, 94] on icon "close" at bounding box center [473, 95] width 5 height 5
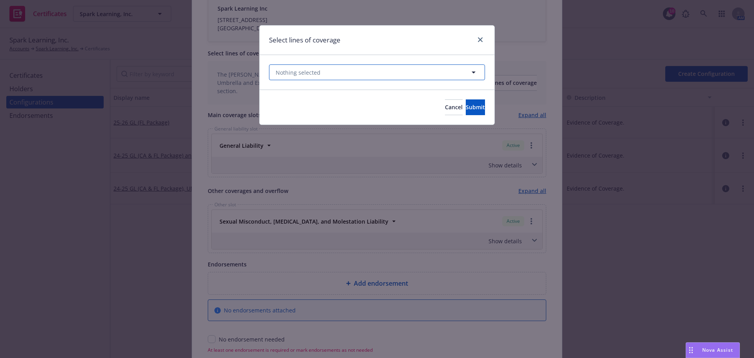
click at [370, 72] on button "Nothing selected" at bounding box center [377, 72] width 216 height 16
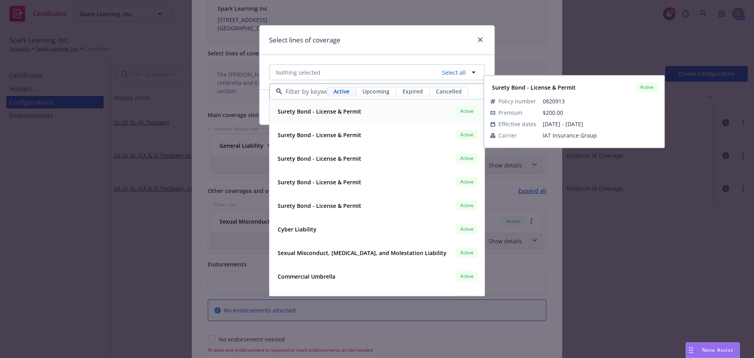
click at [377, 94] on span "Upcoming" at bounding box center [376, 91] width 27 height 8
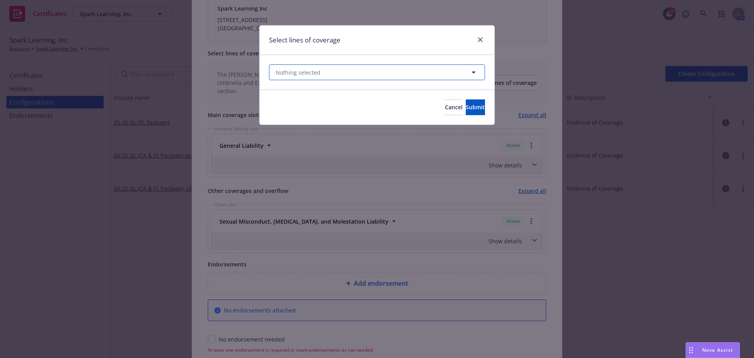
click at [334, 70] on button "Nothing selected" at bounding box center [377, 72] width 216 height 16
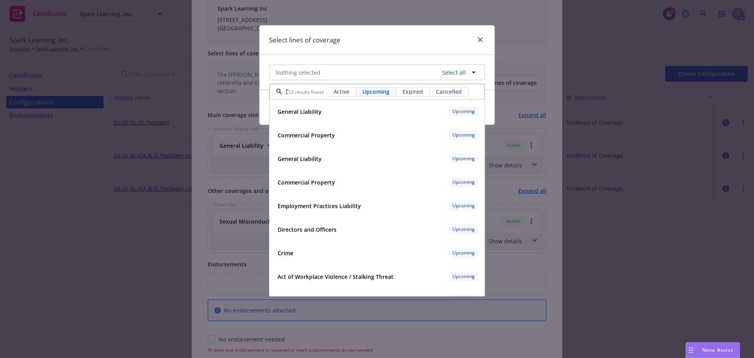
scroll to position [0, 36]
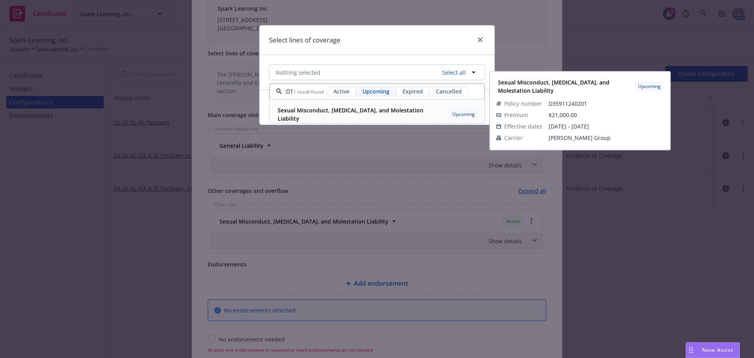
click at [341, 110] on strong "Sexual Misconduct, Physical Abuse, and Molestation Liability" at bounding box center [351, 114] width 146 height 16
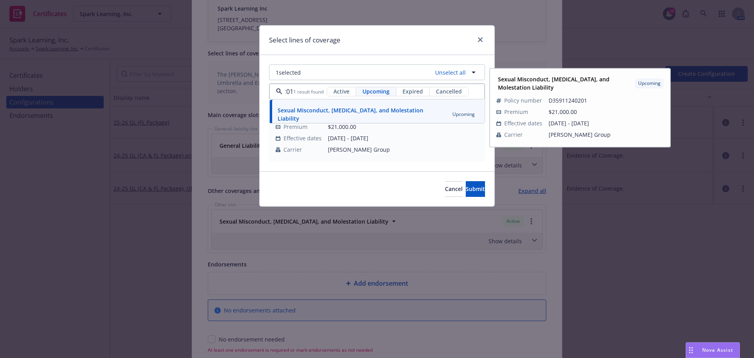
type input "D35911240201"
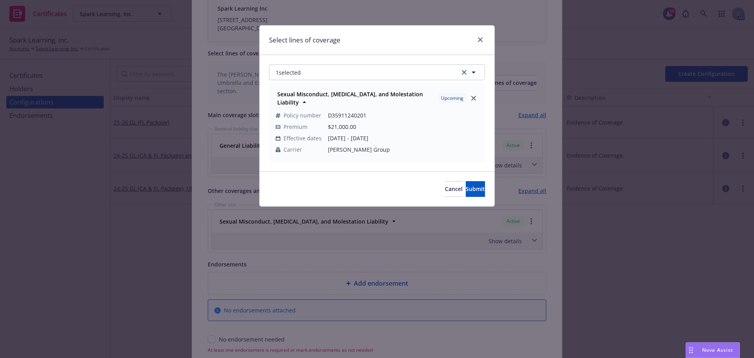
scroll to position [0, 0]
click at [319, 75] on button "1 selected" at bounding box center [377, 72] width 216 height 16
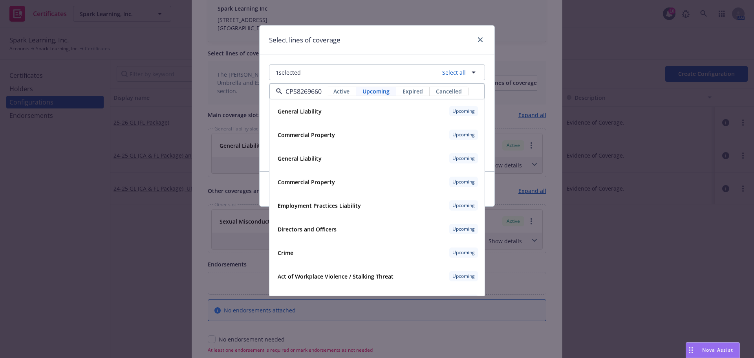
scroll to position [0, 31]
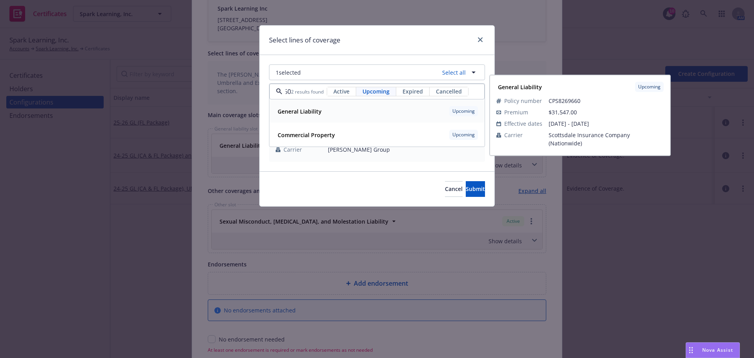
click at [332, 110] on div "General Liability Upcoming" at bounding box center [377, 111] width 205 height 13
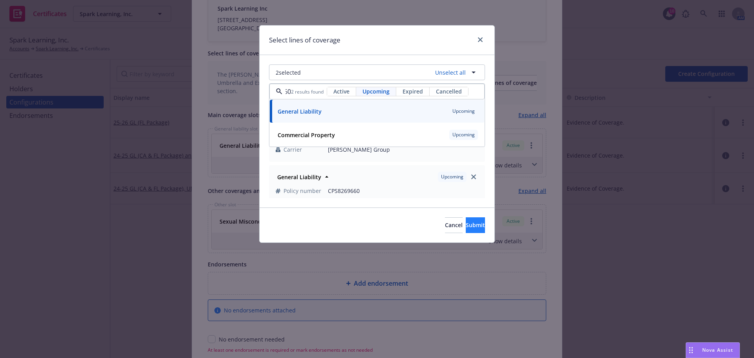
type input "CPS8269660"
click at [466, 226] on span "Submit" at bounding box center [475, 224] width 19 height 7
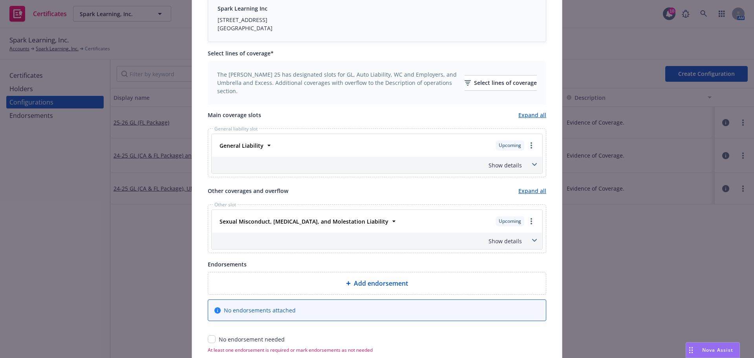
scroll to position [275, 0]
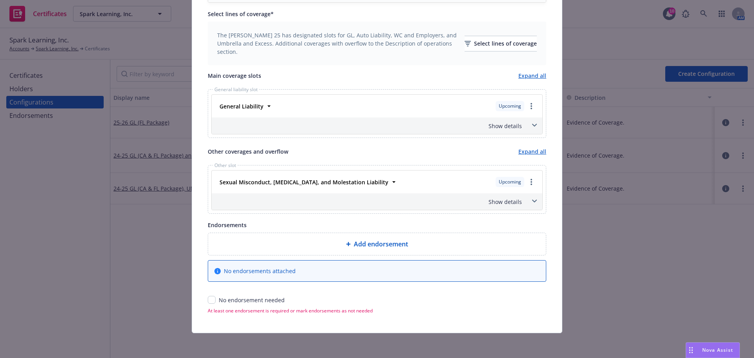
click at [520, 203] on div "Show details" at bounding box center [377, 201] width 331 height 17
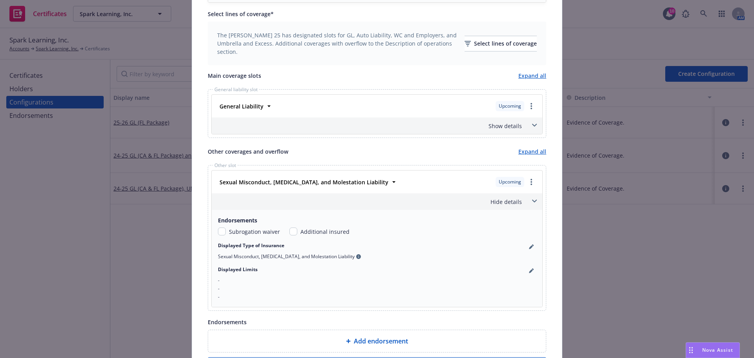
click at [525, 202] on div "Hide details" at bounding box center [377, 201] width 331 height 17
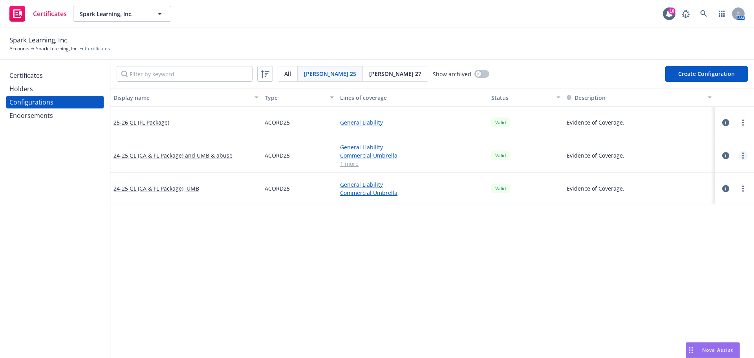
click at [743, 156] on icon "more" at bounding box center [744, 155] width 2 height 6
click at [706, 251] on link "Preview an ACORD" at bounding box center [698, 250] width 86 height 16
click at [739, 158] on link "more" at bounding box center [743, 155] width 9 height 9
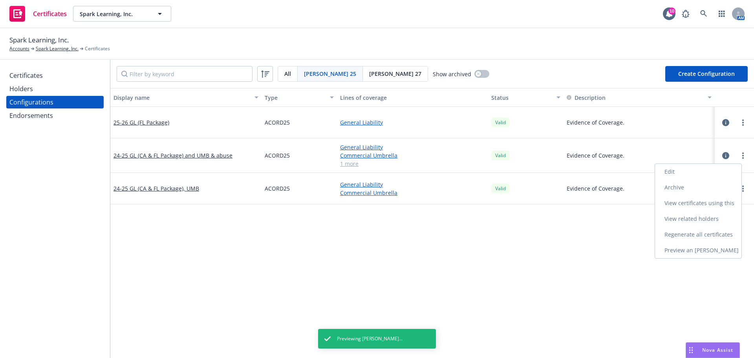
click at [692, 173] on link "Edit" at bounding box center [698, 172] width 86 height 16
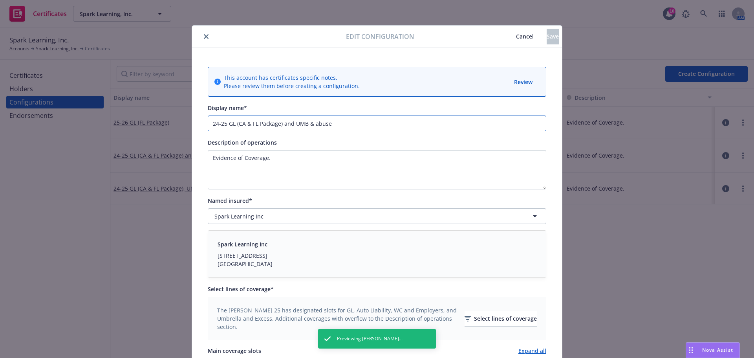
drag, startPoint x: 328, startPoint y: 123, endPoint x: 292, endPoint y: 122, distance: 35.8
click at [292, 122] on input "24-25 GL (CA & FL Package) and UMB & abuse" at bounding box center [377, 124] width 339 height 16
click at [222, 123] on input "24-25 GL (CA & FL Package) and SAM" at bounding box center [377, 124] width 339 height 16
drag, startPoint x: 224, startPoint y: 123, endPoint x: 190, endPoint y: 123, distance: 34.2
click at [192, 123] on div "This account has certificates specific notes. Please review them before creatin…" at bounding box center [377, 357] width 370 height 618
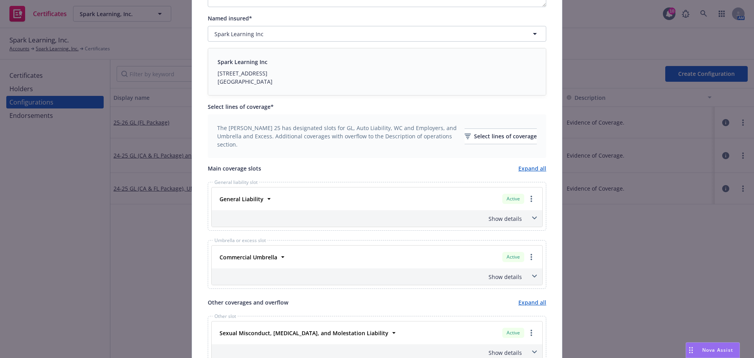
scroll to position [196, 0]
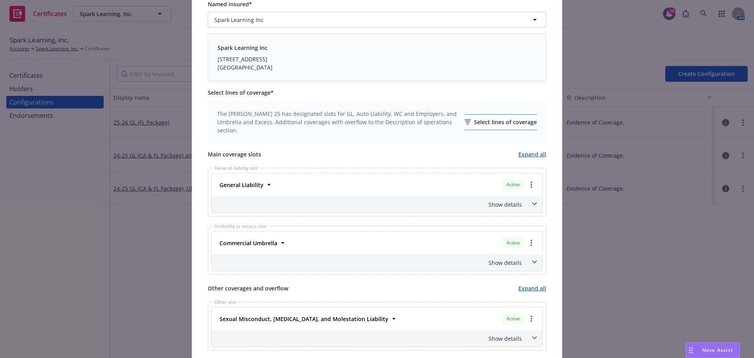
type input "25-26 GL (CA & FL Package) and [PERSON_NAME]"
click at [472, 124] on div "Select lines of coverage" at bounding box center [501, 122] width 72 height 15
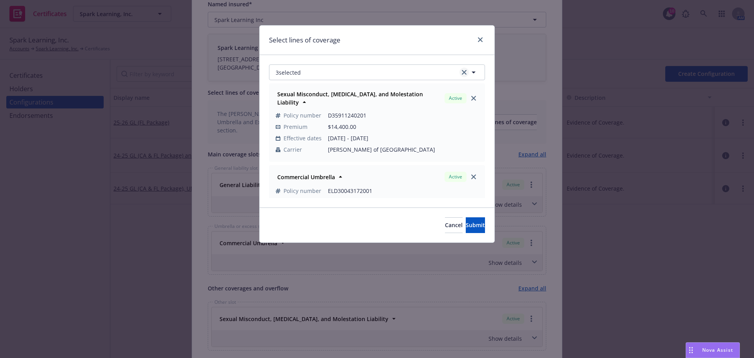
click at [463, 71] on icon "clear selection" at bounding box center [464, 72] width 5 height 5
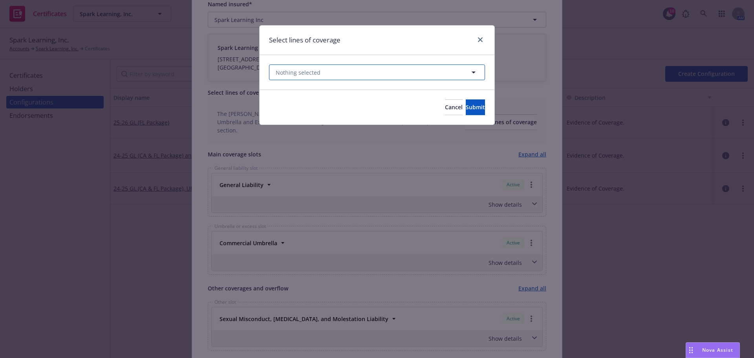
click at [401, 71] on button "Nothing selected" at bounding box center [377, 72] width 216 height 16
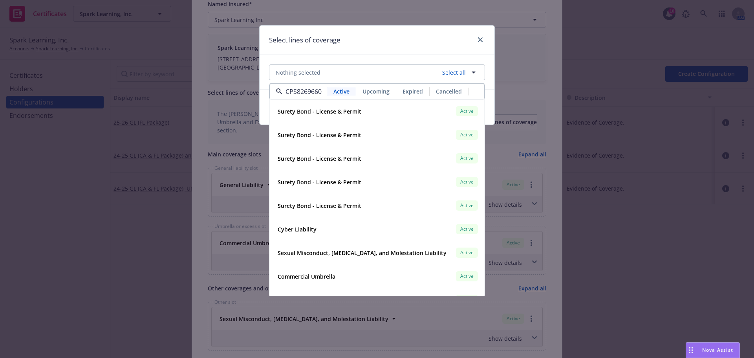
scroll to position [0, 31]
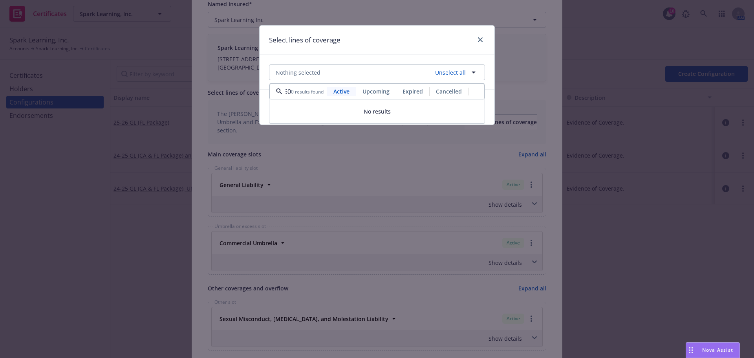
type input "CPS8269660"
click at [377, 99] on div "CPS8269660 0 results found Active Upcoming Expired Cancelled" at bounding box center [377, 92] width 215 height 16
click at [378, 92] on span "Upcoming" at bounding box center [376, 91] width 27 height 8
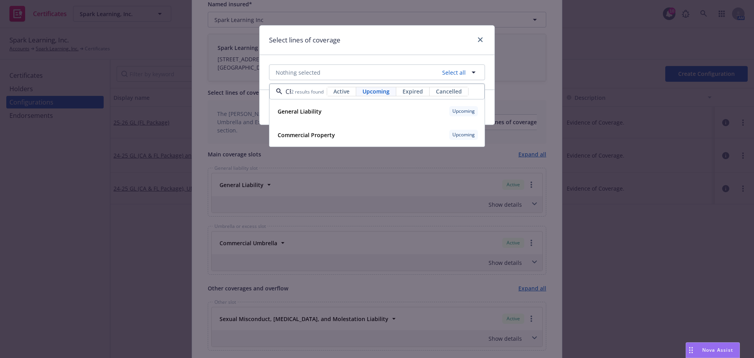
scroll to position [0, 31]
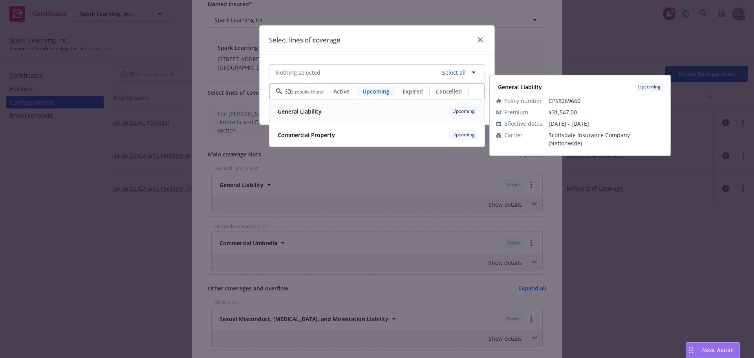
click at [356, 109] on div "General Liability Upcoming" at bounding box center [377, 111] width 205 height 13
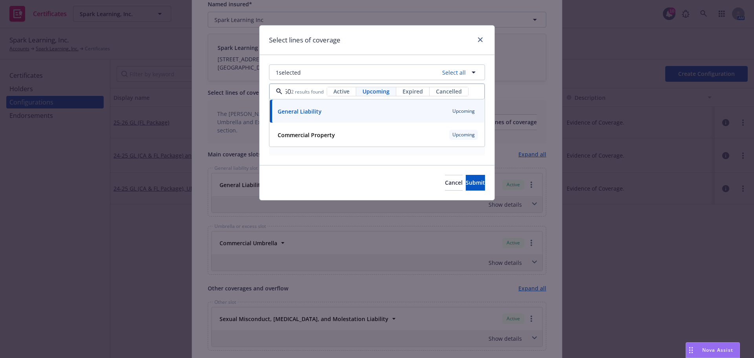
click at [398, 57] on div "1 selected Select all CPS8269660 2 results found Active Upcoming Expired Cancel…" at bounding box center [377, 110] width 235 height 110
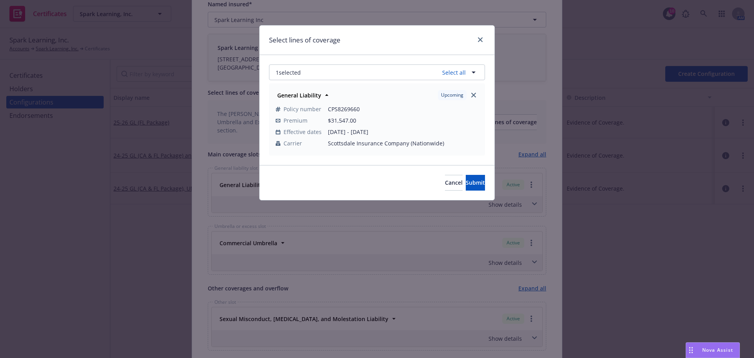
scroll to position [0, 0]
click at [413, 70] on button "1 selected" at bounding box center [377, 72] width 216 height 16
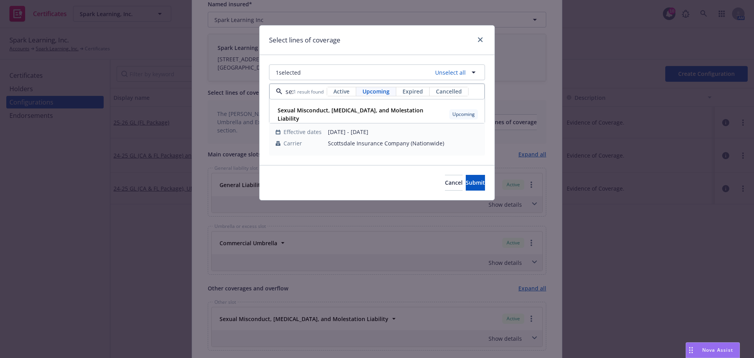
scroll to position [0, 2]
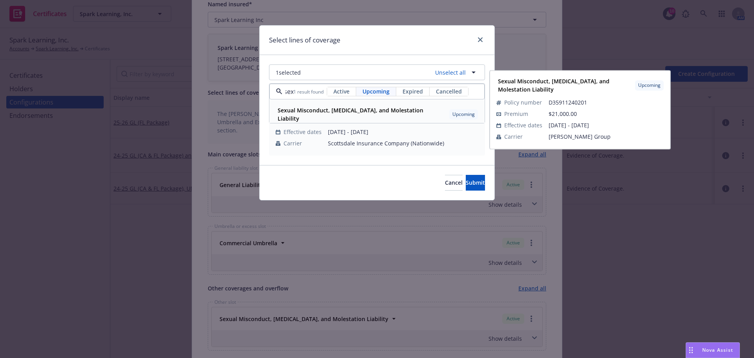
click at [394, 108] on strong "Sexual Misconduct, Physical Abuse, and Molestation Liability" at bounding box center [351, 114] width 146 height 16
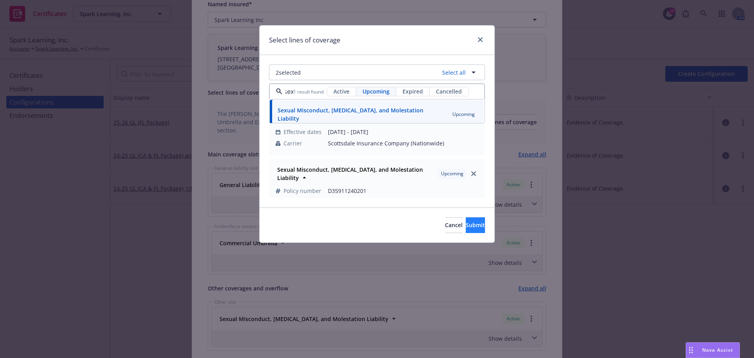
type input "sex"
click at [471, 230] on button "Submit" at bounding box center [475, 225] width 19 height 16
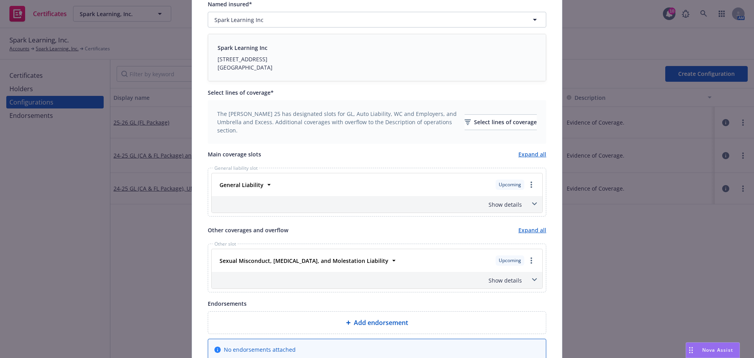
click at [524, 280] on div "Show details" at bounding box center [377, 280] width 331 height 17
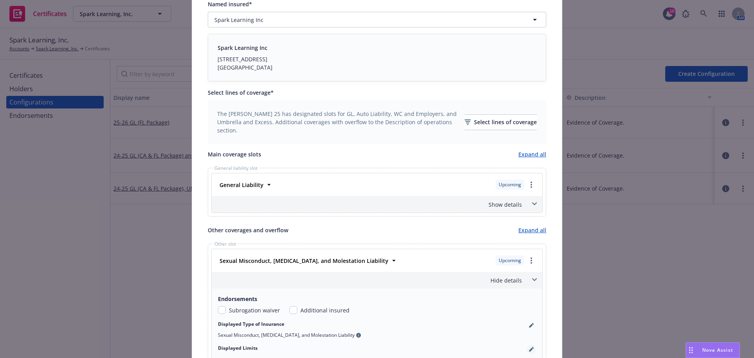
click at [529, 350] on icon "pencil" at bounding box center [531, 350] width 4 height 4
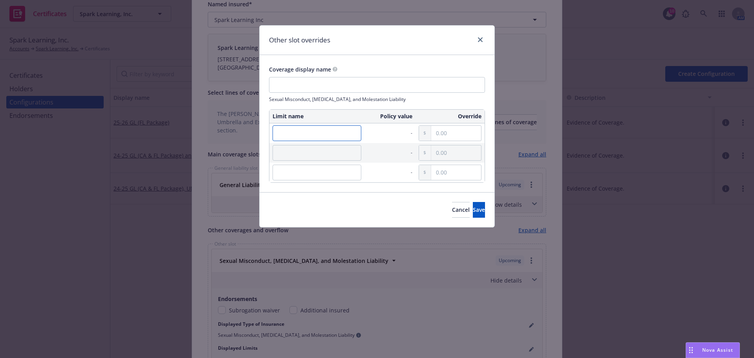
click at [332, 127] on input "text" at bounding box center [317, 133] width 89 height 16
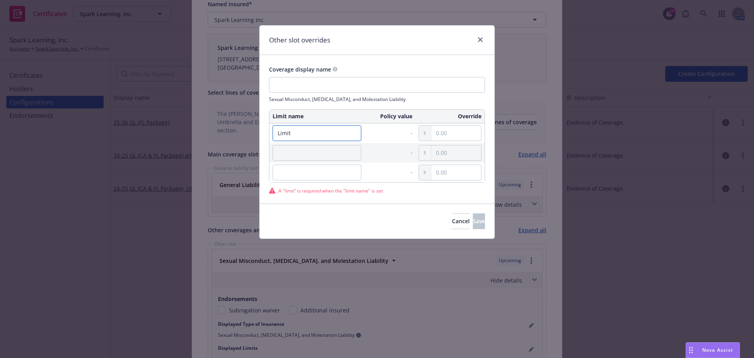
type input "Limit"
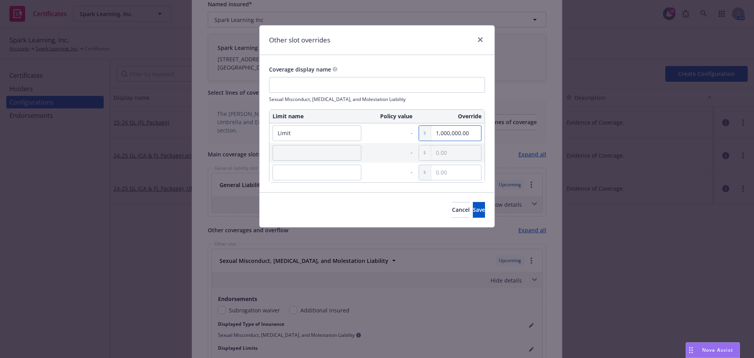
type input "1,000,000.00"
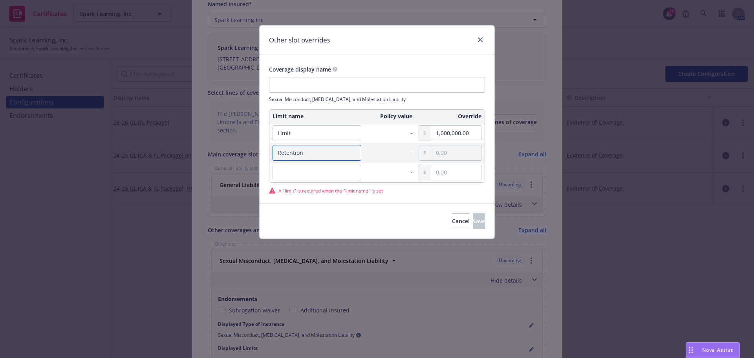
type input "Retention"
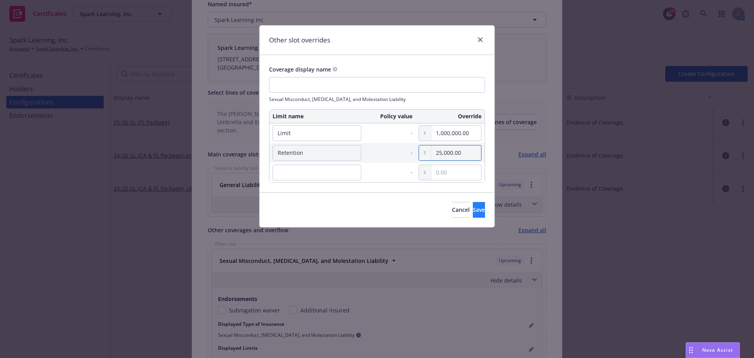
type input "25,000.00"
click at [473, 211] on span "Save" at bounding box center [479, 209] width 12 height 7
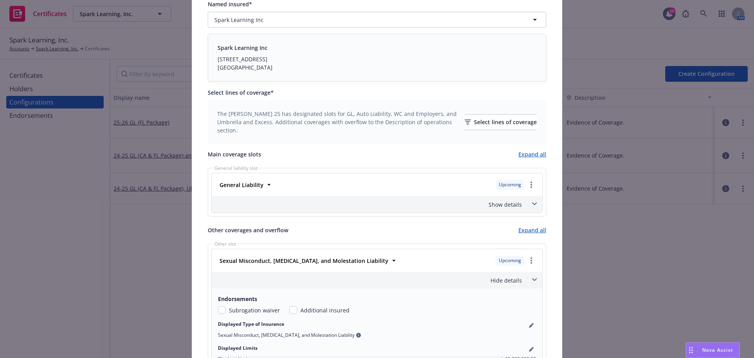
click at [529, 279] on span at bounding box center [534, 279] width 13 height 13
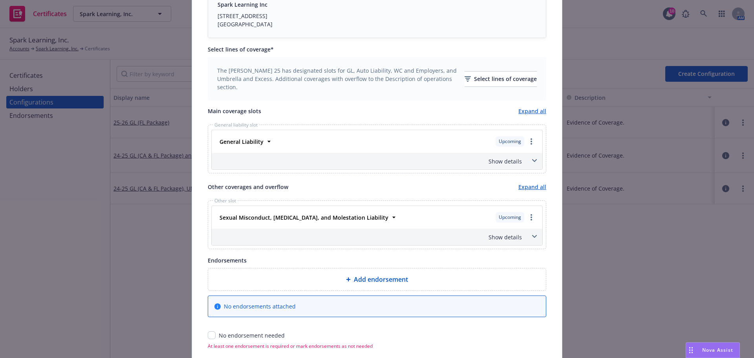
scroll to position [275, 0]
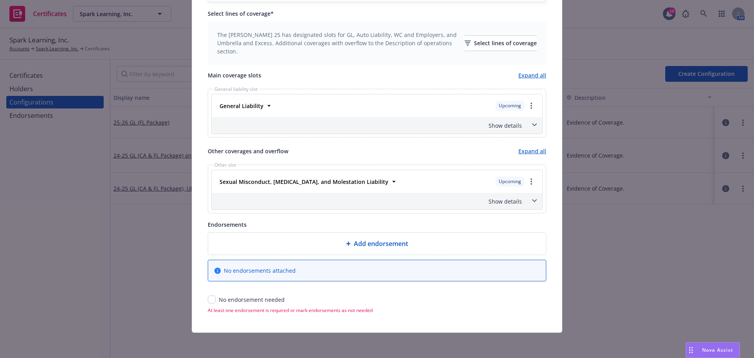
click at [208, 302] on div "No endorsement needed" at bounding box center [377, 299] width 339 height 8
click at [210, 300] on input "checkbox" at bounding box center [212, 299] width 8 height 8
checkbox input "true"
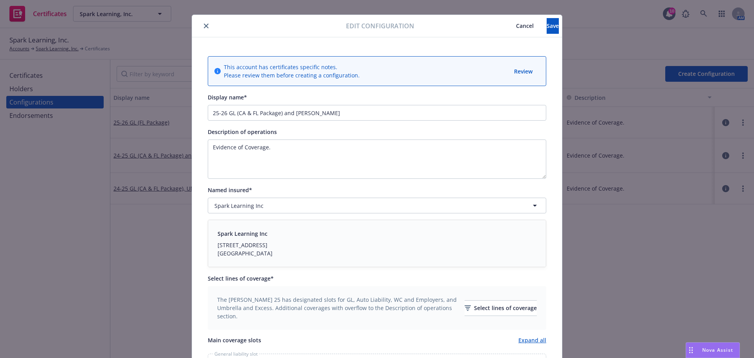
scroll to position [0, 0]
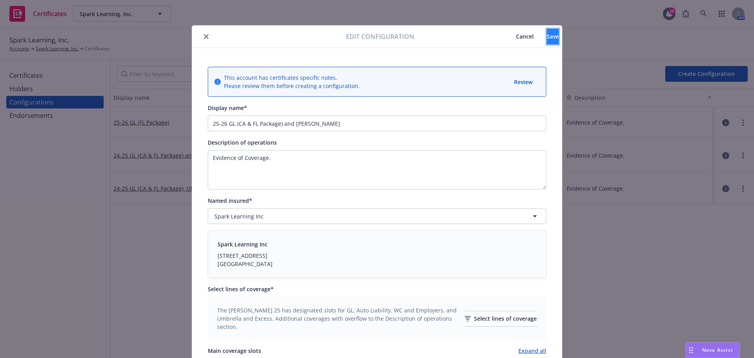
click at [547, 32] on button "Save" at bounding box center [553, 37] width 12 height 16
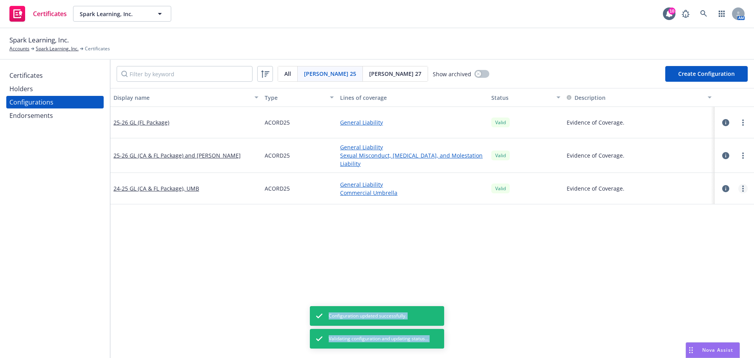
click at [743, 188] on circle "more" at bounding box center [744, 189] width 2 height 2
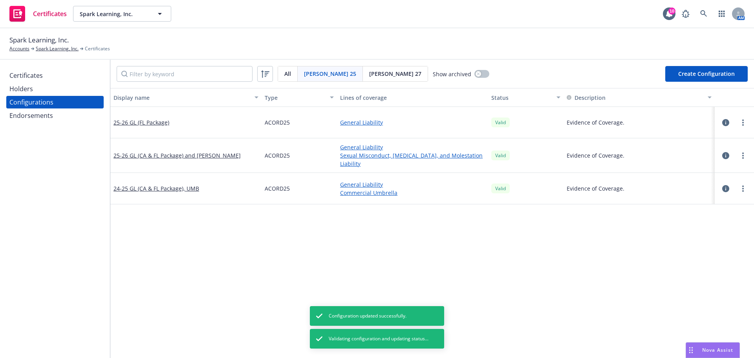
click at [706, 202] on link "Edit" at bounding box center [698, 205] width 86 height 16
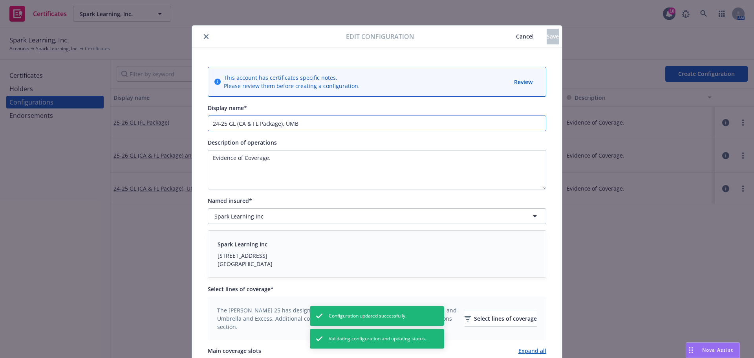
drag, startPoint x: 279, startPoint y: 124, endPoint x: 307, endPoint y: 125, distance: 27.5
click at [307, 125] on input "24-25 GL (CA & FL Package), UMB" at bounding box center [377, 124] width 339 height 16
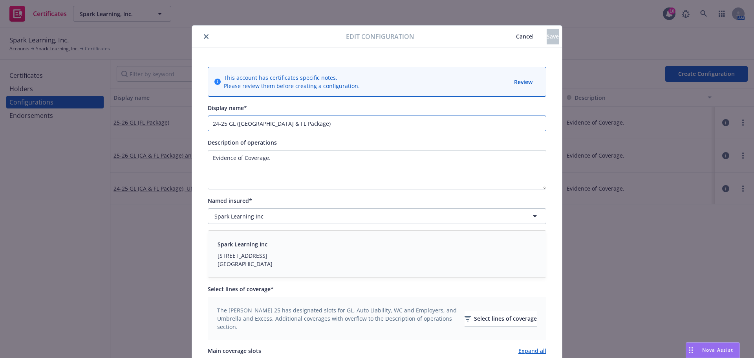
click at [223, 124] on input "24-25 GL (CA & FL Package)" at bounding box center [377, 124] width 339 height 16
drag, startPoint x: 225, startPoint y: 124, endPoint x: 190, endPoint y: 124, distance: 35.0
click at [192, 124] on div "This account has certificates specific notes. Please review them before creatin…" at bounding box center [377, 298] width 370 height 500
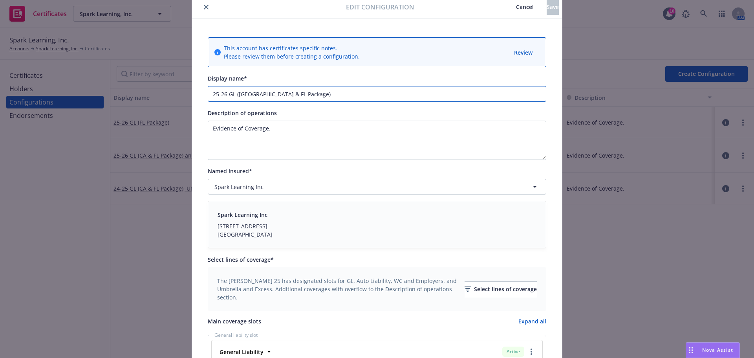
scroll to position [157, 0]
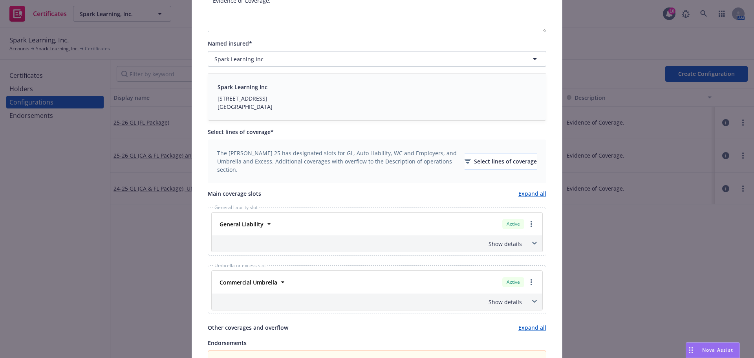
type input "25-26 GL (CA & FL Package)"
click at [496, 159] on div "Select lines of coverage" at bounding box center [501, 161] width 72 height 15
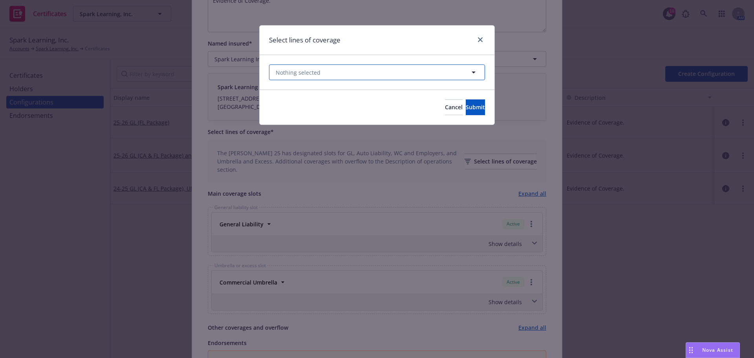
click at [428, 73] on button "Nothing selected" at bounding box center [377, 72] width 216 height 16
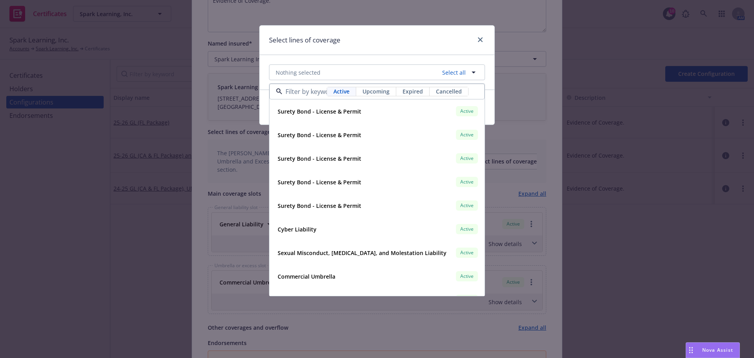
click at [382, 93] on span "Upcoming" at bounding box center [376, 91] width 27 height 8
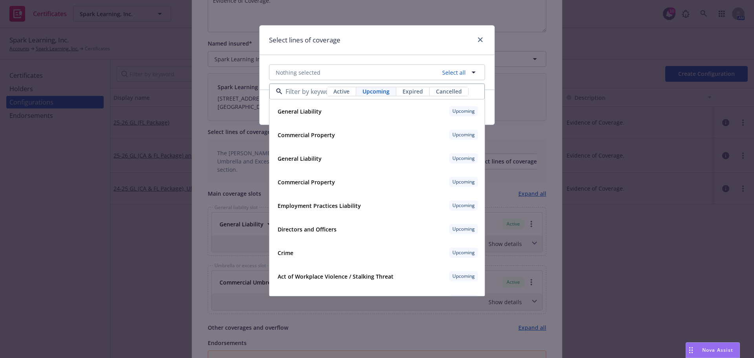
click at [397, 50] on div "Select lines of coverage" at bounding box center [377, 40] width 235 height 29
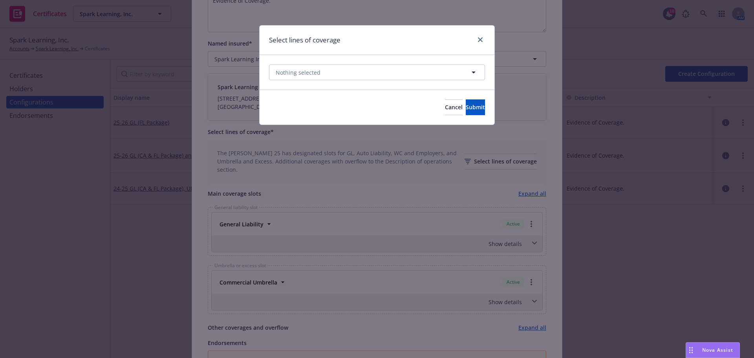
click at [665, 215] on div "Select lines of coverage Nothing selected Cancel Submit" at bounding box center [377, 179] width 754 height 358
click at [445, 110] on span "Cancel" at bounding box center [454, 106] width 18 height 7
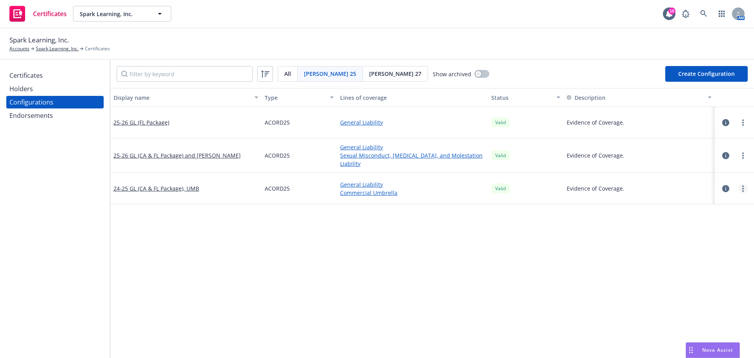
click at [739, 191] on link "more" at bounding box center [743, 188] width 9 height 9
click at [683, 205] on link "Edit" at bounding box center [698, 205] width 86 height 16
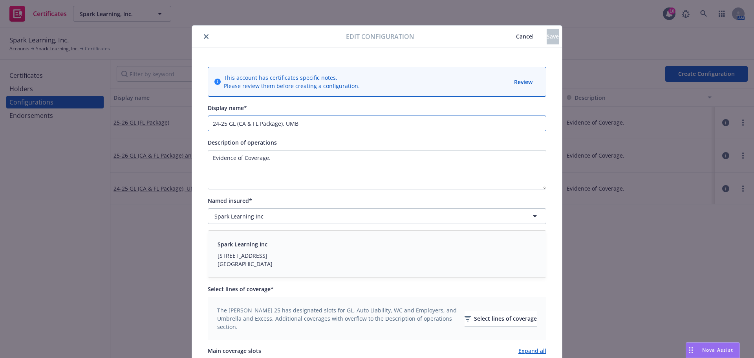
drag, startPoint x: 224, startPoint y: 124, endPoint x: 179, endPoint y: 126, distance: 44.8
click at [179, 126] on div "Edit configuration Cancel Save This account has certificates specific notes. Pl…" at bounding box center [377, 179] width 754 height 358
drag, startPoint x: 279, startPoint y: 123, endPoint x: 352, endPoint y: 124, distance: 73.5
click at [352, 124] on input "25-26 GL (CA & FL Package), UMB" at bounding box center [377, 124] width 339 height 16
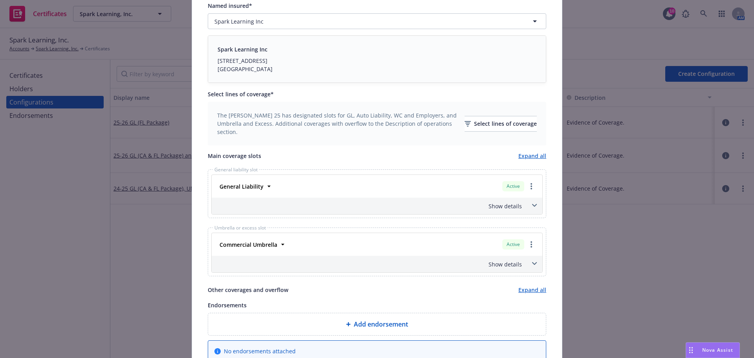
scroll to position [196, 0]
type input "25-26 GL (CA & FL Package)"
click at [492, 122] on div "Select lines of coverage" at bounding box center [501, 122] width 72 height 15
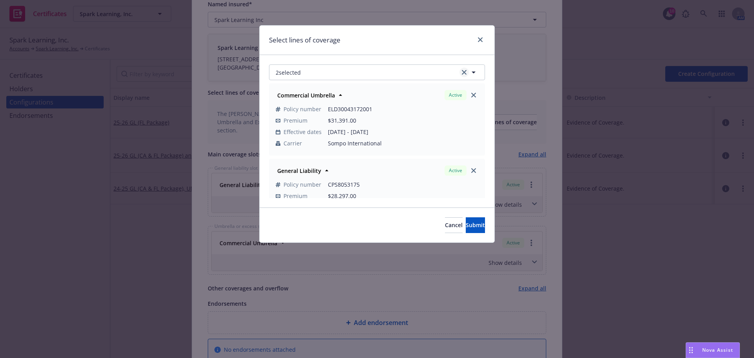
click at [464, 73] on icon "clear selection" at bounding box center [464, 72] width 5 height 5
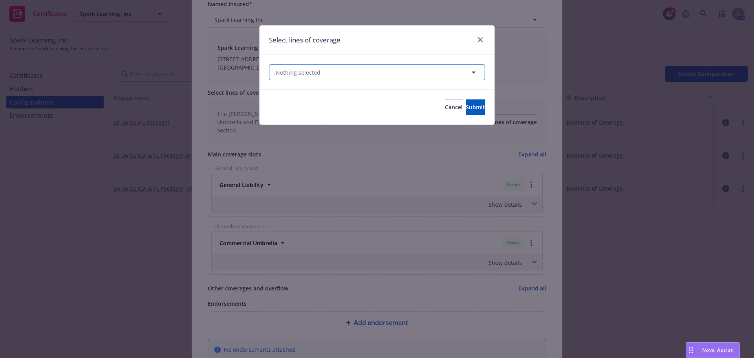
click at [424, 73] on button "Nothing selected" at bounding box center [377, 72] width 216 height 16
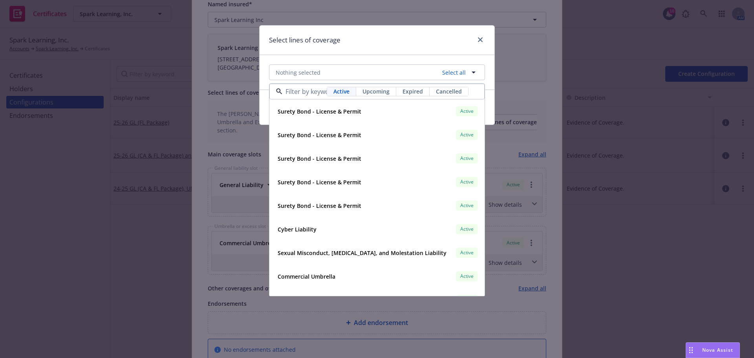
click at [380, 92] on span "Upcoming" at bounding box center [376, 91] width 27 height 8
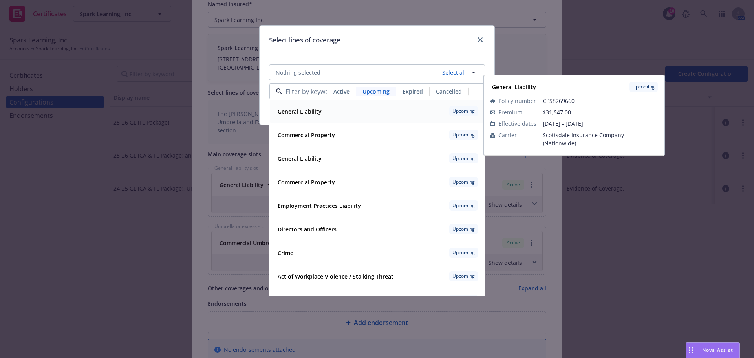
click at [333, 115] on div "General Liability Upcoming" at bounding box center [377, 111] width 205 height 13
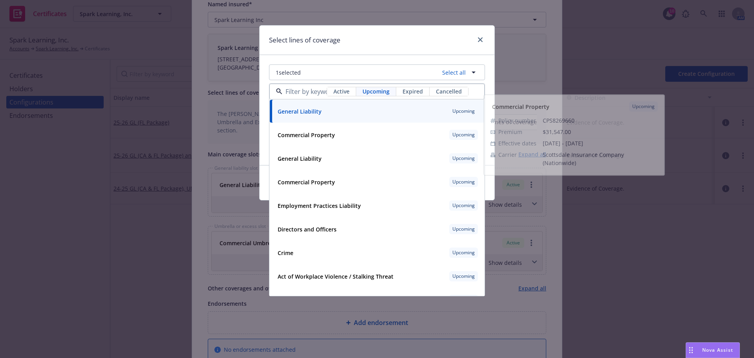
click at [407, 38] on div "Select lines of coverage" at bounding box center [377, 40] width 235 height 29
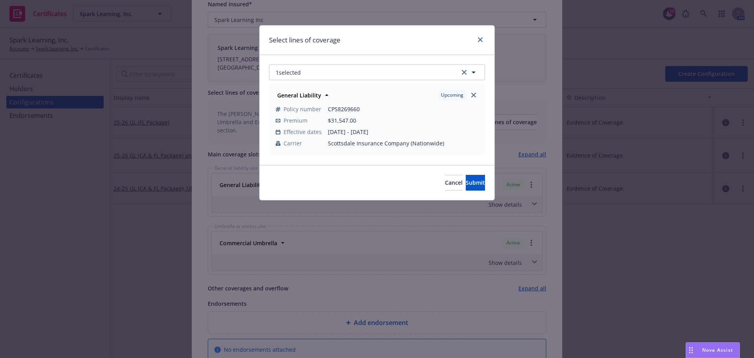
click at [475, 192] on div "Cancel Submit" at bounding box center [377, 182] width 235 height 35
drag, startPoint x: 473, startPoint y: 182, endPoint x: 465, endPoint y: 168, distance: 16.0
click at [473, 182] on button "Submit" at bounding box center [475, 183] width 19 height 16
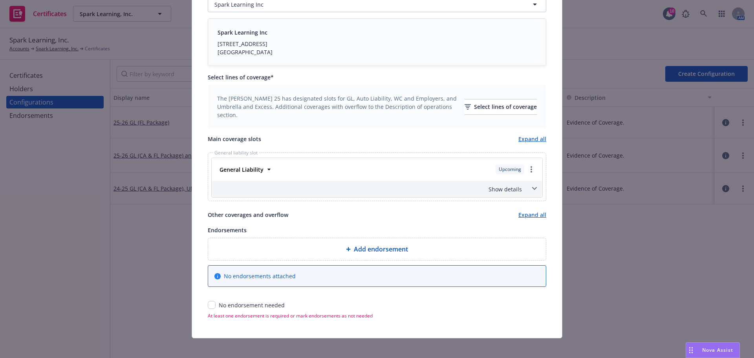
scroll to position [0, 0]
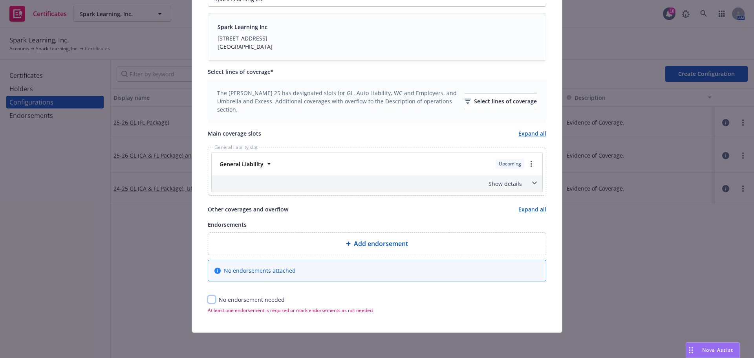
click at [208, 298] on input "checkbox" at bounding box center [212, 299] width 8 height 8
checkbox input "true"
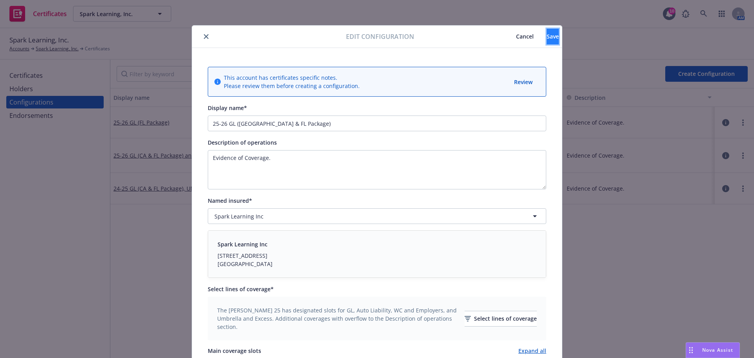
click at [547, 44] on button "Save" at bounding box center [553, 37] width 12 height 16
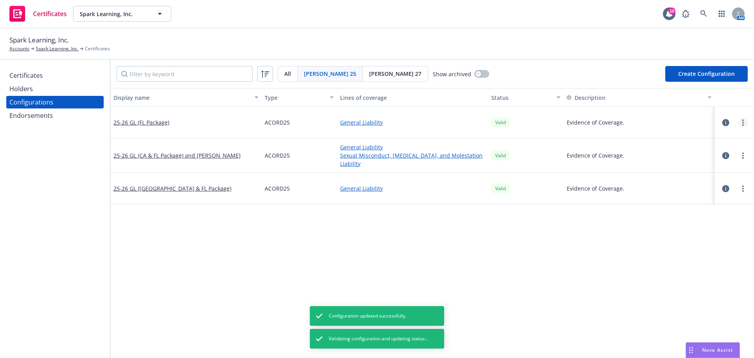
click at [743, 124] on circle "more" at bounding box center [744, 125] width 2 height 2
click at [710, 202] on link "Regenerate all certificates" at bounding box center [698, 202] width 86 height 16
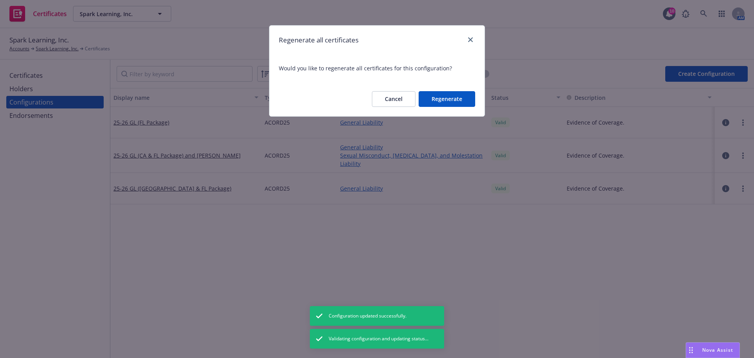
click at [449, 101] on button "Regenerate" at bounding box center [447, 99] width 57 height 16
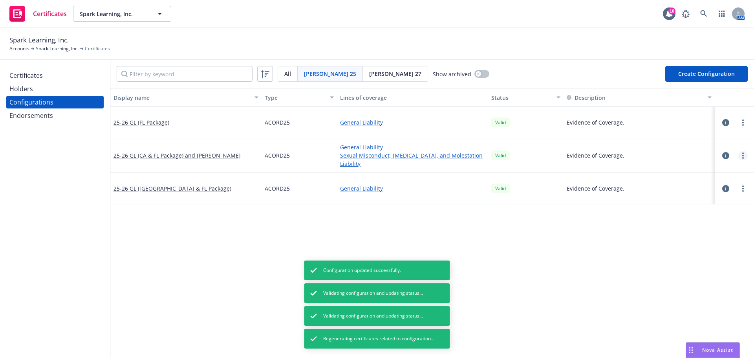
click at [739, 155] on link "more" at bounding box center [743, 155] width 9 height 9
click at [739, 157] on link "more" at bounding box center [743, 155] width 9 height 9
click at [717, 237] on link "Regenerate all certificates" at bounding box center [698, 235] width 86 height 16
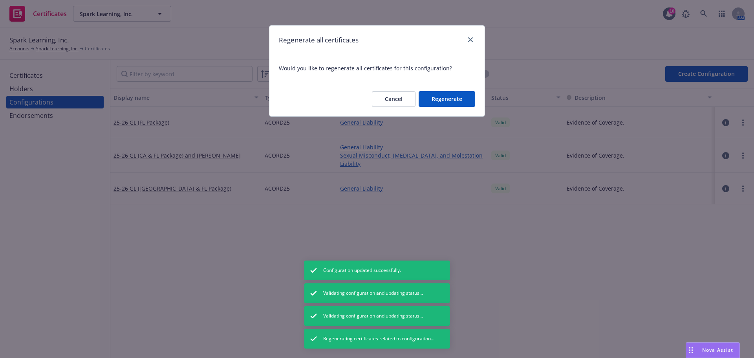
click at [460, 101] on button "Regenerate" at bounding box center [447, 99] width 57 height 16
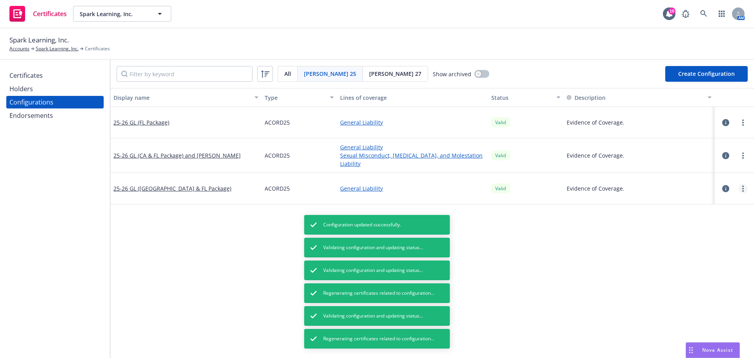
click at [741, 190] on link "more" at bounding box center [743, 188] width 9 height 9
click at [739, 186] on link "more" at bounding box center [743, 188] width 9 height 9
click at [700, 267] on link "Regenerate all certificates" at bounding box center [698, 268] width 86 height 16
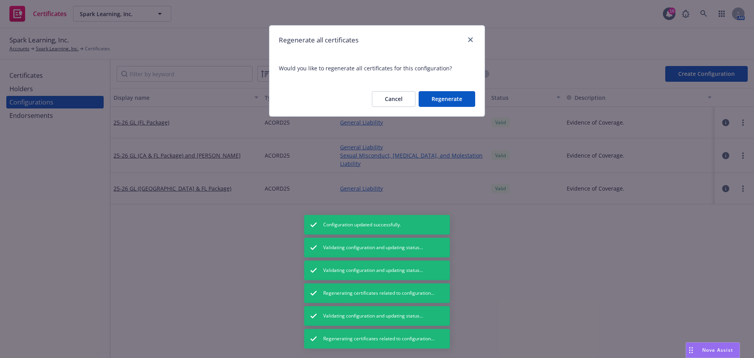
click at [450, 99] on button "Regenerate" at bounding box center [447, 99] width 57 height 16
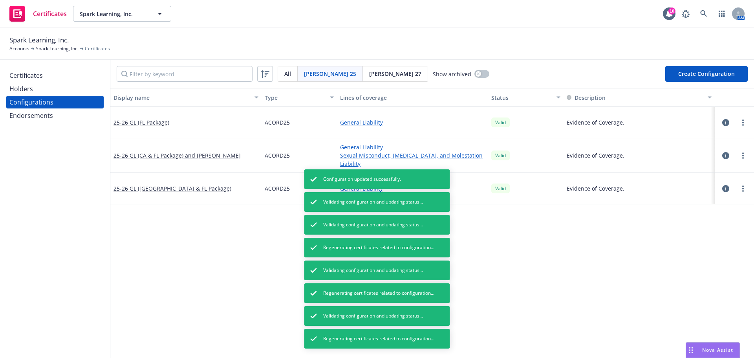
click at [700, 70] on button "Create Configuration" at bounding box center [707, 74] width 83 height 16
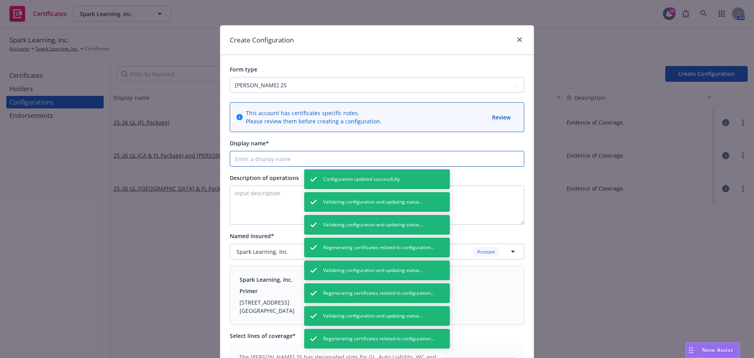
click at [260, 160] on input "Display name*" at bounding box center [377, 159] width 295 height 16
click at [570, 86] on div "Create Configuration Form type ACORD 25 ACORD 27 This account has certificates …" at bounding box center [377, 179] width 754 height 358
click at [517, 38] on icon "close" at bounding box center [519, 39] width 5 height 5
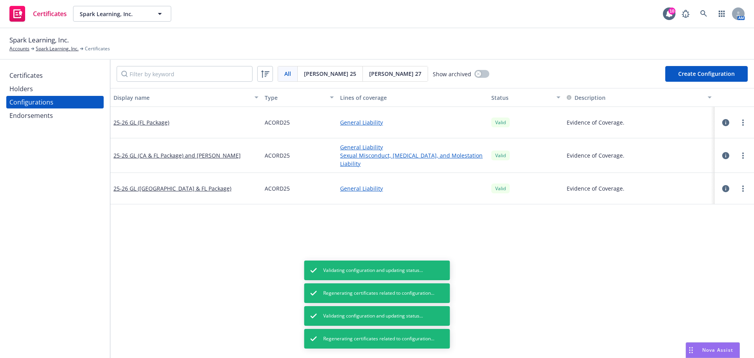
drag, startPoint x: 184, startPoint y: 123, endPoint x: 171, endPoint y: 128, distance: 13.7
click at [114, 128] on div "25-26 GL (FL Package)" at bounding box center [185, 122] width 151 height 31
drag, startPoint x: 166, startPoint y: 125, endPoint x: 114, endPoint y: 131, distance: 52.6
click at [114, 131] on div "25-26 GL (FL Package)" at bounding box center [185, 122] width 151 height 31
copy link "25-26 GL (FL Package)"
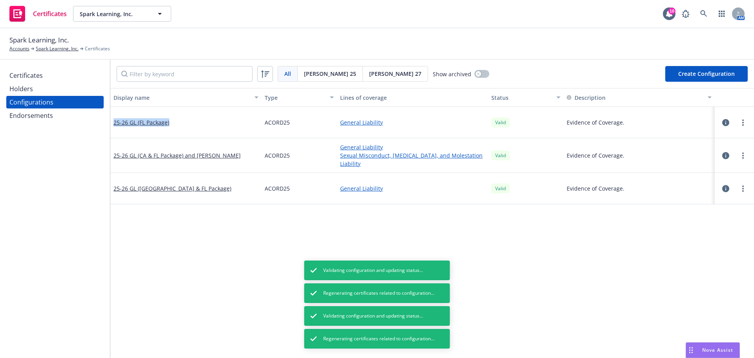
click at [697, 73] on button "Create Configuration" at bounding box center [707, 74] width 83 height 16
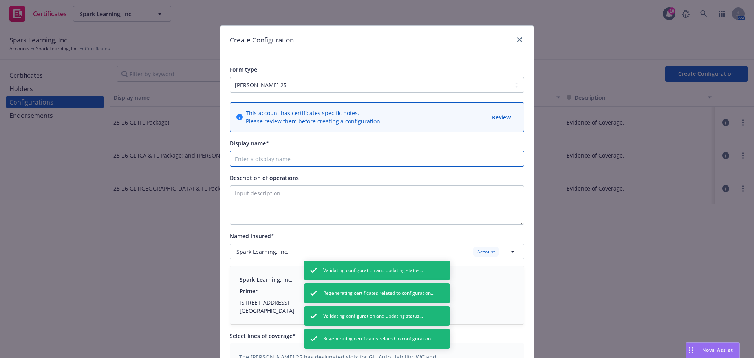
click at [305, 161] on input "Display name*" at bounding box center [377, 159] width 295 height 16
paste input "25-26 GL (FL Package)"
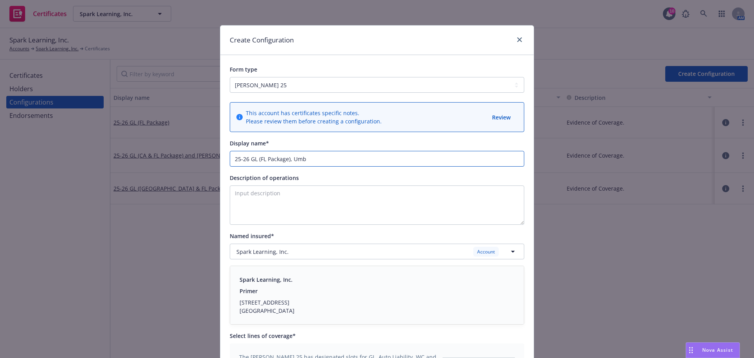
click at [306, 158] on input "25-26 GL (FL Package), Umb" at bounding box center [377, 159] width 295 height 16
click at [356, 159] on input "25-26 GL (FL Package), Umb - Only use when specially needed" at bounding box center [377, 159] width 295 height 16
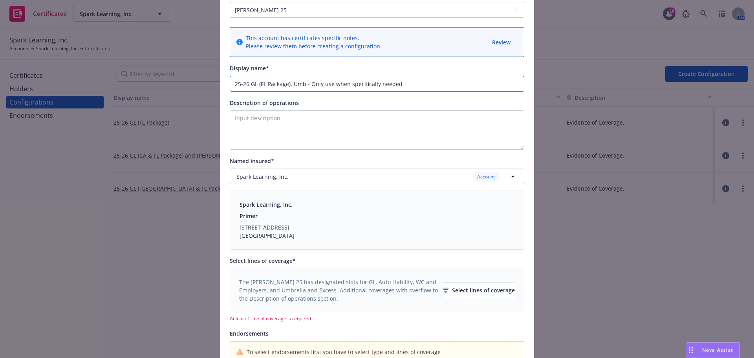
scroll to position [118, 0]
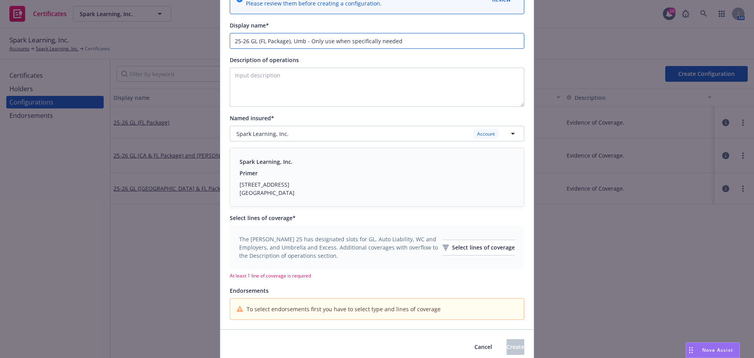
type input "25-26 GL (FL Package), Umb - Only use when specifically needed"
click at [306, 72] on textarea "Description of operations" at bounding box center [377, 87] width 295 height 39
paste textarea "Evidence of Coverage."
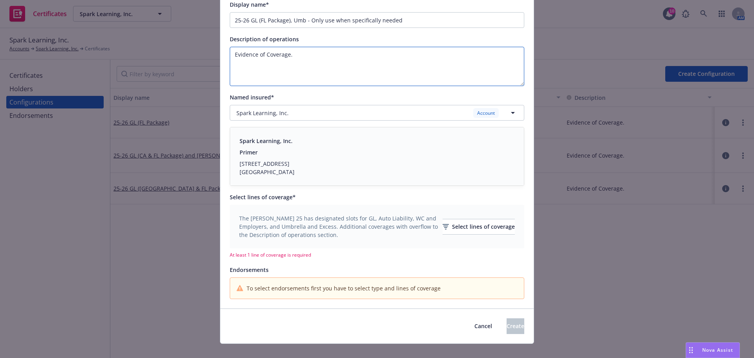
scroll to position [150, 0]
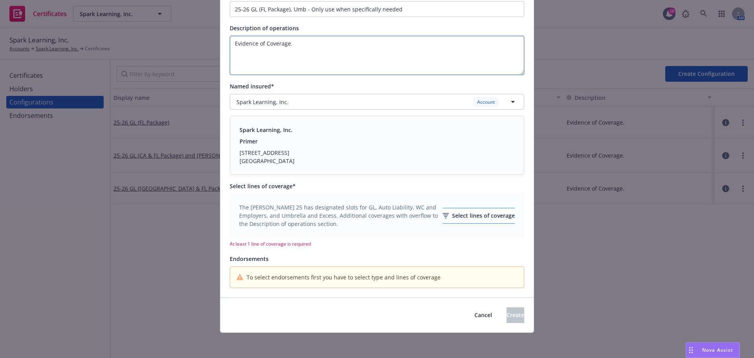
type textarea "Evidence of Coverage."
click at [454, 214] on div "Select lines of coverage" at bounding box center [479, 215] width 72 height 15
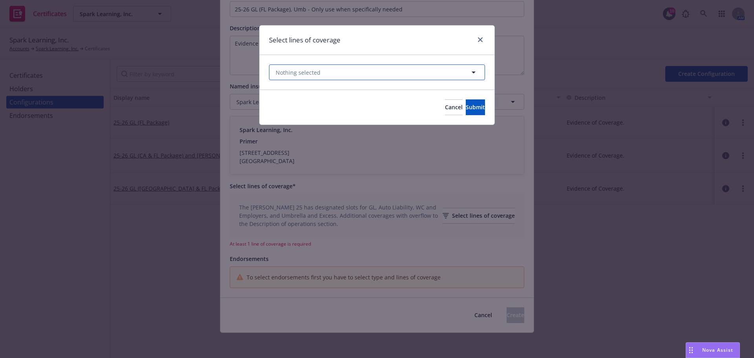
click at [348, 74] on button "Nothing selected" at bounding box center [377, 72] width 216 height 16
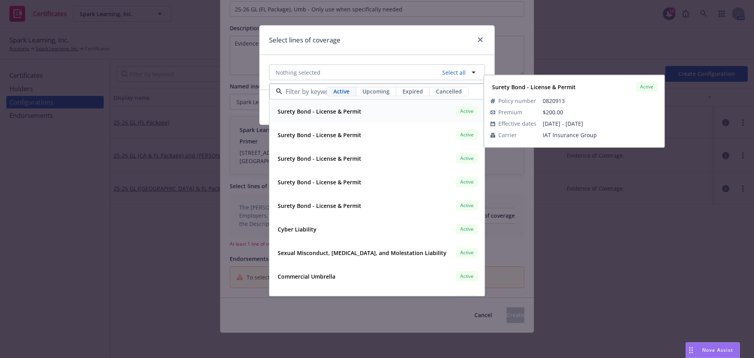
click at [379, 94] on span "Upcoming" at bounding box center [376, 91] width 27 height 8
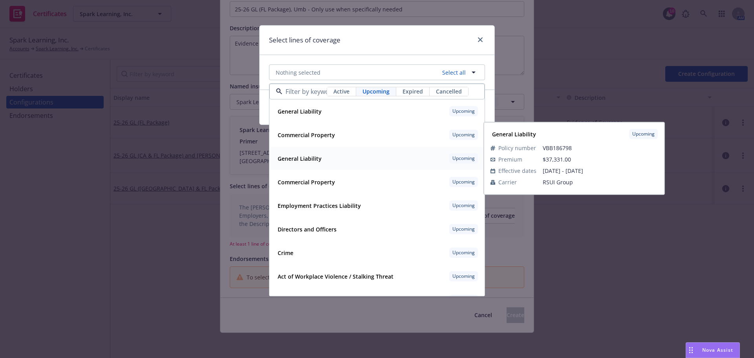
click at [375, 161] on div "General Liability Upcoming" at bounding box center [377, 158] width 205 height 13
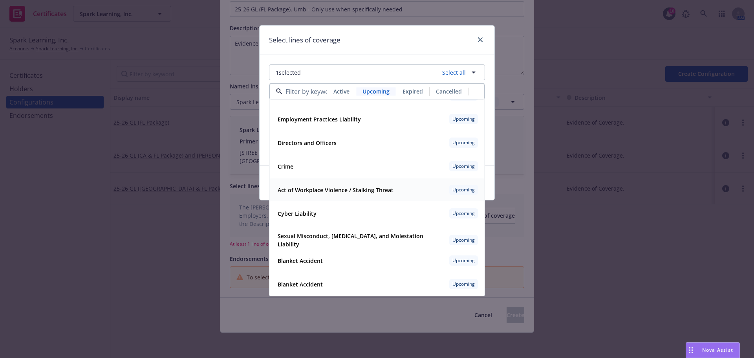
scroll to position [0, 0]
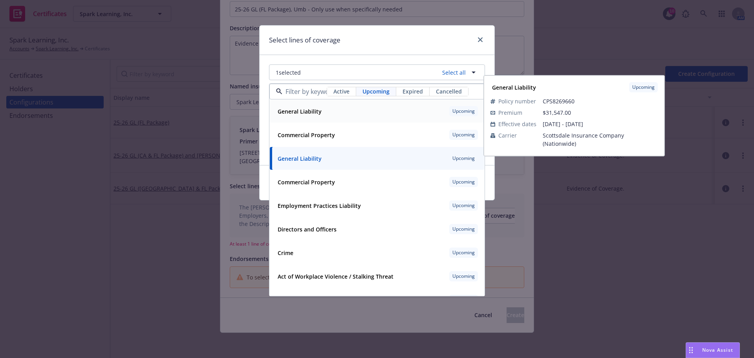
click at [335, 92] on span "Active" at bounding box center [342, 91] width 16 height 8
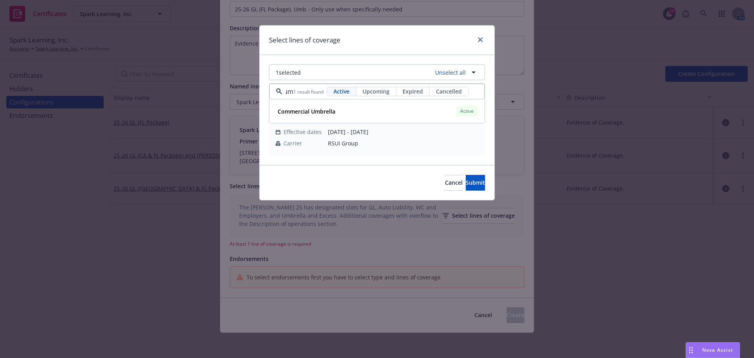
scroll to position [0, 6]
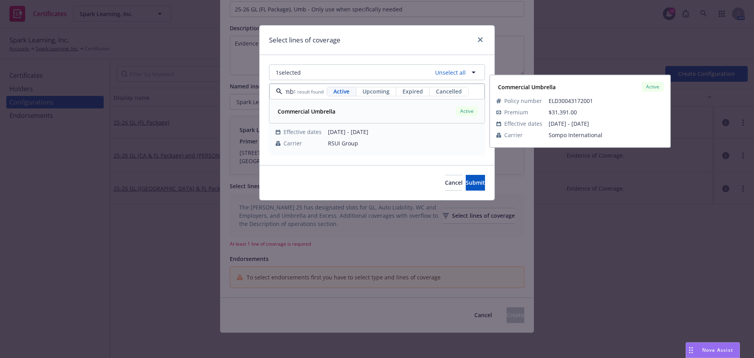
click at [326, 114] on strong "Commercial Umbrella" at bounding box center [307, 111] width 58 height 7
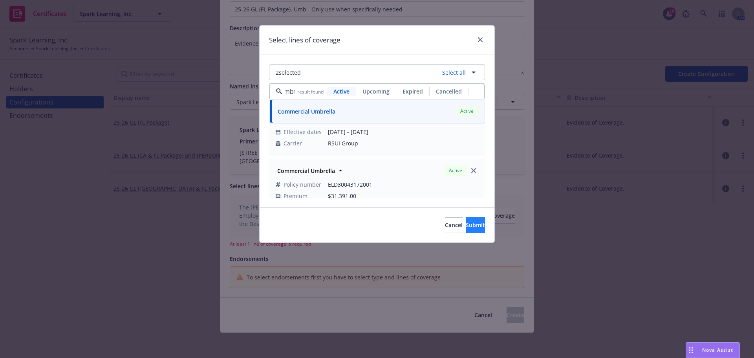
type input "umb"
click at [466, 224] on span "Submit" at bounding box center [475, 224] width 19 height 7
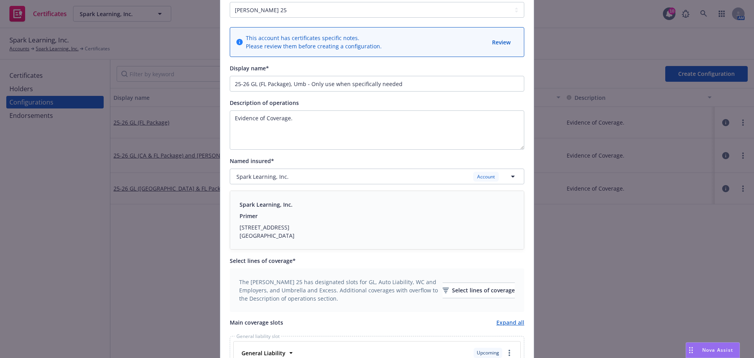
scroll to position [0, 0]
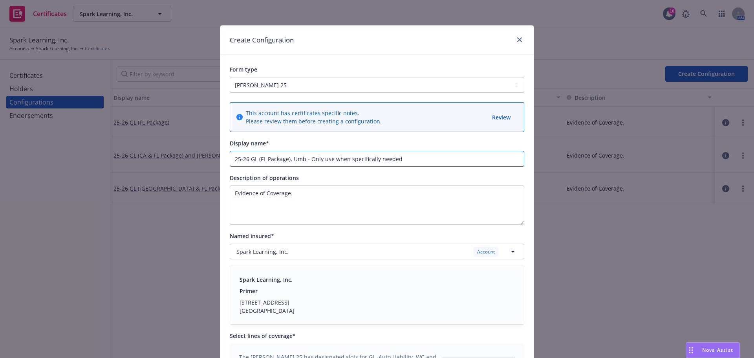
click at [231, 156] on input "25-26 GL (FL Package), Umb - Only use when specifically needed" at bounding box center [377, 159] width 295 height 16
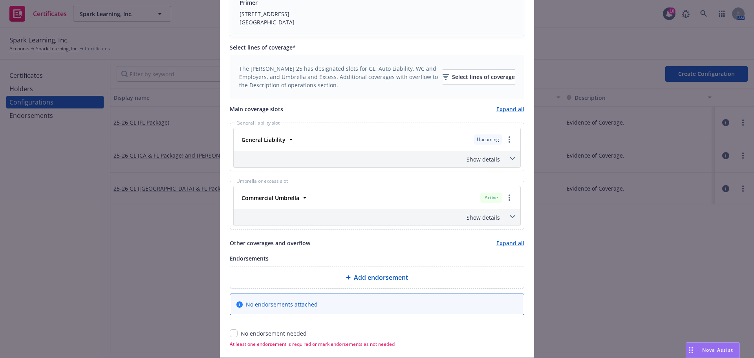
scroll to position [348, 0]
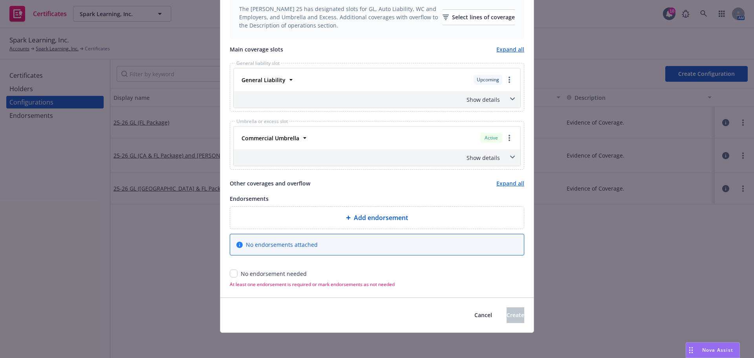
type input "NOT READY FOR USE 25-26 GL (FL Package), Umb - Only use when specifically needed"
click at [232, 273] on input "checkbox" at bounding box center [234, 274] width 8 height 8
checkbox input "true"
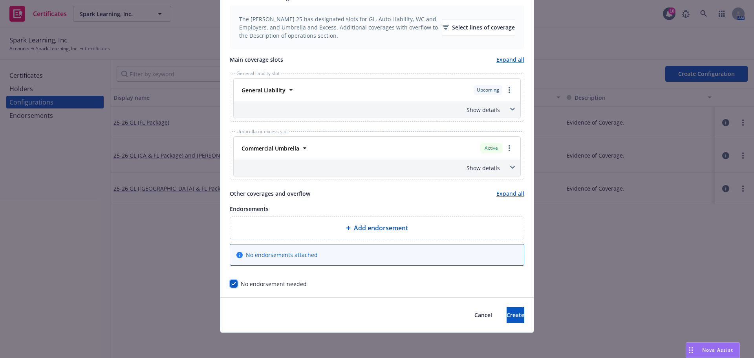
scroll to position [338, 0]
click at [507, 312] on span "Create" at bounding box center [516, 314] width 18 height 7
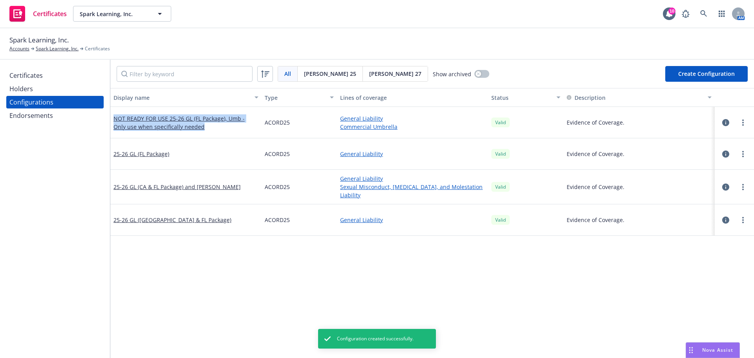
drag, startPoint x: 195, startPoint y: 130, endPoint x: 110, endPoint y: 119, distance: 85.6
click at [110, 119] on div "NOT READY FOR USE 25-26 GL (FL Package), Umb - Only use when specifically needed" at bounding box center [185, 122] width 151 height 31
copy link "NOT READY FOR USE 25-26 GL (FL Package), Umb - Only use when specifically needed"
click at [691, 75] on button "Create Configuration" at bounding box center [707, 74] width 83 height 16
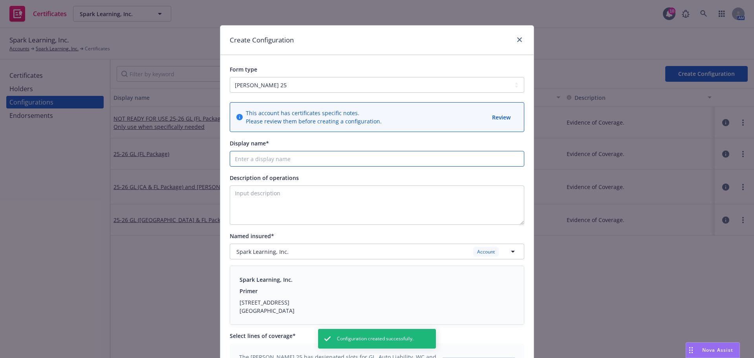
click at [312, 166] on input "Display name*" at bounding box center [377, 159] width 295 height 16
paste input "NOT READY FOR USE 25-26 GL (FL Package), Umb - Only use when specifically needed"
click at [312, 158] on input "NOT READY FOR USE 25-26 GL (FL Package), Umb - Only use when specifically needed" at bounding box center [377, 159] width 295 height 16
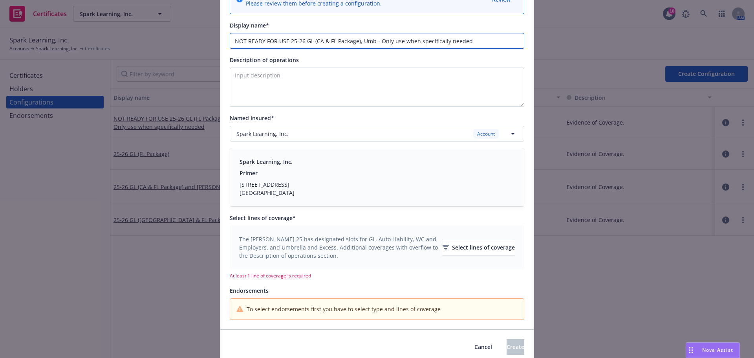
scroll to position [150, 0]
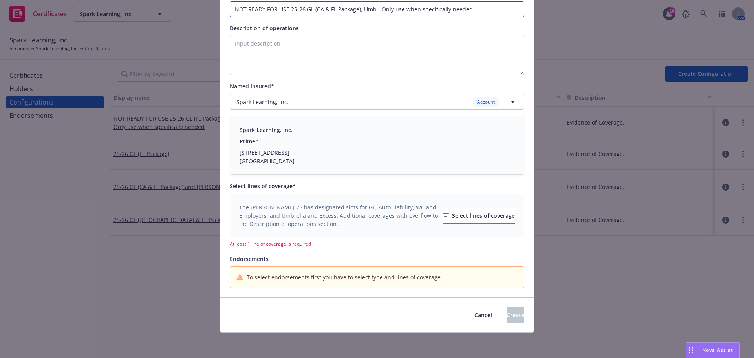
type input "NOT READY FOR USE 25-26 GL (CA & FL Package), Umb - Only use when specifically …"
click at [450, 215] on div "Select lines of coverage" at bounding box center [479, 215] width 72 height 15
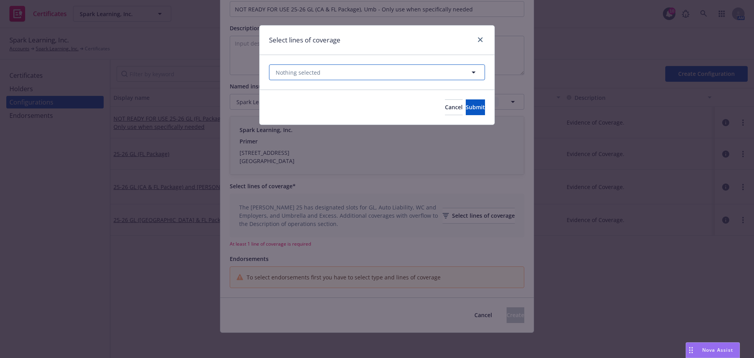
click at [358, 71] on button "Nothing selected" at bounding box center [377, 72] width 216 height 16
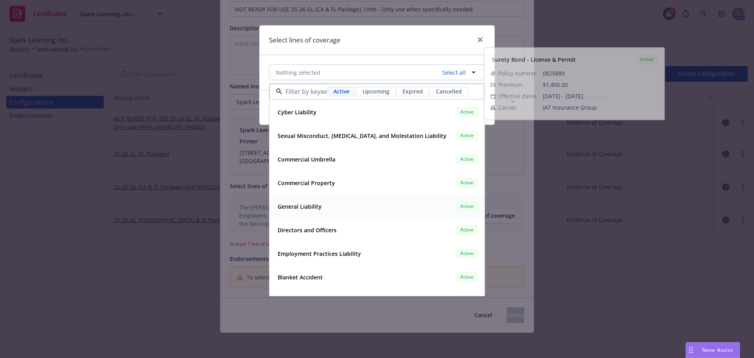
scroll to position [118, 0]
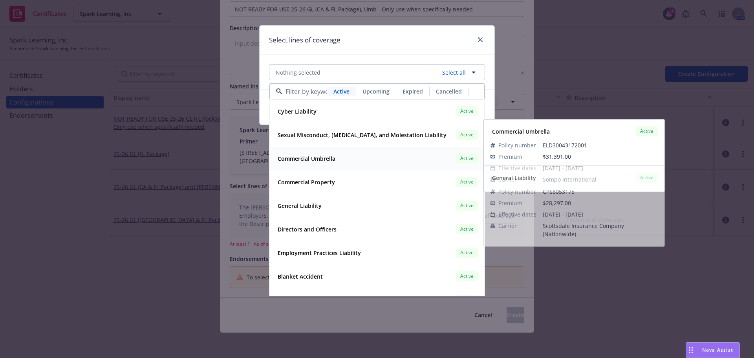
click at [332, 161] on strong "Commercial Umbrella" at bounding box center [307, 158] width 58 height 7
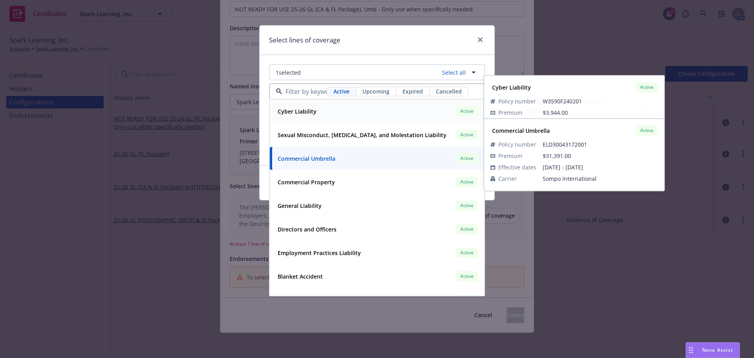
click at [377, 89] on span "Upcoming" at bounding box center [376, 91] width 27 height 8
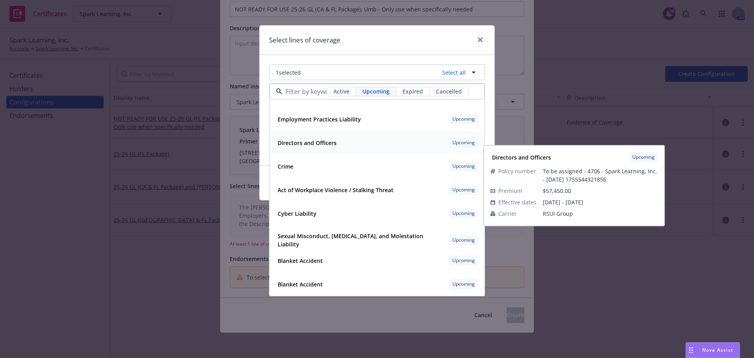
scroll to position [41, 0]
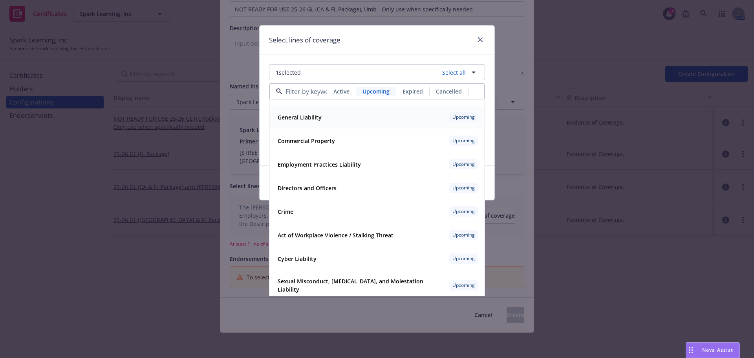
click at [358, 112] on div "General Liability Upcoming" at bounding box center [377, 116] width 205 height 13
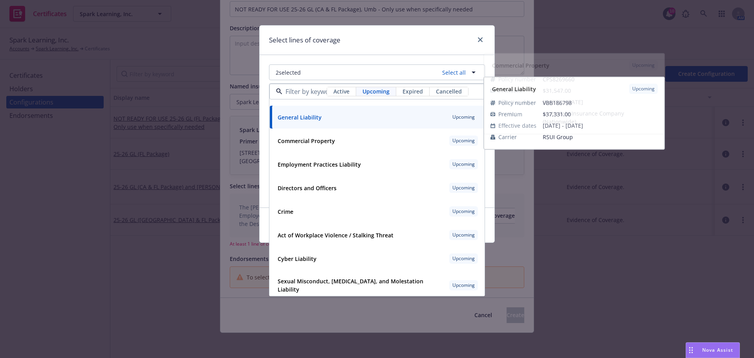
click at [391, 49] on div "Select lines of coverage" at bounding box center [377, 40] width 235 height 29
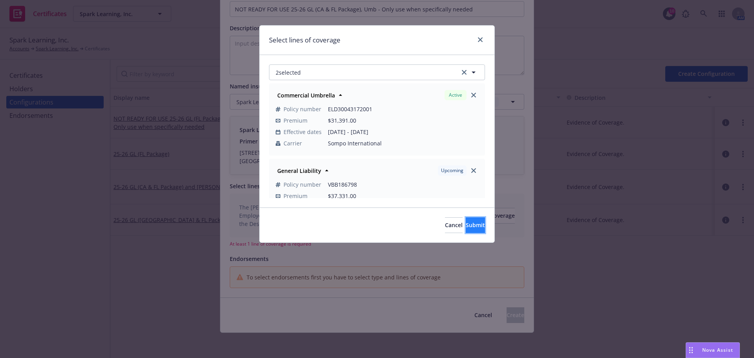
click at [466, 223] on span "Submit" at bounding box center [475, 224] width 19 height 7
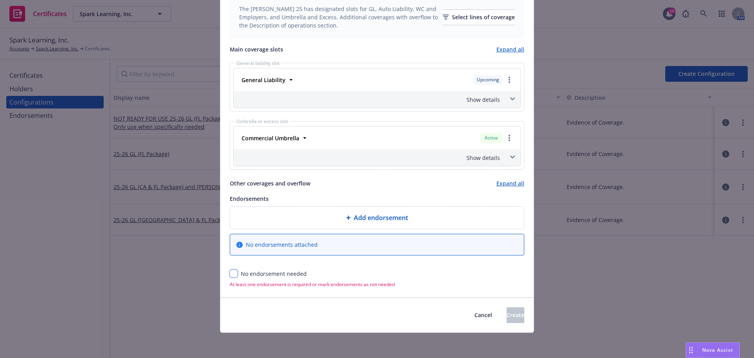
click at [231, 274] on input "checkbox" at bounding box center [234, 274] width 8 height 8
checkbox input "true"
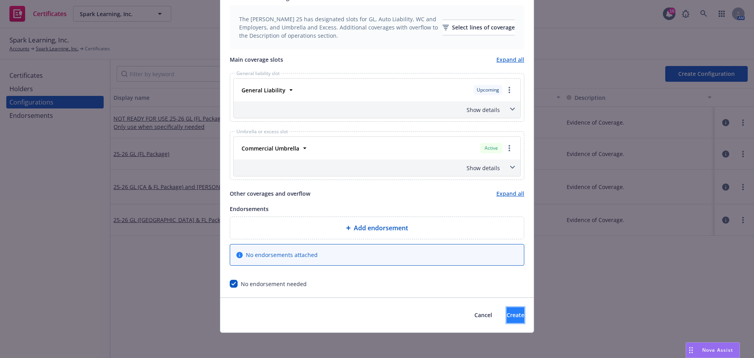
click at [507, 314] on span "Create" at bounding box center [516, 314] width 18 height 7
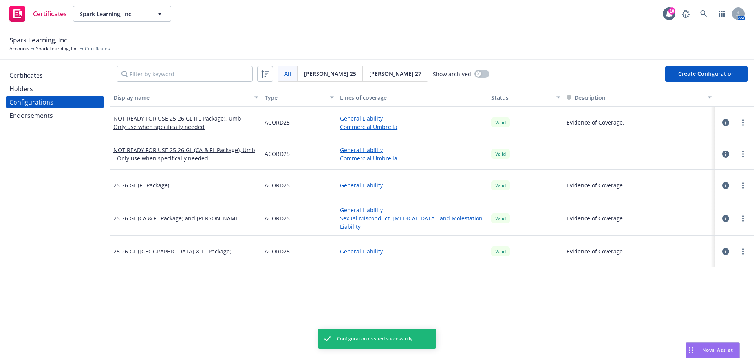
click at [681, 74] on button "Create Configuration" at bounding box center [707, 74] width 83 height 16
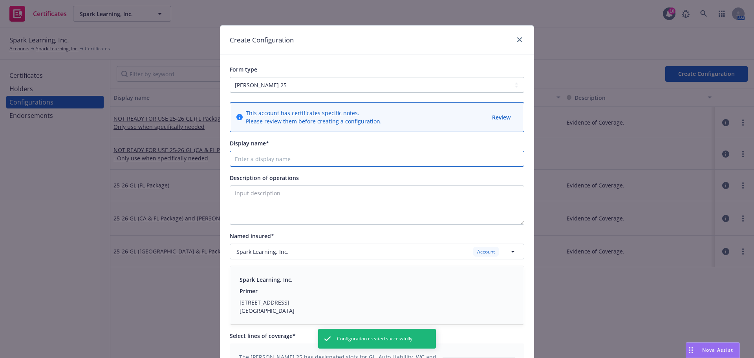
click at [275, 163] on input "Display name*" at bounding box center [377, 159] width 295 height 16
paste input "NOT READY FOR USE 25-26 GL (FL Package), Umb - Only use when specifically needed"
click at [312, 160] on input "NOT READY FOR USE 25-26 GL (FL Package), Umb - Only use when specifically needed" at bounding box center [377, 159] width 295 height 16
click at [313, 160] on input "NOT READY FOR USE 25-26 GL (FL Package), Umb - Only use when specifically needed" at bounding box center [377, 159] width 295 height 16
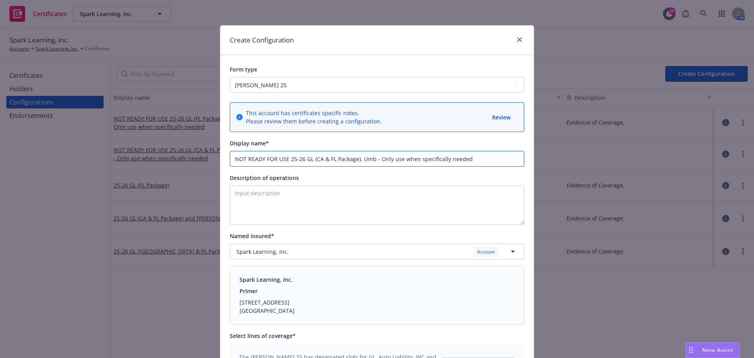
click at [372, 159] on input "NOT READY FOR USE 25-26 GL (CA & FL Package), Umb - Only use when specifically …" at bounding box center [377, 159] width 295 height 16
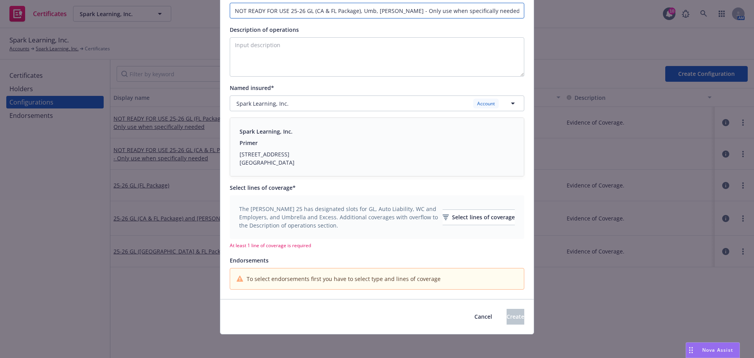
scroll to position [150, 0]
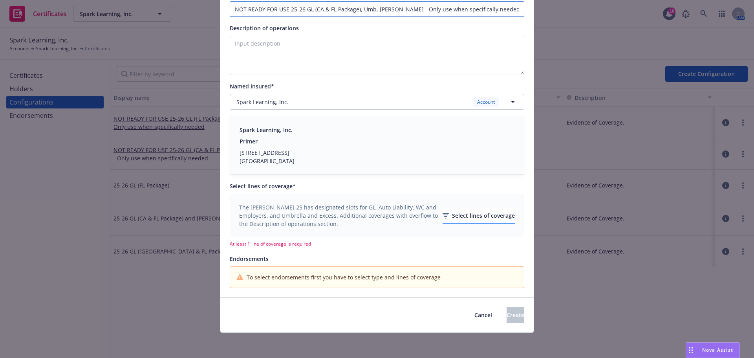
type input "NOT READY FOR USE 25-26 GL (CA & FL Package), Umb, SAM - Only use when specific…"
click at [449, 208] on div "Select lines of coverage" at bounding box center [479, 215] width 72 height 15
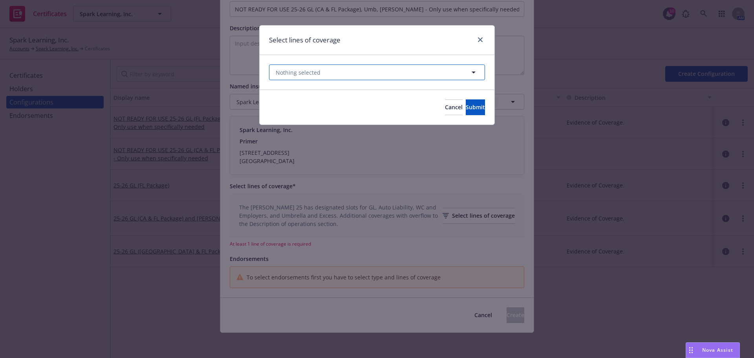
click at [343, 71] on button "Nothing selected" at bounding box center [377, 72] width 216 height 16
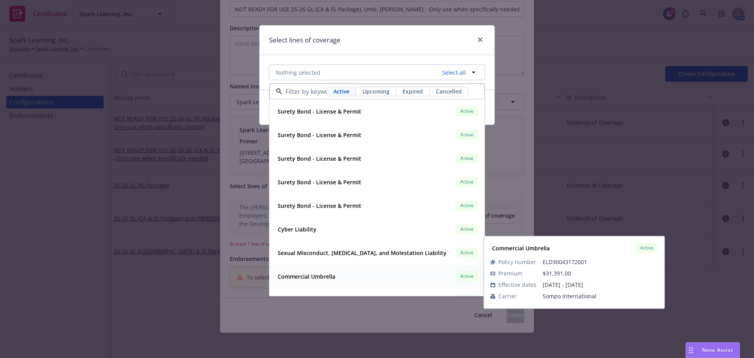
click at [331, 273] on strong "Commercial Umbrella" at bounding box center [307, 276] width 58 height 7
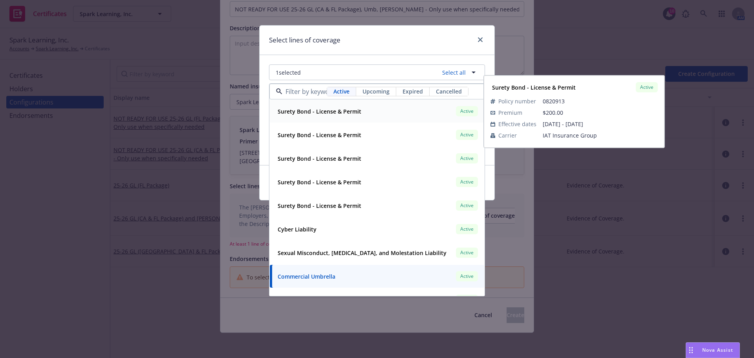
click at [382, 90] on span "Upcoming" at bounding box center [376, 91] width 27 height 8
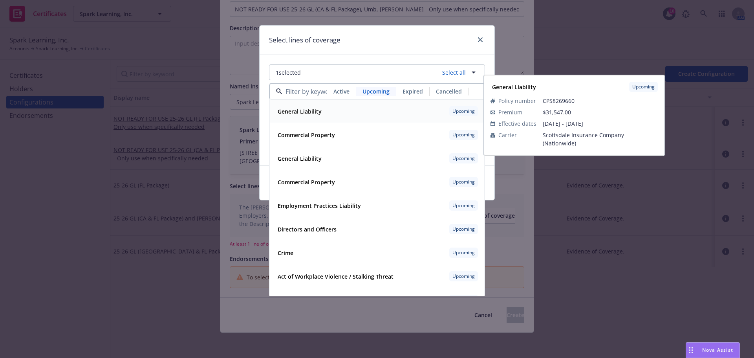
click at [356, 112] on div "General Liability Upcoming" at bounding box center [377, 111] width 205 height 13
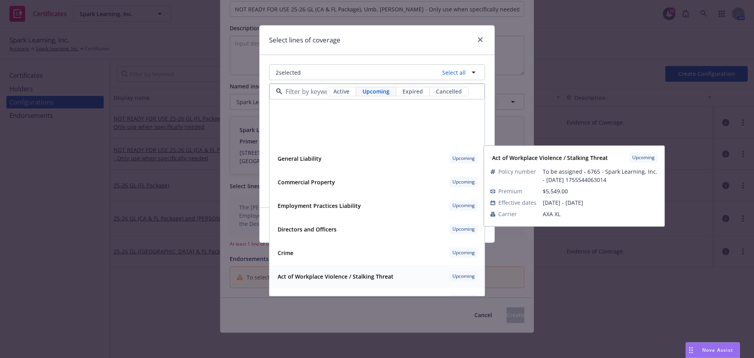
scroll to position [86, 0]
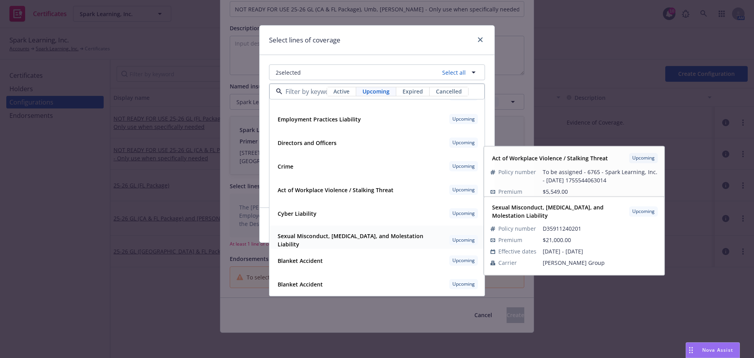
click at [375, 236] on strong "Sexual Misconduct, Physical Abuse, and Molestation Liability" at bounding box center [351, 240] width 146 height 16
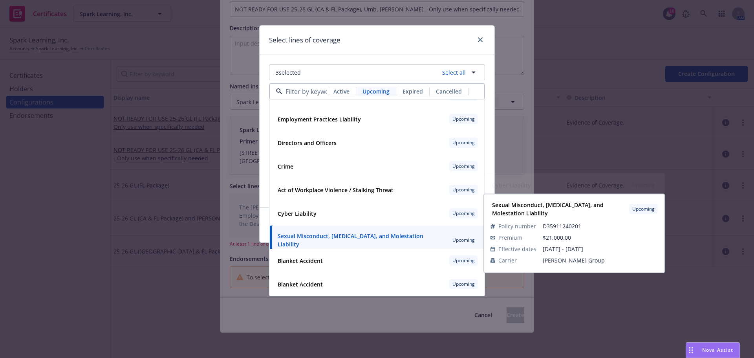
click at [401, 35] on div "Select lines of coverage" at bounding box center [377, 40] width 235 height 29
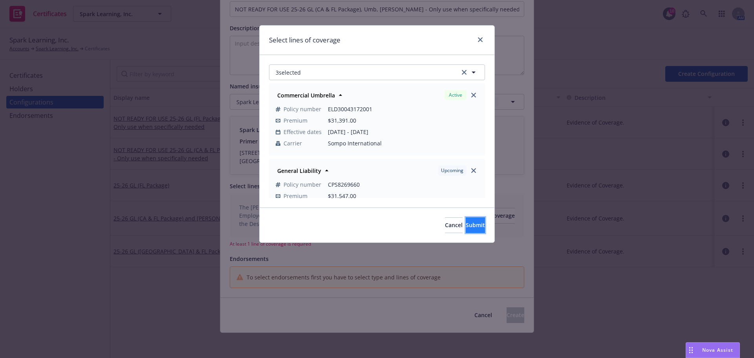
click at [477, 227] on button "Submit" at bounding box center [475, 225] width 19 height 16
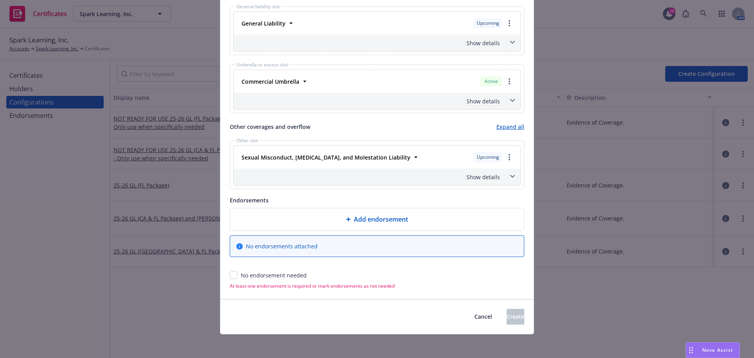
scroll to position [406, 0]
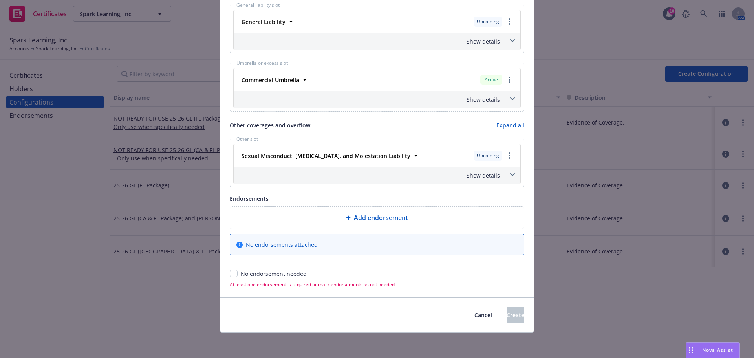
click at [487, 180] on div "Show details" at bounding box center [377, 175] width 287 height 17
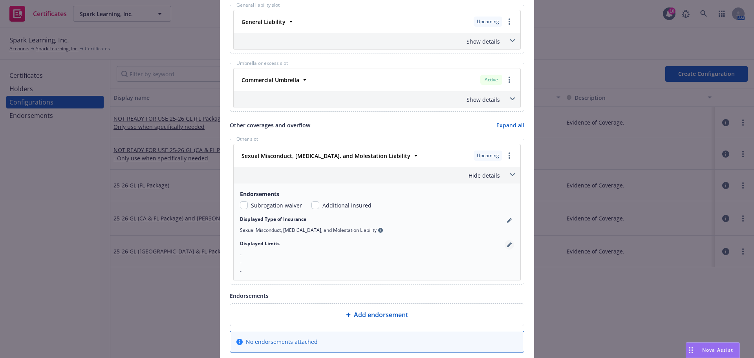
click at [508, 247] on link "pencil" at bounding box center [509, 244] width 9 height 9
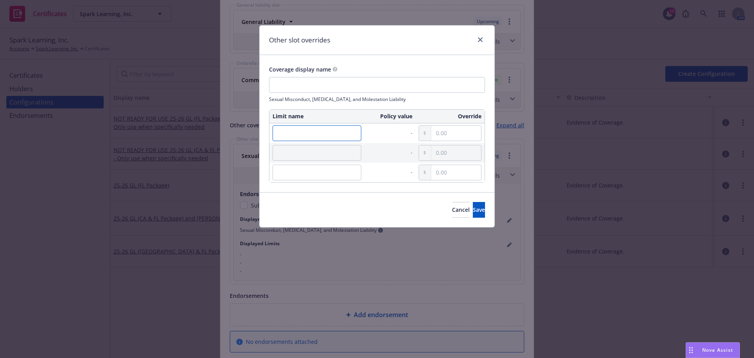
click at [312, 132] on input "text" at bounding box center [317, 133] width 89 height 16
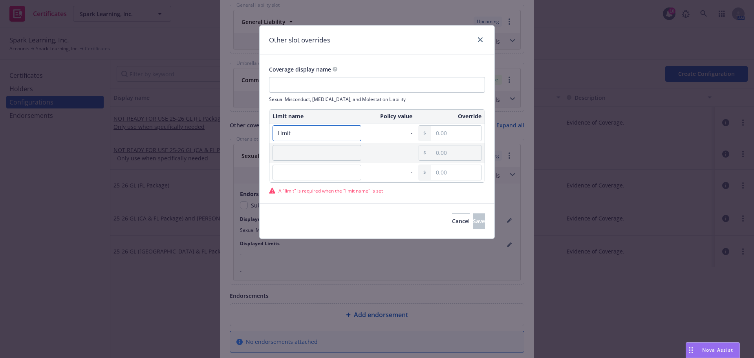
type input "Limit"
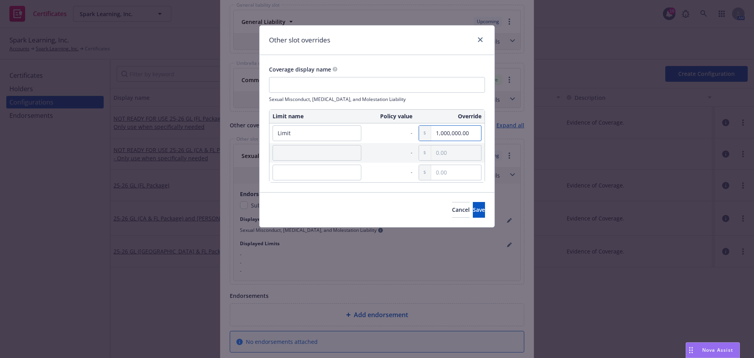
type input "1,000,000.00"
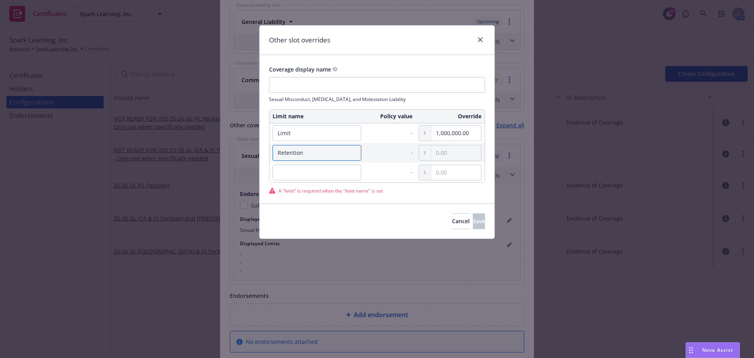
type input "Retention"
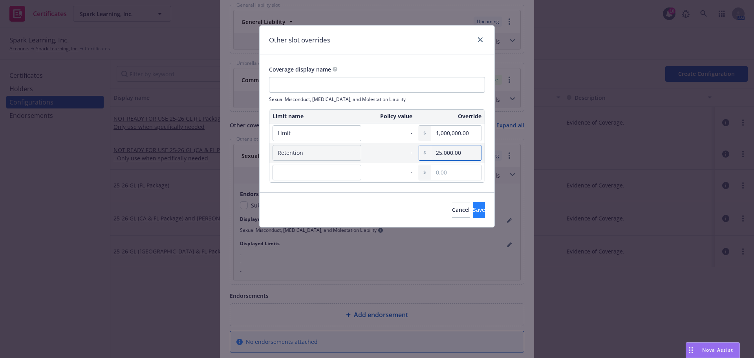
type input "25,000.00"
click at [473, 211] on span "Save" at bounding box center [479, 209] width 12 height 7
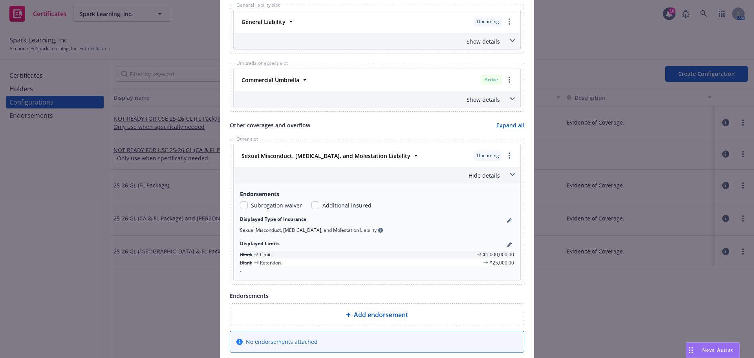
click at [472, 172] on div "Hide details" at bounding box center [367, 175] width 265 height 8
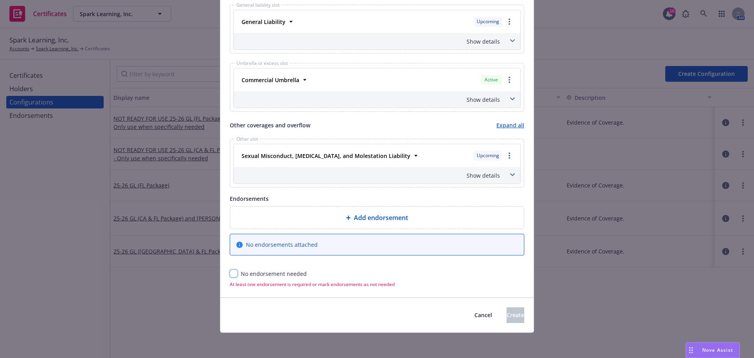
click at [230, 275] on input "checkbox" at bounding box center [234, 274] width 8 height 8
checkbox input "true"
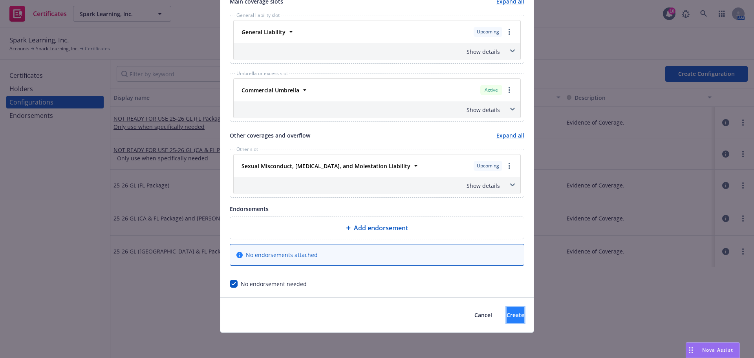
click at [514, 310] on button "Create" at bounding box center [516, 315] width 18 height 16
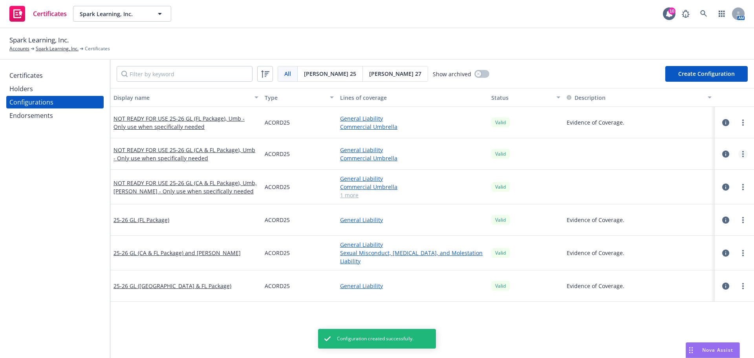
click at [739, 152] on link "more" at bounding box center [743, 153] width 9 height 9
click at [704, 178] on link "Archive" at bounding box center [698, 186] width 86 height 16
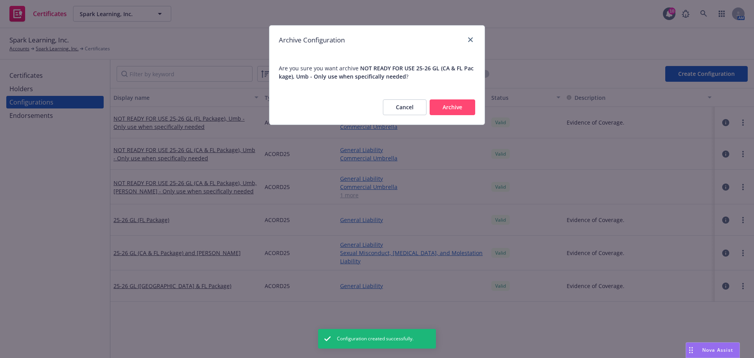
click at [379, 105] on div "Cancel Archive" at bounding box center [377, 107] width 215 height 35
click at [387, 105] on button "Cancel" at bounding box center [405, 107] width 44 height 16
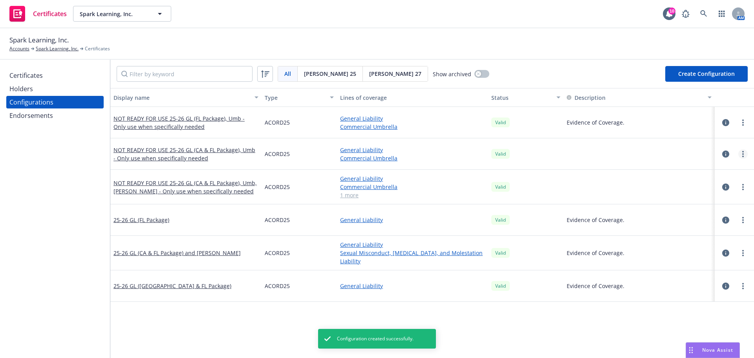
click at [741, 156] on link "more" at bounding box center [743, 153] width 9 height 9
click at [693, 175] on div at bounding box center [639, 187] width 151 height 35
click at [739, 153] on link "more" at bounding box center [743, 153] width 9 height 9
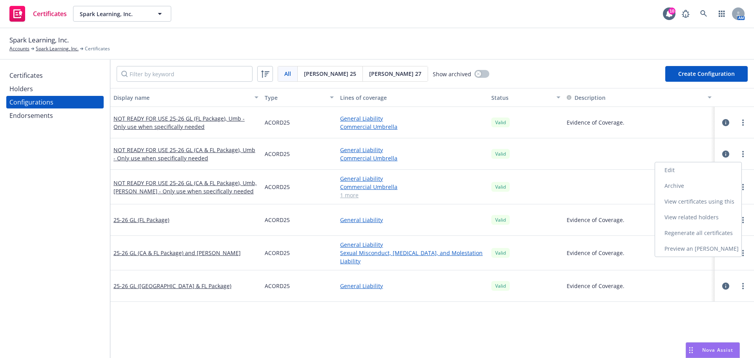
click at [712, 163] on link "Edit" at bounding box center [698, 170] width 86 height 16
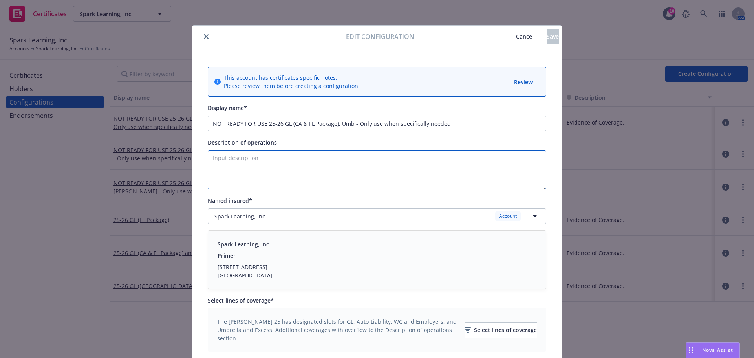
click at [316, 173] on textarea "Description of operations" at bounding box center [377, 169] width 339 height 39
paste textarea "Evidence of Coverage."
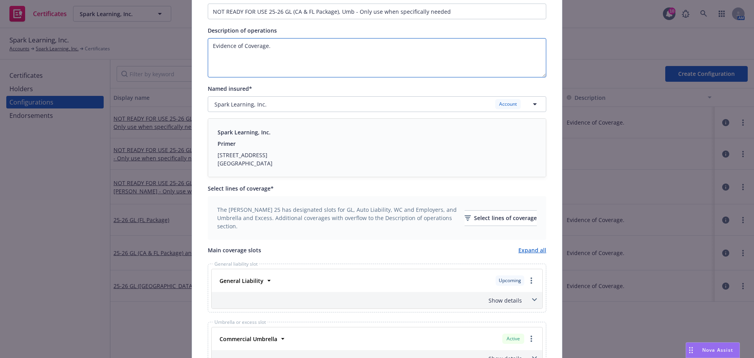
scroll to position [227, 0]
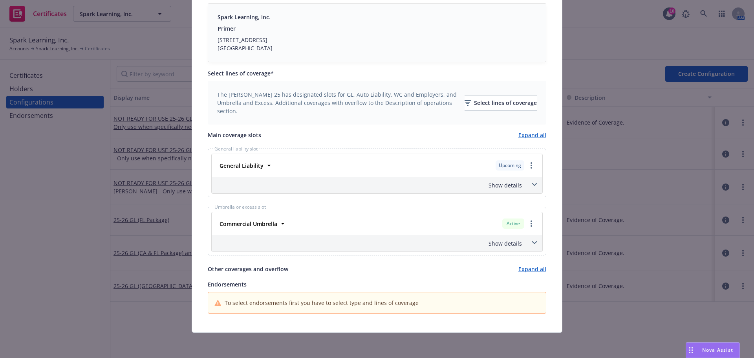
type textarea "Evidence of Coverage."
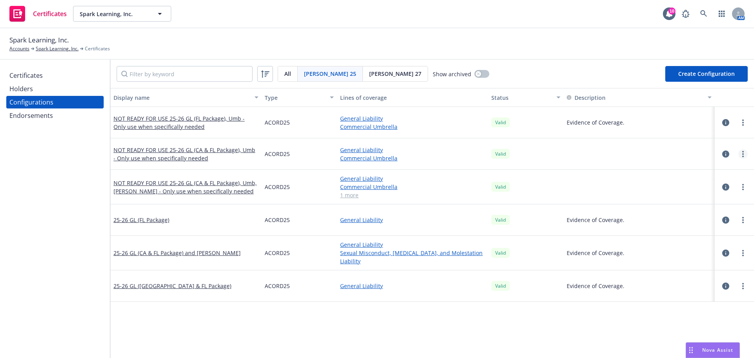
click at [743, 155] on icon "more" at bounding box center [744, 154] width 2 height 6
click at [699, 168] on link "Edit" at bounding box center [698, 170] width 86 height 16
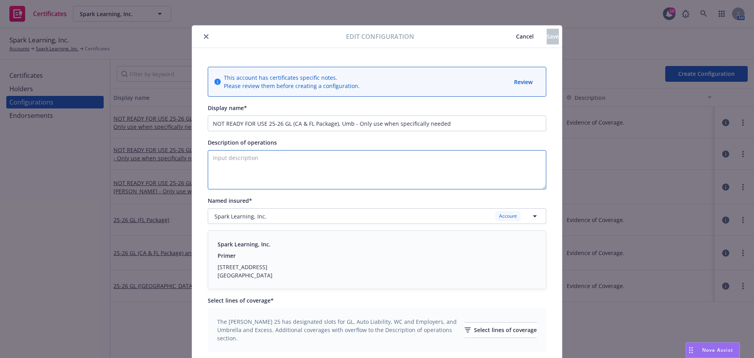
click at [270, 163] on textarea "Description of operations" at bounding box center [377, 169] width 339 height 39
paste textarea "Evidence of Coverage."
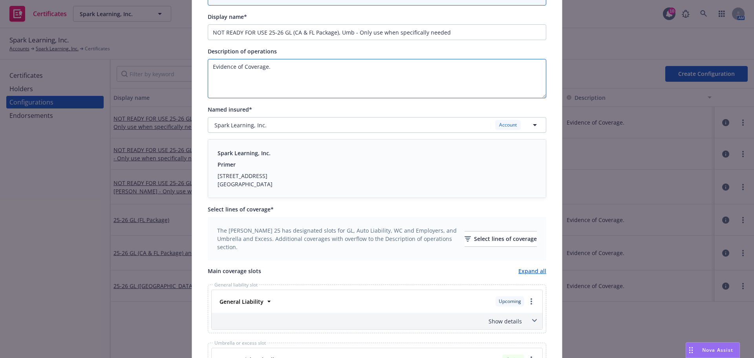
scroll to position [275, 0]
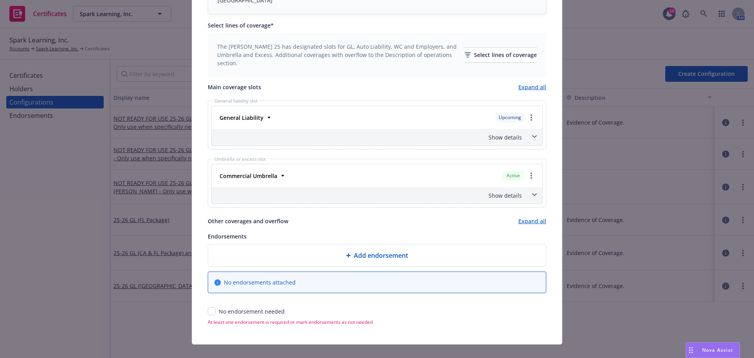
type textarea "Evidence of Coverage."
click at [211, 312] on input "checkbox" at bounding box center [212, 311] width 8 height 8
checkbox input "true"
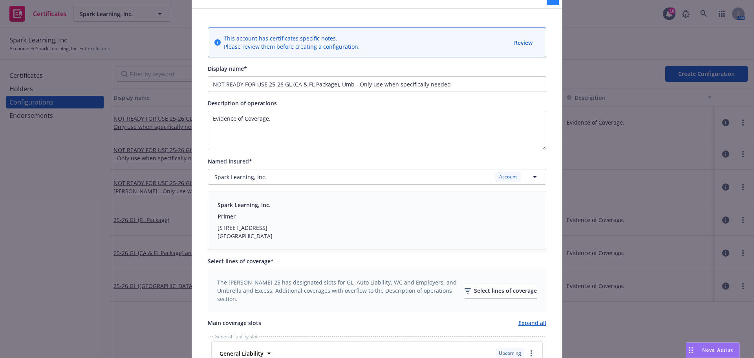
scroll to position [0, 0]
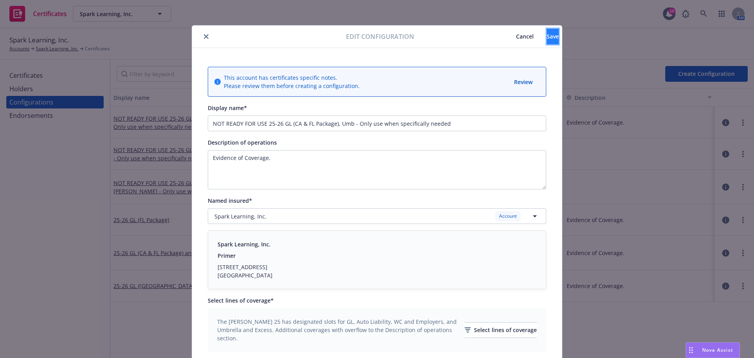
click at [547, 34] on span "Save" at bounding box center [553, 36] width 12 height 7
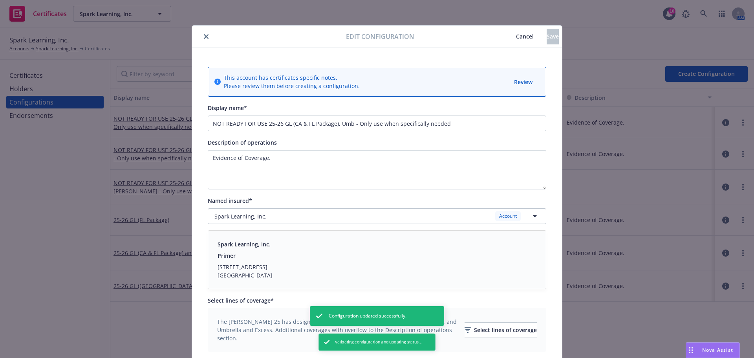
click at [737, 189] on div "Edit configuration Cancel Save This account has certificates specific notes. Pl…" at bounding box center [377, 179] width 754 height 358
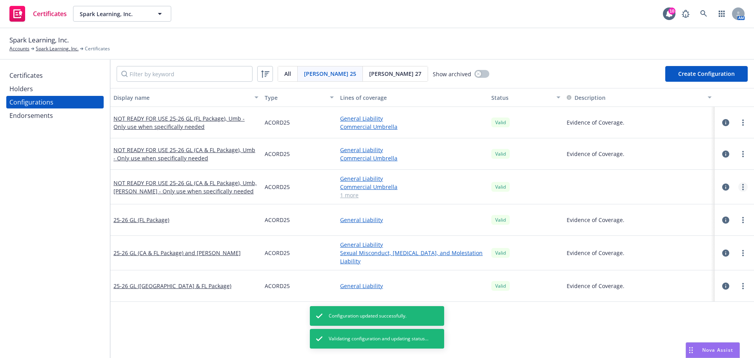
click at [743, 188] on icon "more" at bounding box center [744, 187] width 2 height 6
click at [718, 200] on link "Edit" at bounding box center [698, 203] width 86 height 16
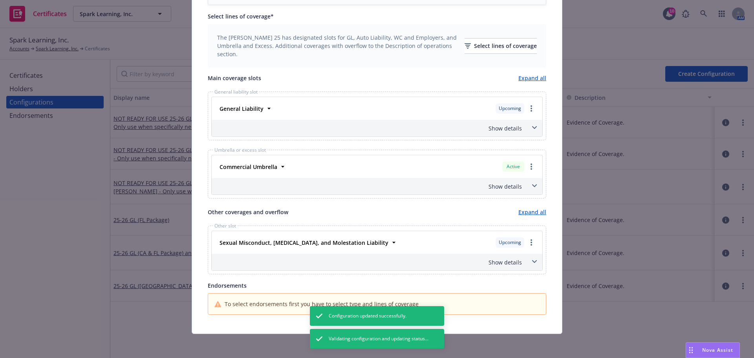
scroll to position [285, 0]
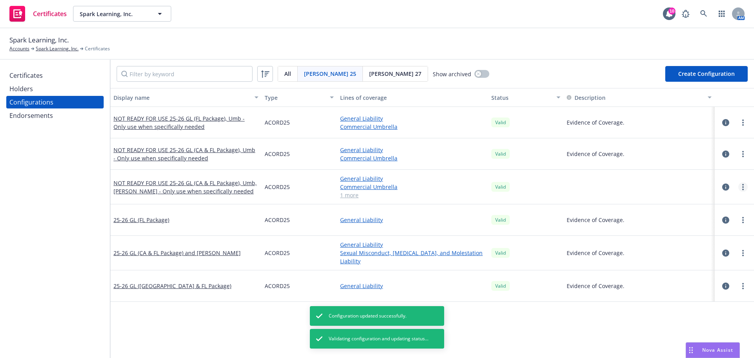
click at [743, 190] on icon "more" at bounding box center [744, 187] width 2 height 6
click at [695, 200] on link "Edit" at bounding box center [698, 203] width 86 height 16
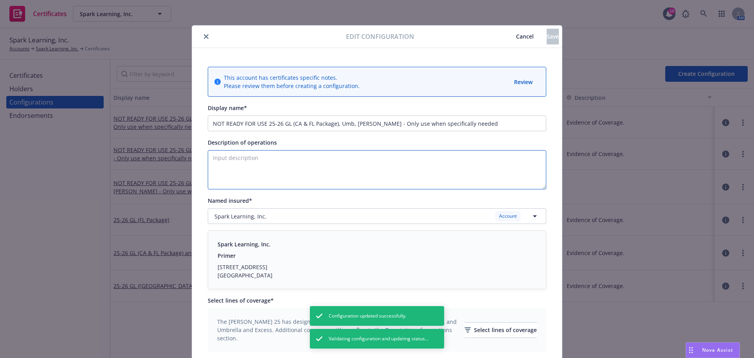
click at [363, 159] on textarea "Description of operations" at bounding box center [377, 169] width 339 height 39
paste textarea "Evidence of Coverage."
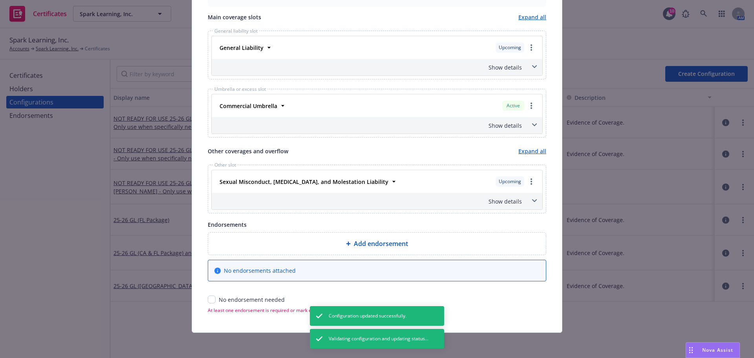
type textarea "Evidence of Coverage."
click at [208, 303] on input "checkbox" at bounding box center [212, 299] width 8 height 8
checkbox input "true"
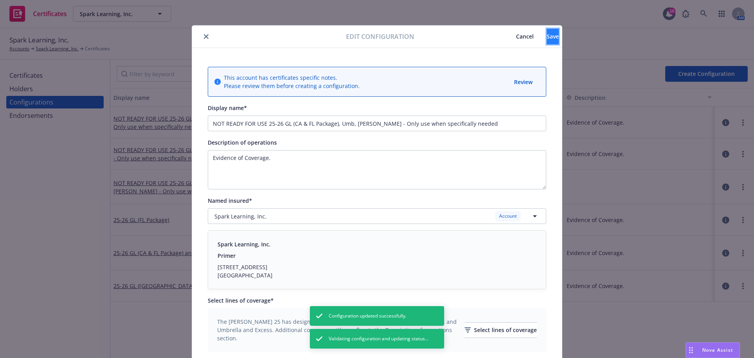
click at [547, 37] on button "Save" at bounding box center [553, 37] width 12 height 16
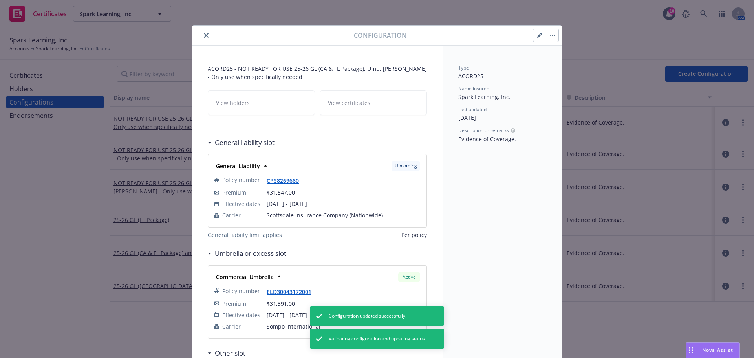
drag, startPoint x: 711, startPoint y: 279, endPoint x: 724, endPoint y: 233, distance: 48.0
click at [712, 273] on div "Configuration ACORD25 - NOT READY FOR USE 25-26 GL (CA & FL Package), Umb, SAM …" at bounding box center [377, 179] width 754 height 358
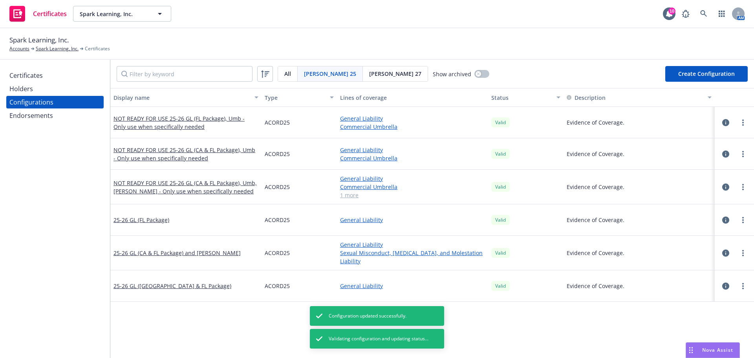
click at [723, 222] on icon "button" at bounding box center [725, 219] width 7 height 7
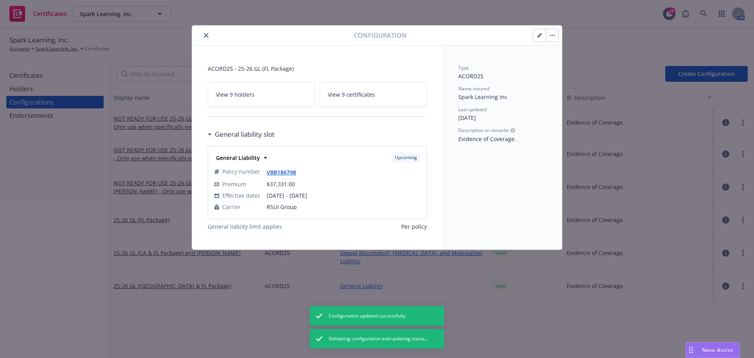
click at [542, 38] on button "button" at bounding box center [540, 35] width 13 height 13
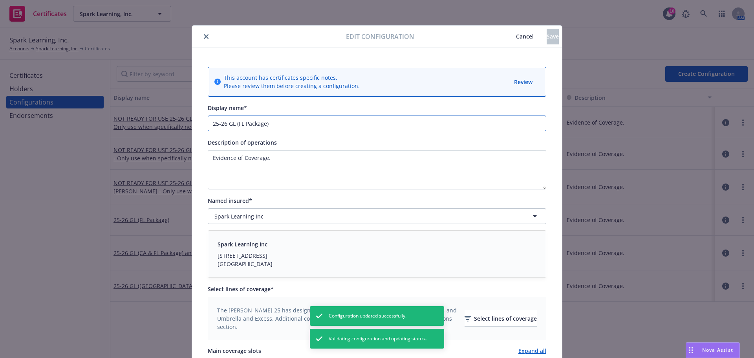
click at [210, 122] on input "25-26 GL (FL Package)" at bounding box center [377, 124] width 339 height 16
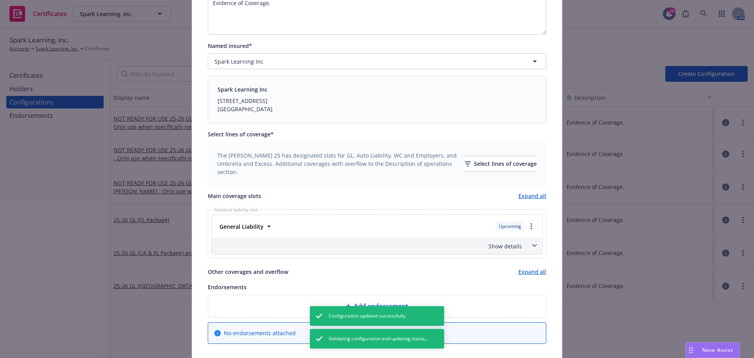
scroll to position [196, 0]
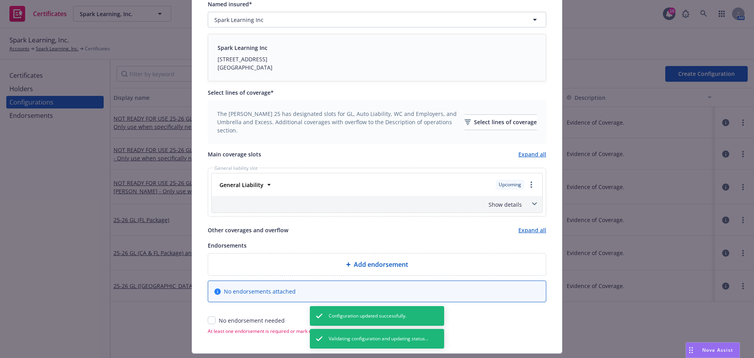
type input "*25-26 GL (FL Package)"
click at [213, 319] on div "No endorsement needed" at bounding box center [377, 320] width 339 height 8
click at [212, 321] on input "checkbox" at bounding box center [212, 320] width 8 height 8
checkbox input "true"
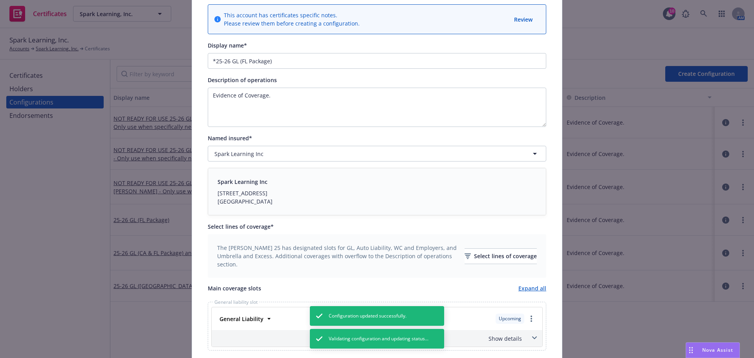
scroll to position [0, 0]
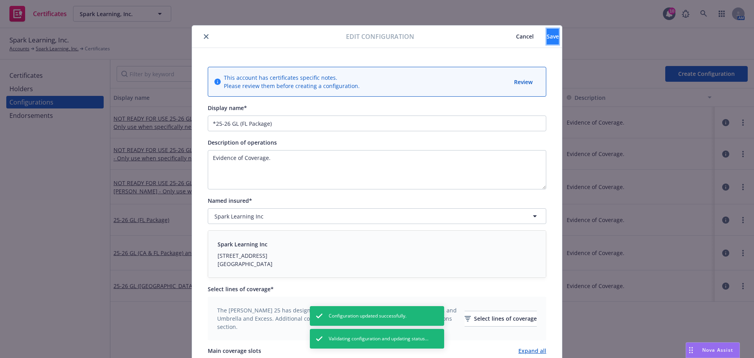
click at [547, 41] on button "Save" at bounding box center [553, 37] width 12 height 16
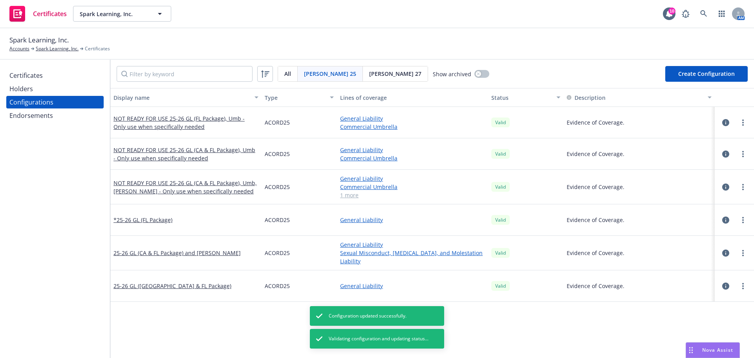
click at [722, 289] on icon "button" at bounding box center [725, 285] width 7 height 7
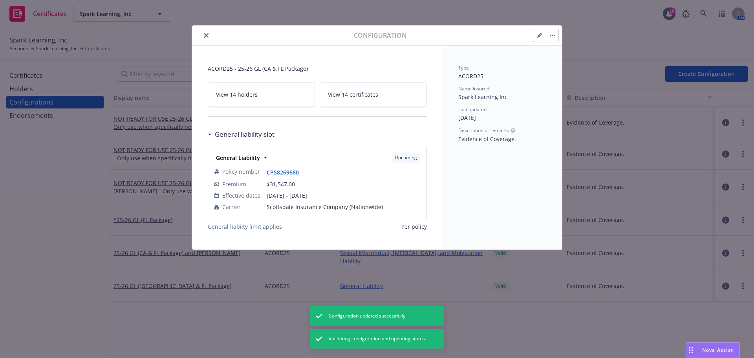
click at [542, 33] on icon "button" at bounding box center [539, 35] width 5 height 5
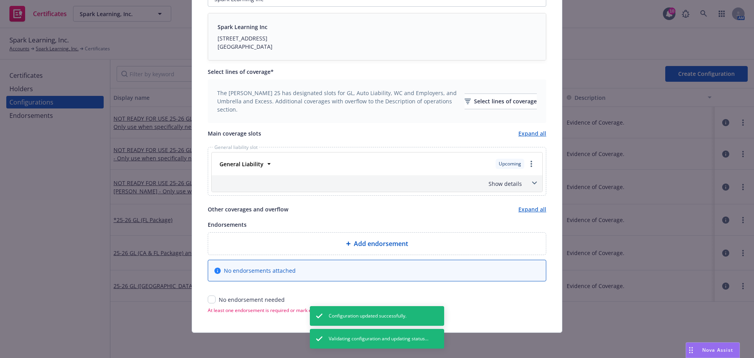
click at [210, 303] on div "No endorsement needed" at bounding box center [377, 299] width 339 height 8
click at [208, 301] on input "checkbox" at bounding box center [212, 299] width 8 height 8
checkbox input "true"
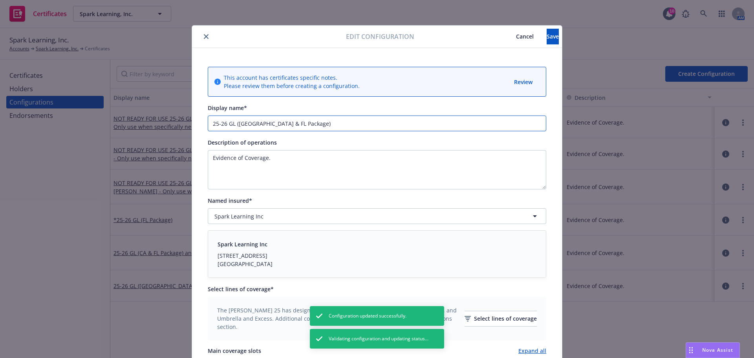
click at [208, 123] on input "25-26 GL (CA & FL Package)" at bounding box center [377, 124] width 339 height 16
type input "*25-26 GL ([GEOGRAPHIC_DATA] & FL Package)"
click at [547, 37] on span "Save" at bounding box center [553, 36] width 12 height 7
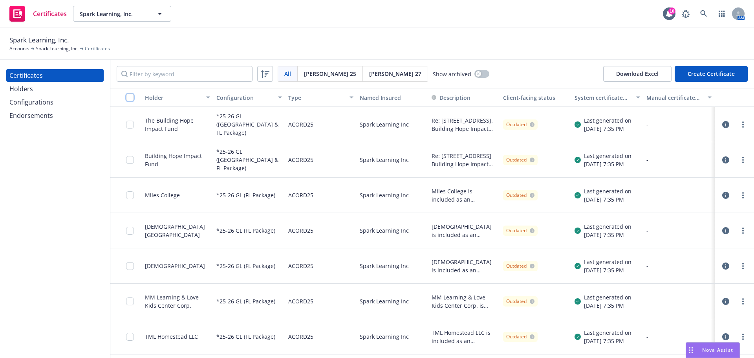
click at [130, 100] on input "checkbox" at bounding box center [130, 98] width 8 height 8
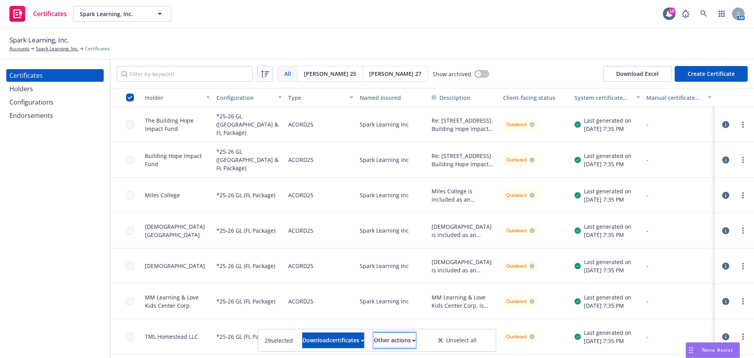
click at [416, 339] on div "Other actions" at bounding box center [395, 340] width 42 height 15
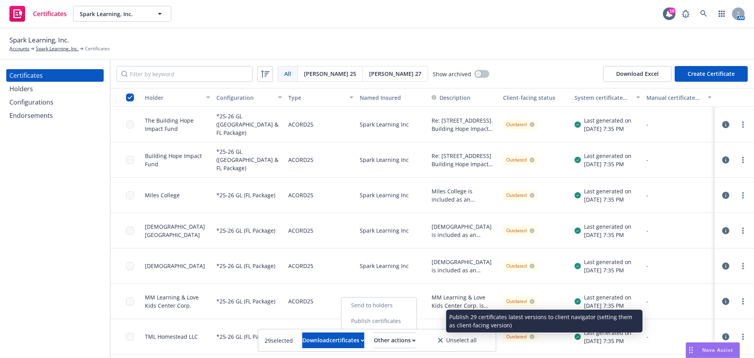
click at [416, 322] on link "Publish certificates" at bounding box center [379, 321] width 75 height 16
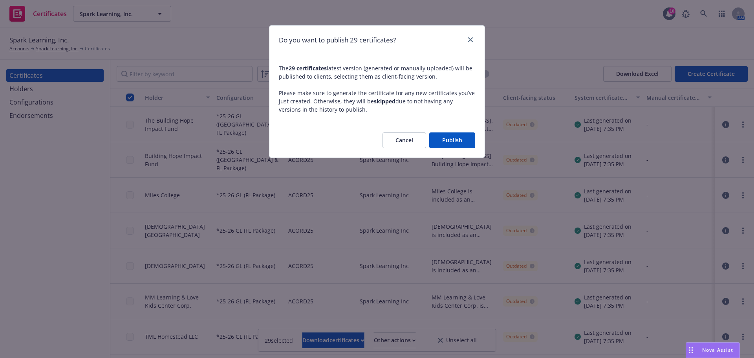
click at [453, 134] on button "Publish" at bounding box center [452, 140] width 46 height 16
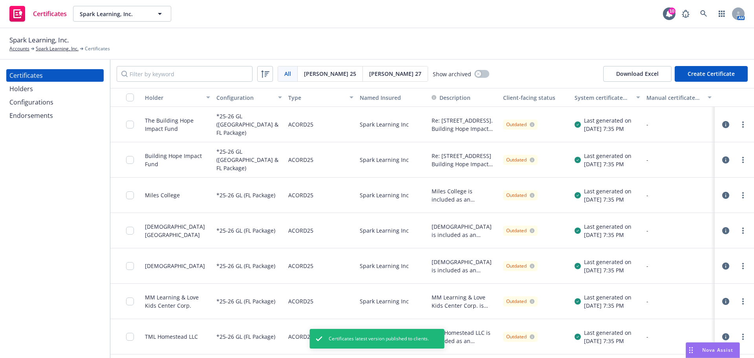
click at [41, 116] on div "Endorsements" at bounding box center [31, 115] width 44 height 13
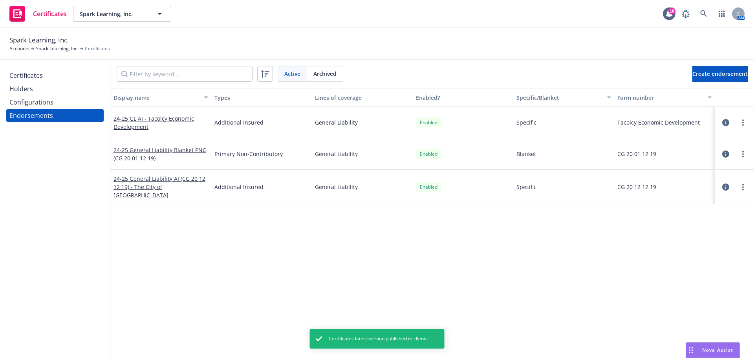
click at [39, 74] on div "Certificates" at bounding box center [25, 75] width 33 height 13
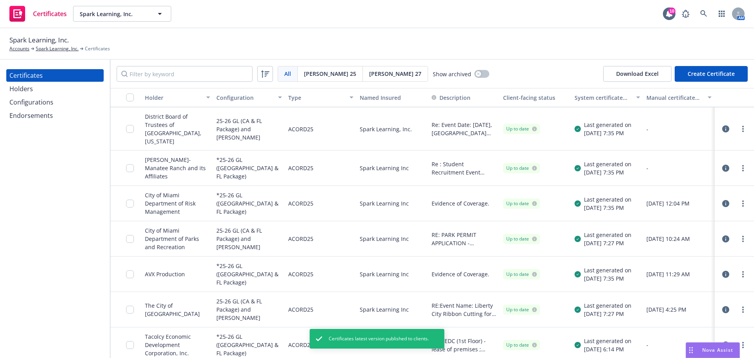
scroll to position [774, 0]
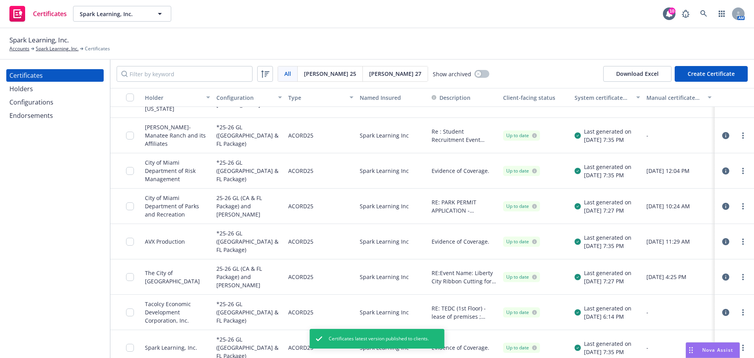
click at [30, 114] on div "Endorsements" at bounding box center [31, 115] width 44 height 13
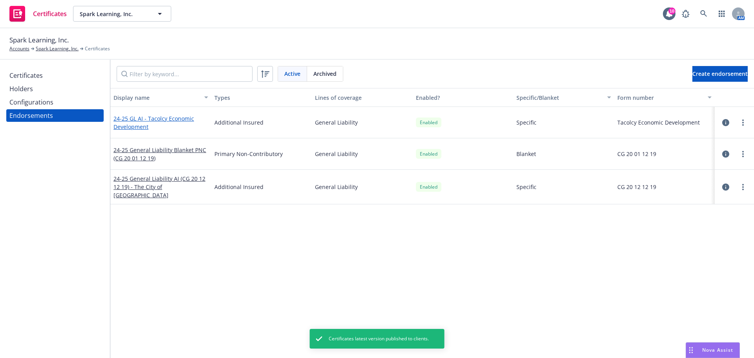
click at [149, 117] on link "24-25 GL AI - Tacolcy Economic Development" at bounding box center [154, 123] width 81 height 16
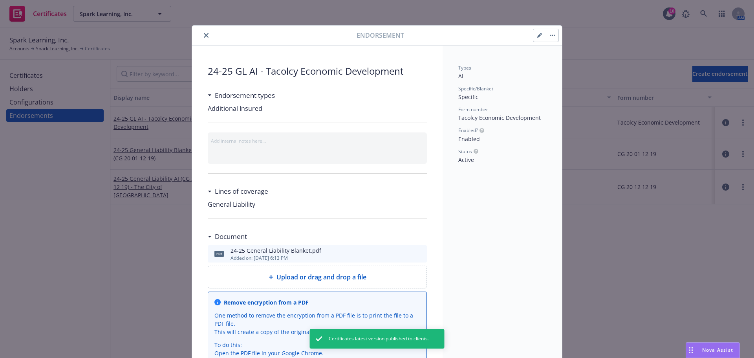
click at [554, 35] on icon "button" at bounding box center [554, 35] width 1 height 1
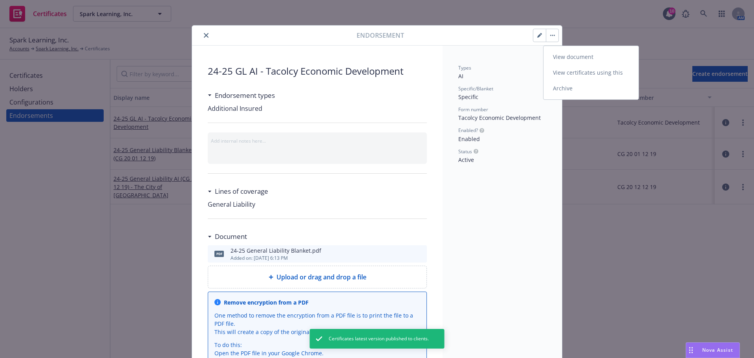
click at [568, 69] on link "View certificates using this" at bounding box center [591, 73] width 95 height 16
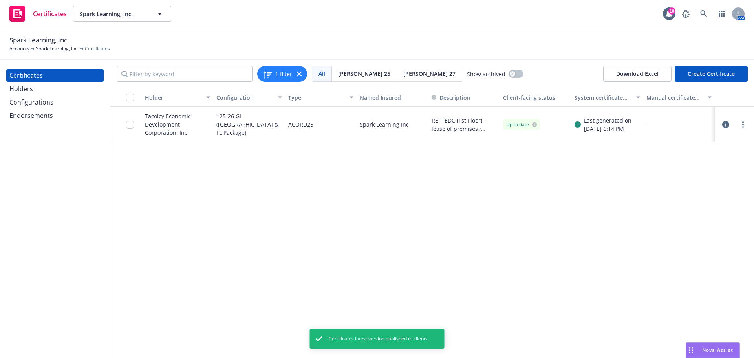
click at [728, 127] on icon "button" at bounding box center [725, 124] width 7 height 7
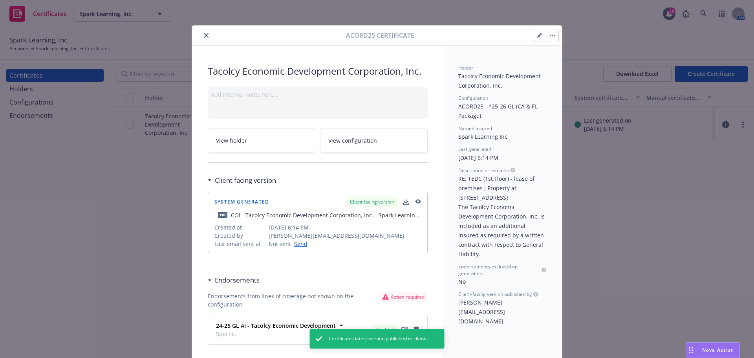
click at [416, 200] on icon "button" at bounding box center [419, 201] width 6 height 4
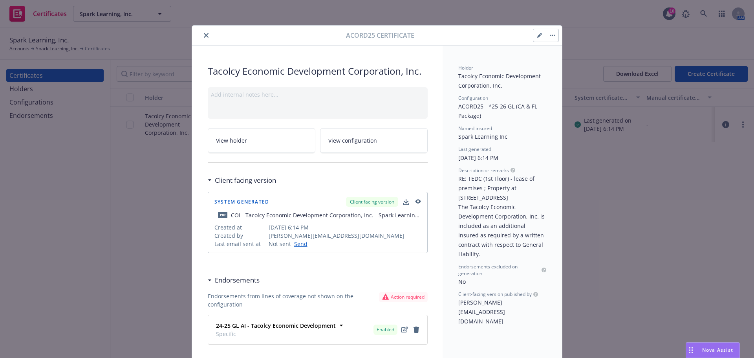
click at [207, 36] on button "close" at bounding box center [206, 35] width 9 height 9
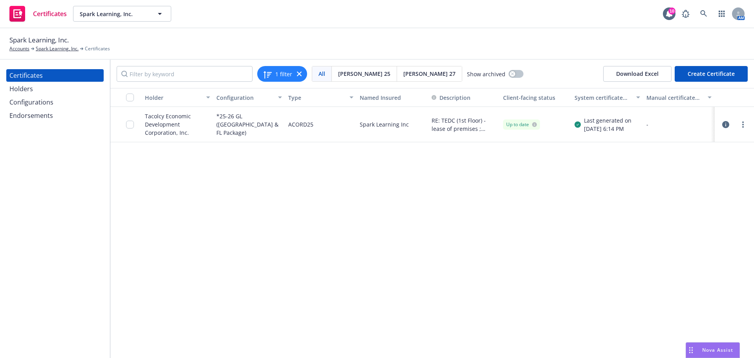
click at [37, 118] on div "Endorsements" at bounding box center [31, 115] width 44 height 13
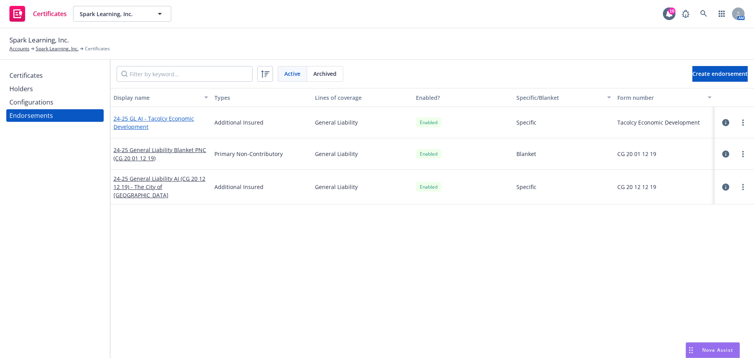
click at [165, 122] on link "24-25 GL AI - Tacolcy Economic Development" at bounding box center [154, 123] width 81 height 16
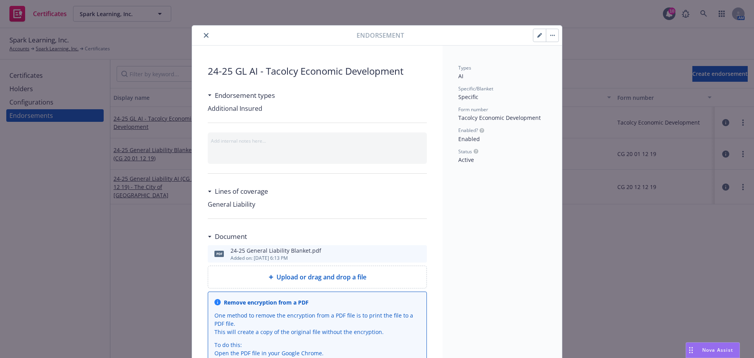
scroll to position [24, 0]
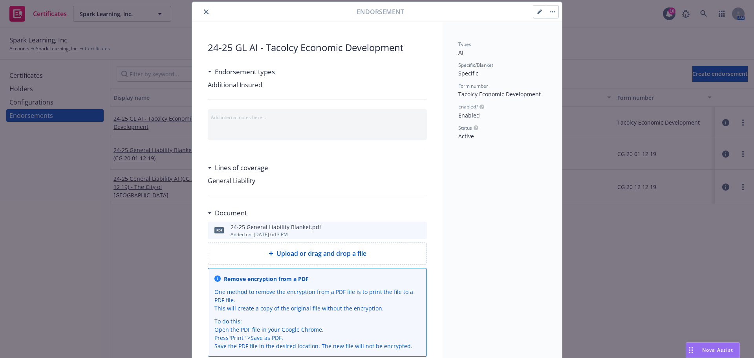
click at [538, 14] on button "button" at bounding box center [540, 12] width 13 height 13
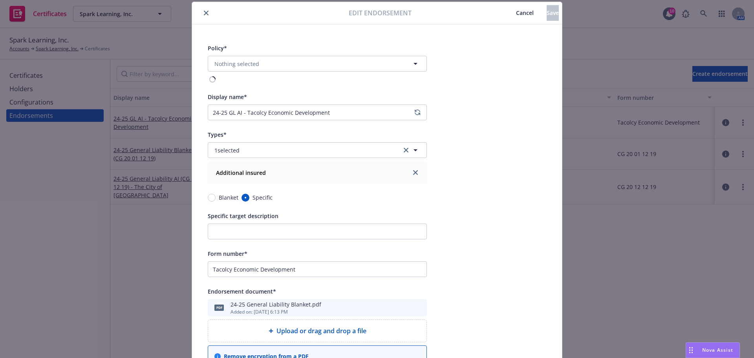
type input "Commercial Package - CA & FL Package (Financed)"
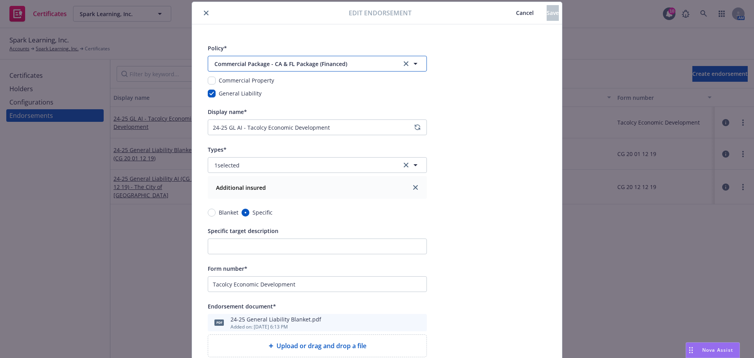
click at [293, 64] on span "Commercial Package - CA & FL Package (Financed)" at bounding box center [303, 64] width 177 height 8
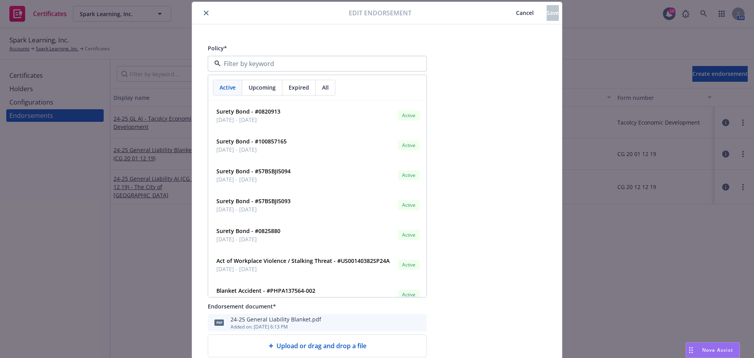
click at [265, 81] on div "Upcoming" at bounding box center [262, 87] width 40 height 15
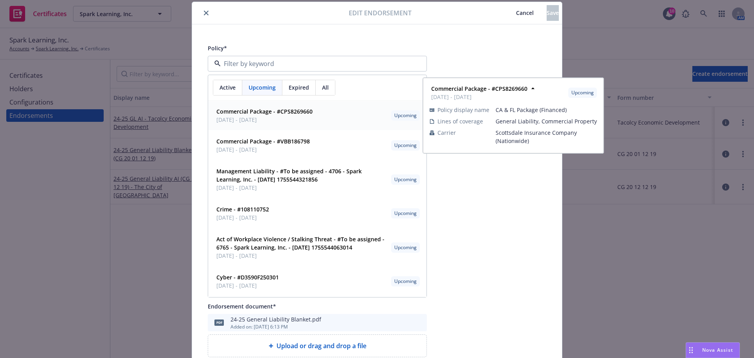
click at [301, 114] on strong "Commercial Package - #CPS8269660" at bounding box center [264, 111] width 96 height 7
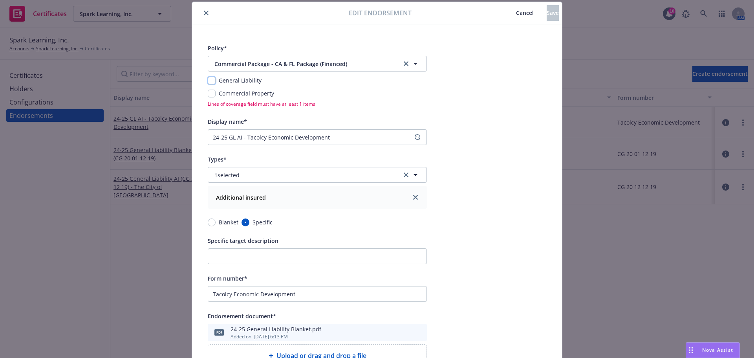
click at [208, 83] on input "checkbox" at bounding box center [212, 81] width 8 height 8
checkbox input "true"
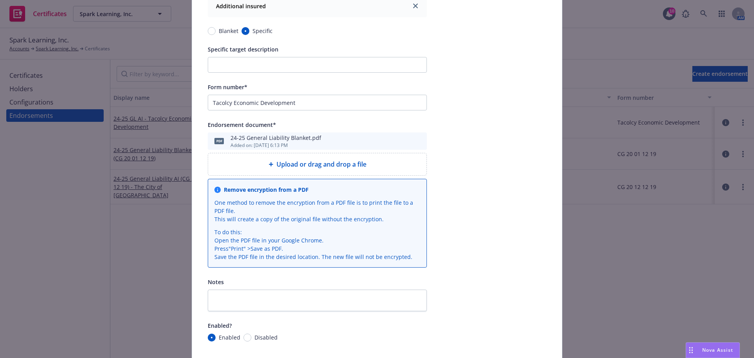
scroll to position [233, 0]
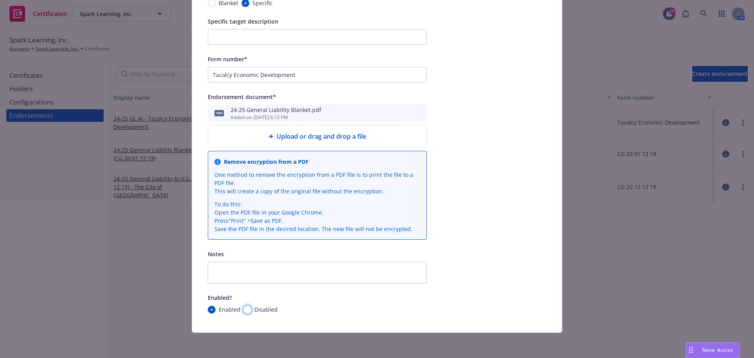
click at [245, 308] on input "Disabled" at bounding box center [248, 310] width 8 height 8
radio input "true"
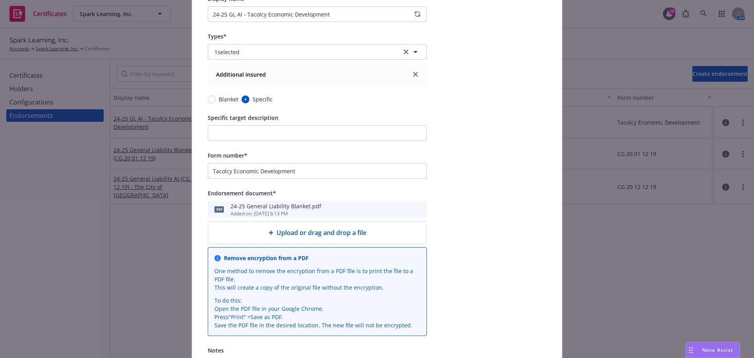
scroll to position [0, 0]
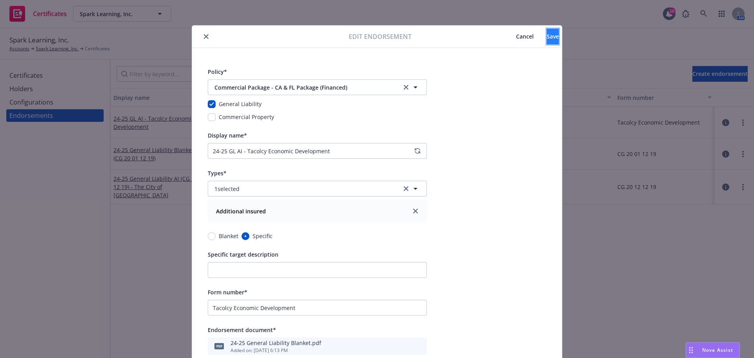
click at [547, 36] on button "Save" at bounding box center [553, 37] width 12 height 16
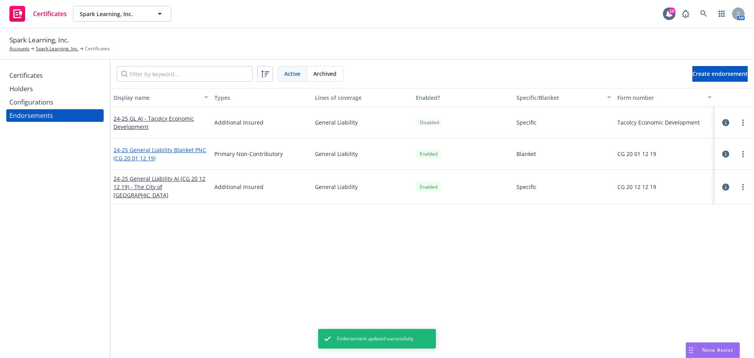
click at [152, 152] on link "24-25 General Liability Blanket PNC (CG 20 01 12 19)" at bounding box center [160, 154] width 93 height 16
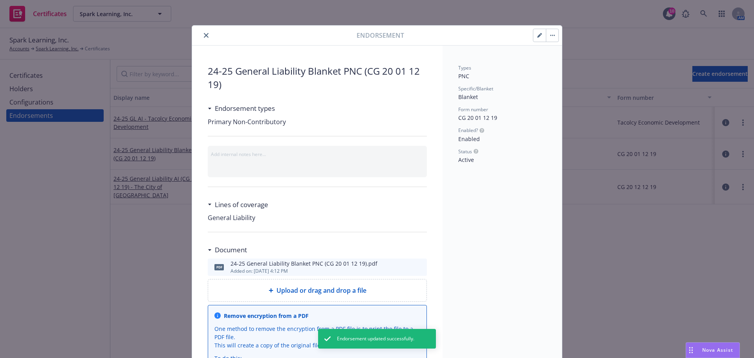
click at [534, 40] on button "button" at bounding box center [540, 35] width 13 height 13
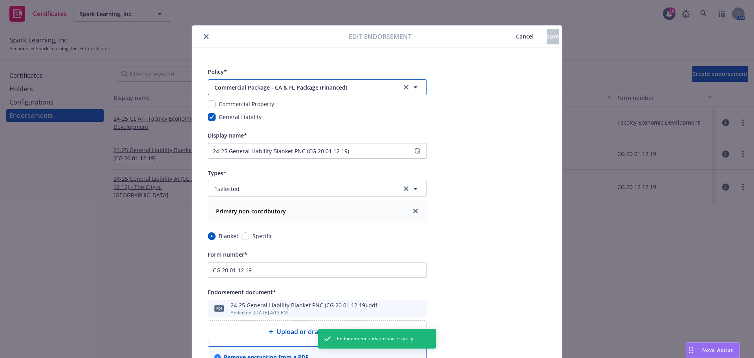
click at [293, 81] on button "Commercial Package - CA & FL Package (Financed)" at bounding box center [317, 87] width 219 height 16
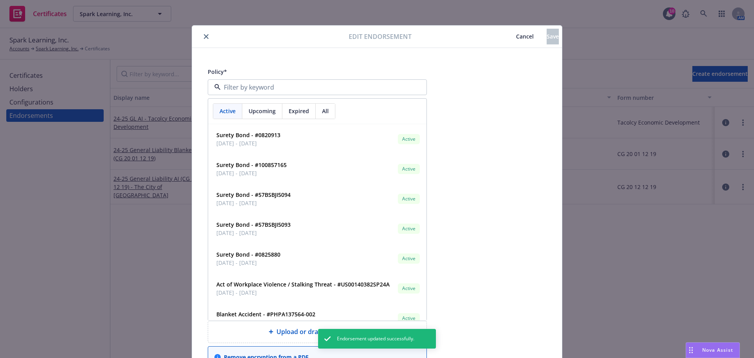
click at [269, 111] on span "Upcoming" at bounding box center [262, 111] width 27 height 8
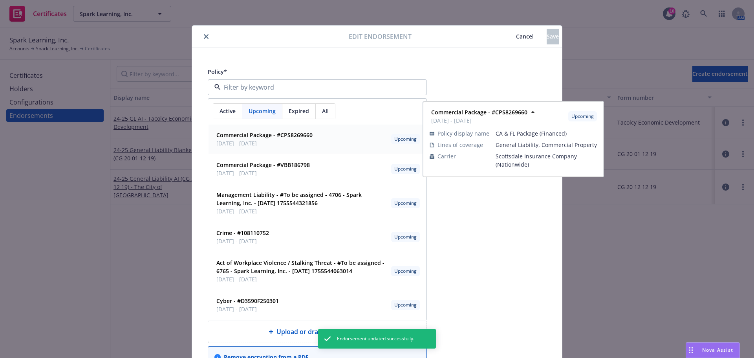
click at [281, 143] on span "[DATE] - [DATE]" at bounding box center [264, 143] width 96 height 8
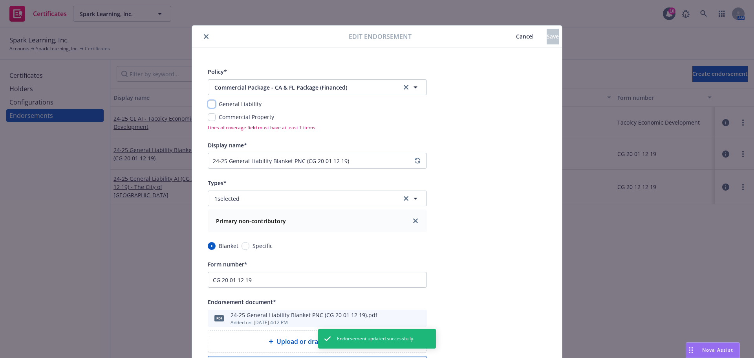
click at [209, 101] on input "checkbox" at bounding box center [212, 104] width 8 height 8
checkbox input "true"
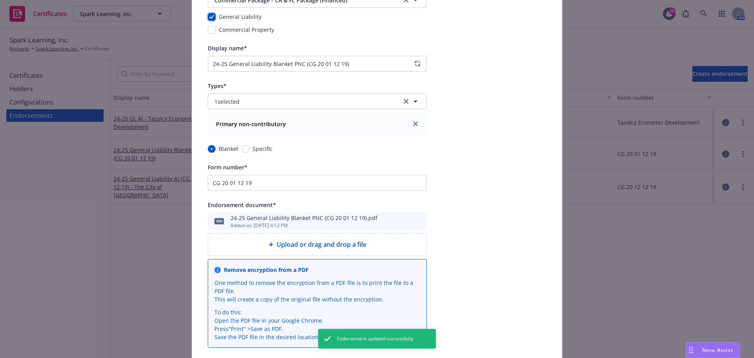
scroll to position [195, 0]
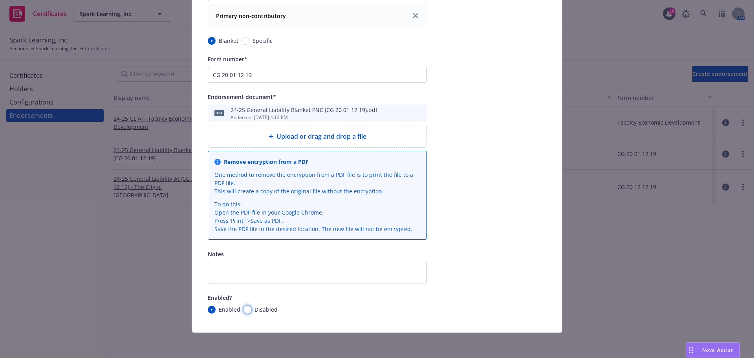
click at [244, 308] on input "Disabled" at bounding box center [248, 310] width 8 height 8
radio input "true"
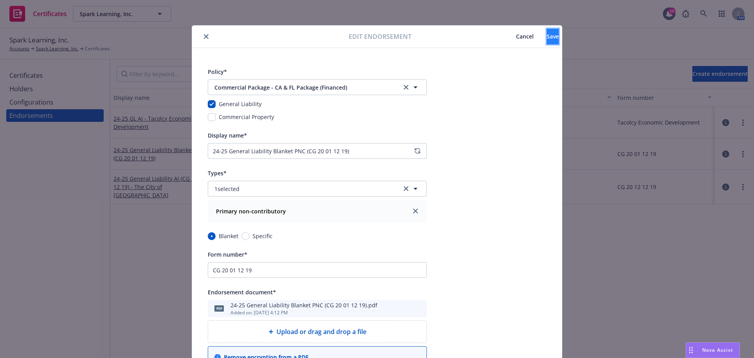
click at [547, 39] on span "Save" at bounding box center [553, 36] width 12 height 7
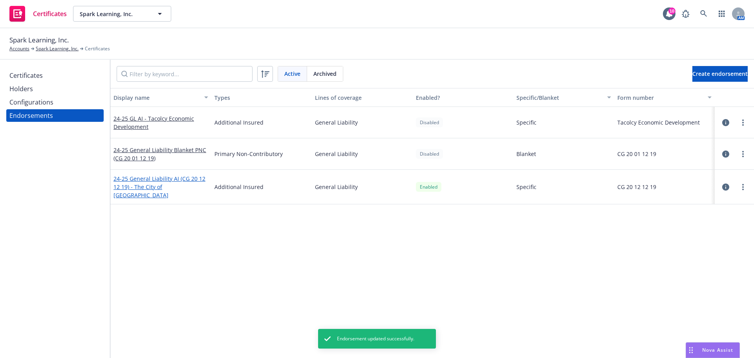
click at [159, 187] on link "24-25 General Liability AI (CG 20 12 12 19) - The City of [GEOGRAPHIC_DATA]" at bounding box center [160, 187] width 92 height 24
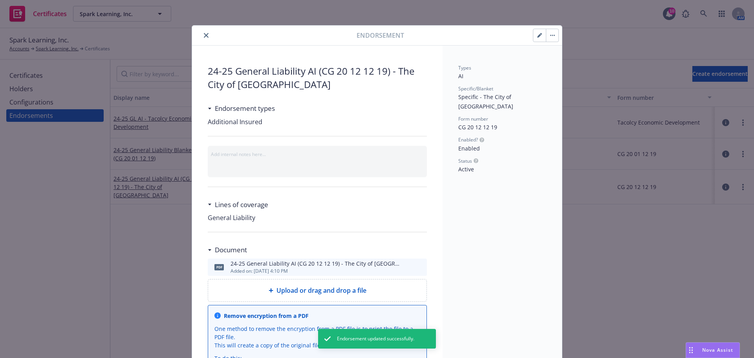
click at [537, 34] on icon "button" at bounding box center [539, 35] width 5 height 5
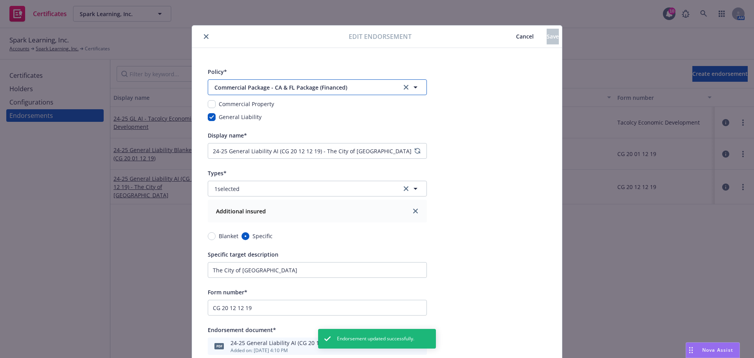
click at [314, 88] on span "Commercial Package - CA & FL Package (Financed)" at bounding box center [303, 87] width 177 height 8
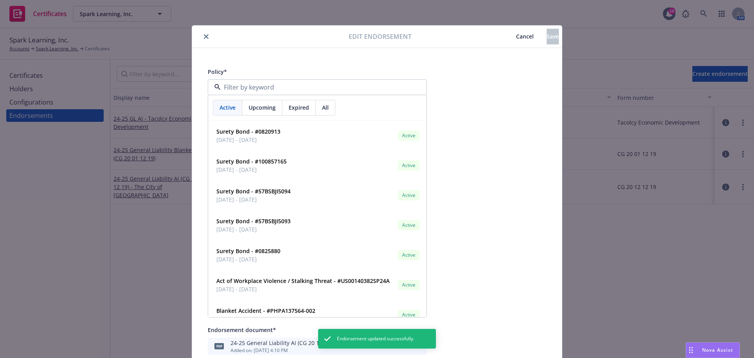
type input "Commercial Package - CA & FL Package (Financed)"
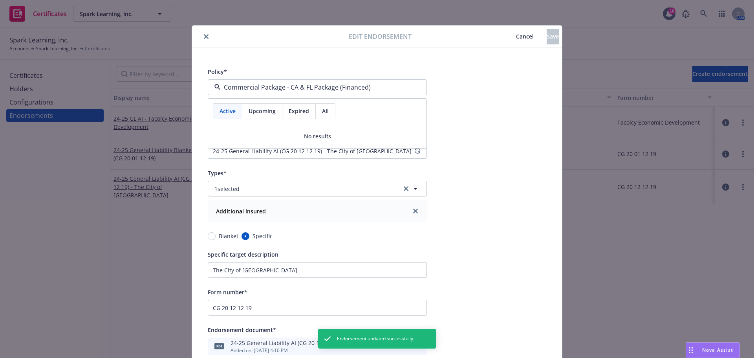
click at [264, 108] on span "Upcoming" at bounding box center [262, 111] width 27 height 8
drag, startPoint x: 498, startPoint y: 115, endPoint x: 492, endPoint y: 114, distance: 5.9
click at [498, 115] on div "Policy* Commercial Package - [GEOGRAPHIC_DATA] & [GEOGRAPHIC_DATA] Package (Fin…" at bounding box center [377, 306] width 370 height 517
click at [321, 88] on span "Commercial Package - CA & FL Package (Financed)" at bounding box center [303, 87] width 177 height 8
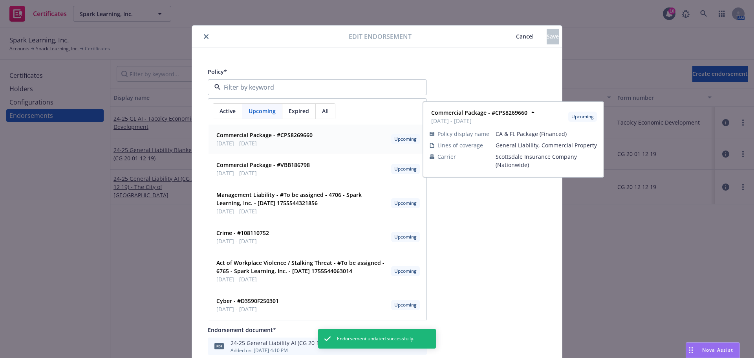
click at [266, 140] on span "[DATE] - [DATE]" at bounding box center [264, 143] width 96 height 8
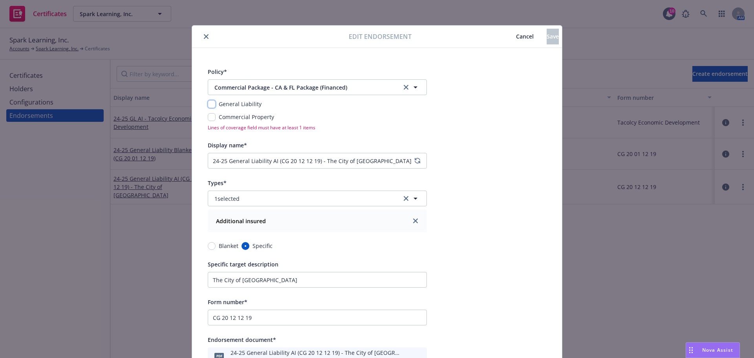
click at [211, 101] on input "checkbox" at bounding box center [212, 104] width 8 height 8
checkbox input "true"
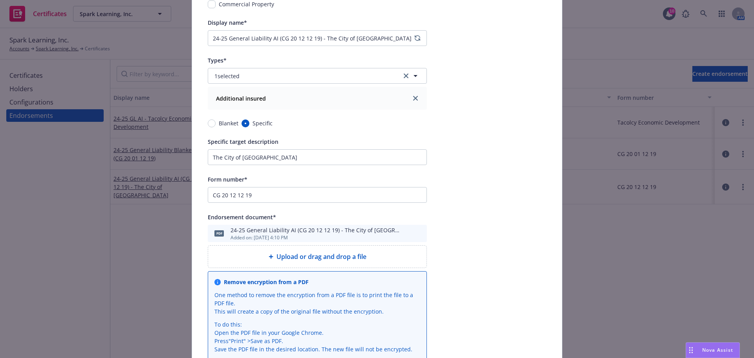
scroll to position [233, 0]
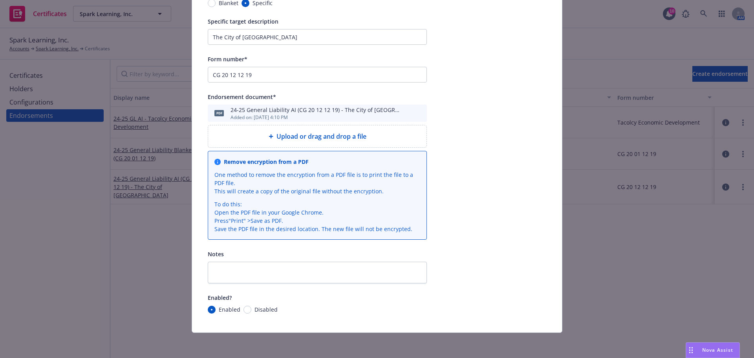
click at [236, 304] on div "Enabled? Enabled Disabled" at bounding box center [317, 303] width 219 height 21
click at [244, 308] on input "Disabled" at bounding box center [248, 310] width 8 height 8
radio input "true"
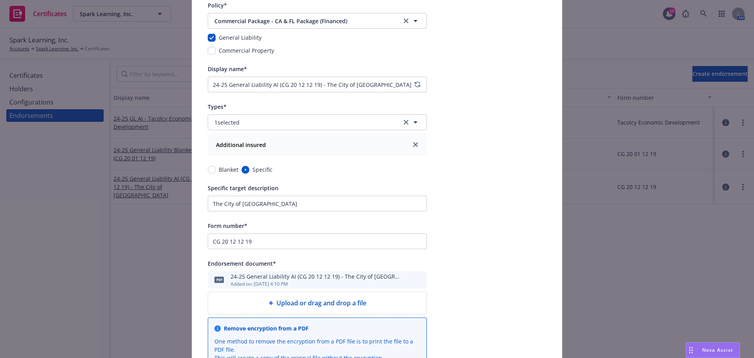
scroll to position [0, 0]
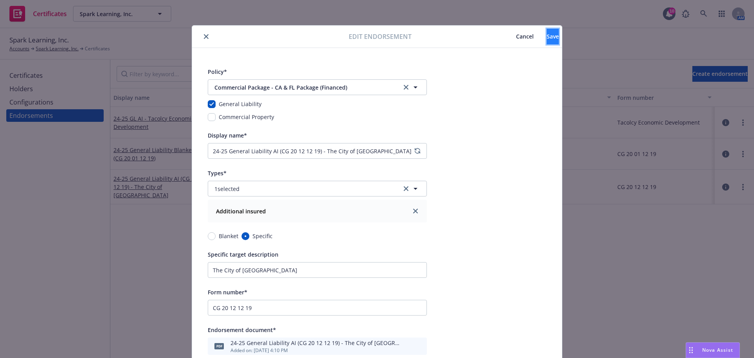
click at [547, 39] on span "Save" at bounding box center [553, 36] width 12 height 7
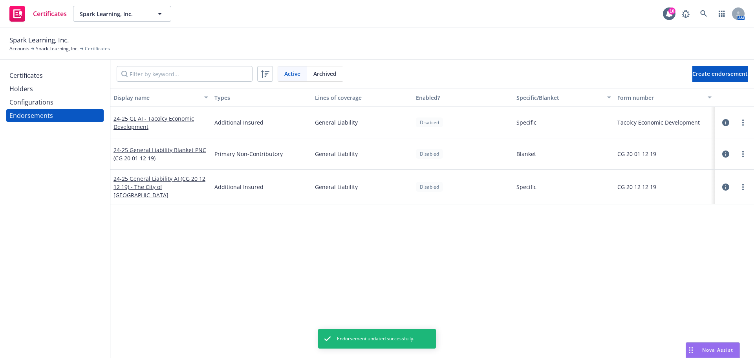
click at [32, 105] on div "Configurations" at bounding box center [31, 102] width 44 height 13
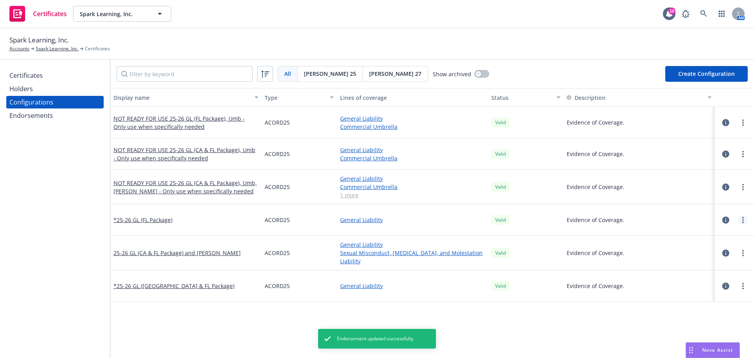
click at [739, 217] on link "more" at bounding box center [743, 219] width 9 height 9
click at [712, 298] on link "Regenerate all certificates" at bounding box center [698, 299] width 86 height 16
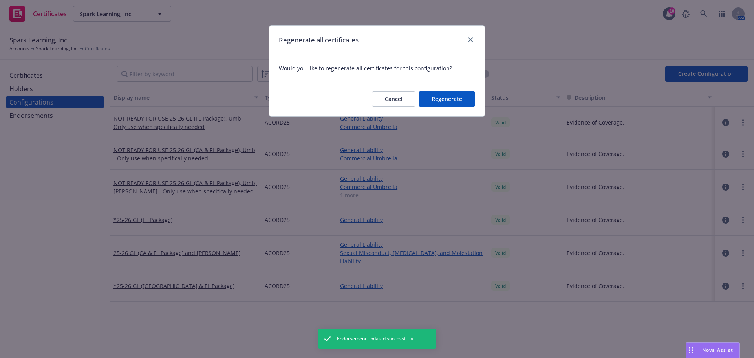
click at [462, 97] on button "Regenerate" at bounding box center [447, 99] width 57 height 16
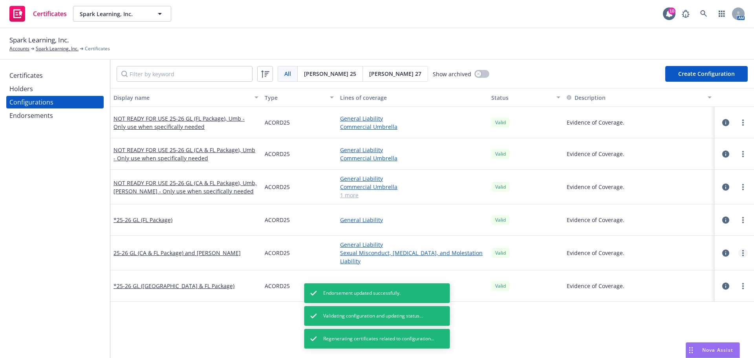
click at [739, 253] on link "more" at bounding box center [743, 252] width 9 height 9
click at [700, 330] on link "Regenerate all certificates" at bounding box center [698, 332] width 86 height 16
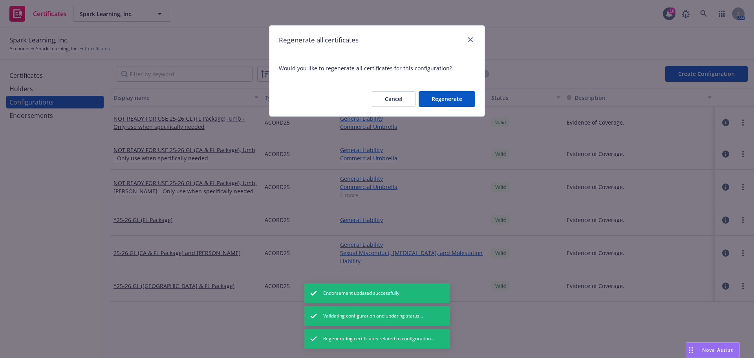
click at [435, 93] on button "Regenerate" at bounding box center [447, 99] width 57 height 16
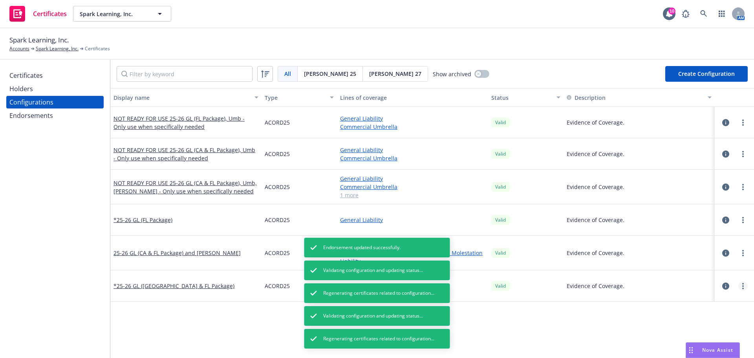
click at [741, 288] on link "more" at bounding box center [743, 285] width 9 height 9
click at [713, 261] on link "Regenerate all certificates" at bounding box center [704, 260] width 86 height 16
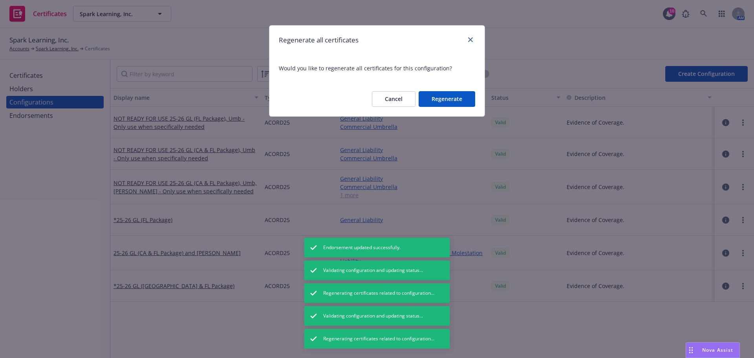
click at [453, 97] on button "Regenerate" at bounding box center [447, 99] width 57 height 16
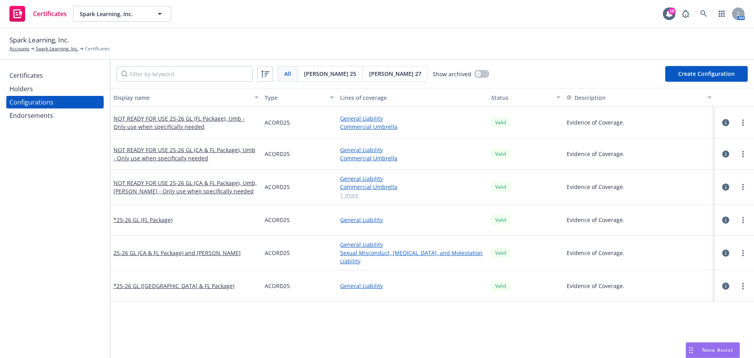
click at [46, 72] on div "Certificates" at bounding box center [54, 75] width 91 height 13
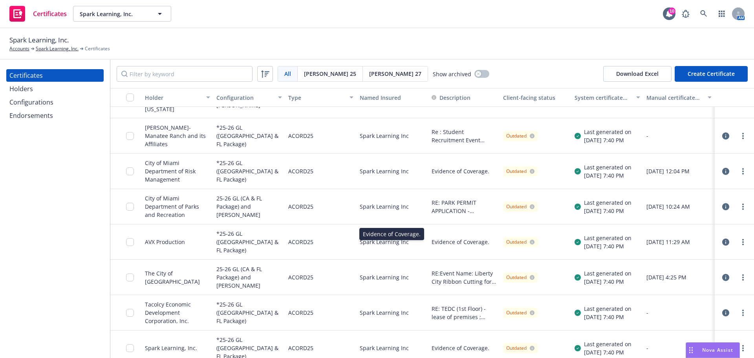
scroll to position [774, 0]
click at [130, 97] on input "checkbox" at bounding box center [130, 98] width 8 height 8
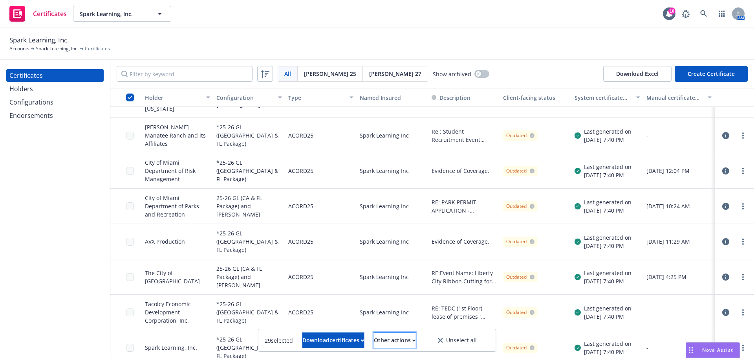
click at [409, 340] on div "Other actions" at bounding box center [395, 340] width 42 height 15
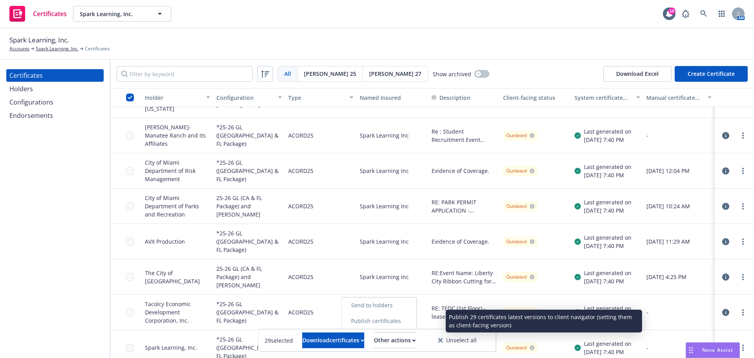
click at [411, 324] on link "Publish certificates" at bounding box center [379, 321] width 75 height 16
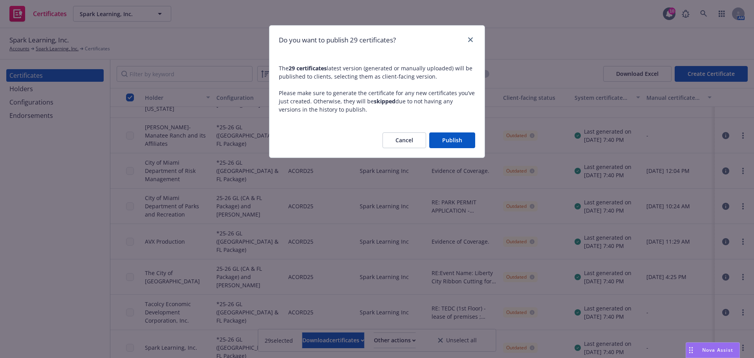
click at [455, 143] on button "Publish" at bounding box center [452, 140] width 46 height 16
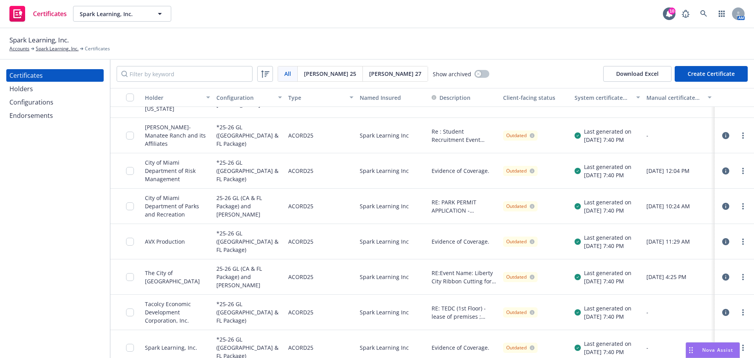
click at [39, 114] on div "Endorsements" at bounding box center [31, 115] width 44 height 13
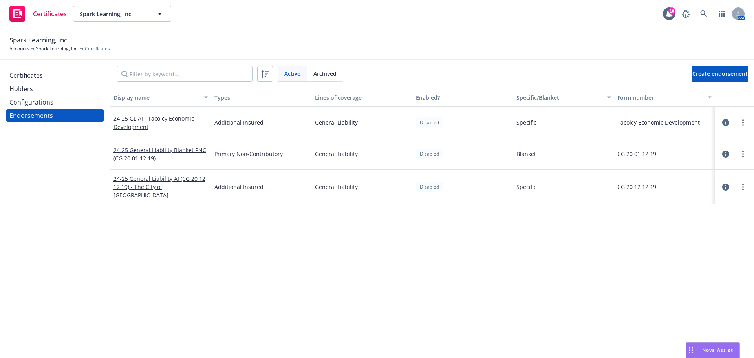
click at [162, 113] on div "24-25 GL AI - Tacolcy Economic Development" at bounding box center [160, 122] width 101 height 31
click at [163, 118] on link "24-25 GL AI - Tacolcy Economic Development" at bounding box center [154, 123] width 81 height 16
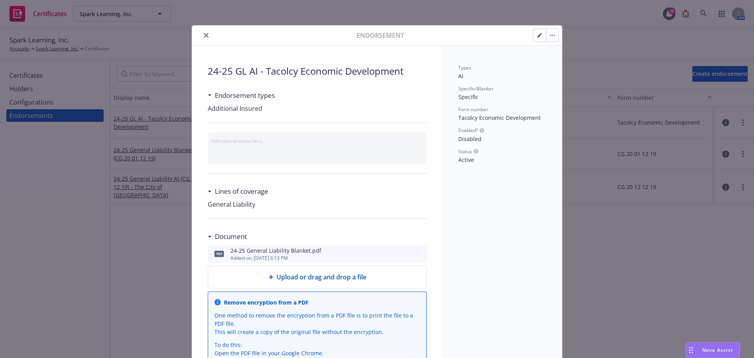
click at [550, 35] on icon "button" at bounding box center [550, 35] width 1 height 1
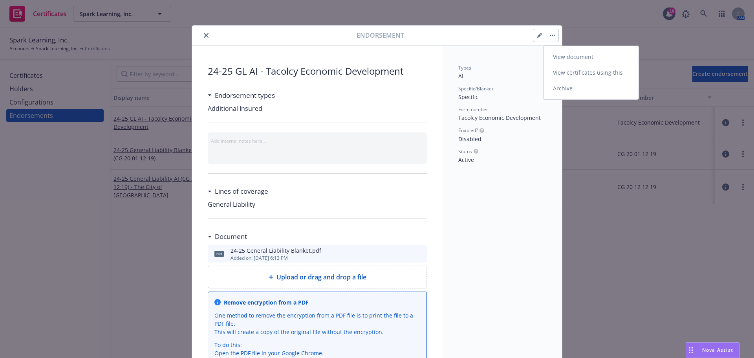
click at [555, 74] on link "View certificates using this" at bounding box center [591, 73] width 95 height 16
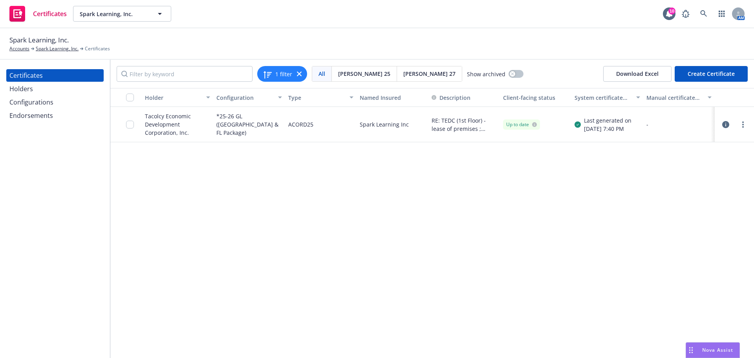
click at [728, 126] on icon "button" at bounding box center [725, 124] width 7 height 7
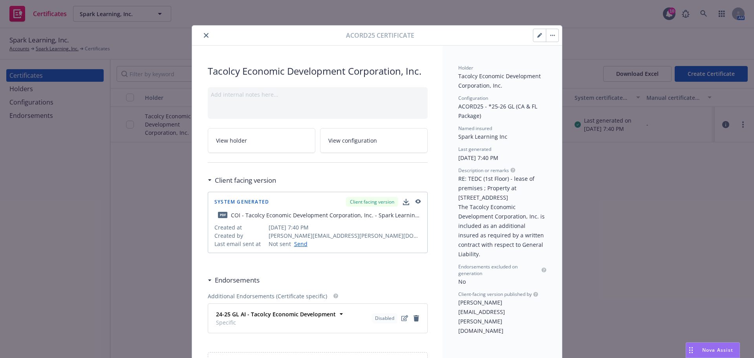
click at [416, 201] on icon "button" at bounding box center [419, 201] width 6 height 4
